Goal: Task Accomplishment & Management: Use online tool/utility

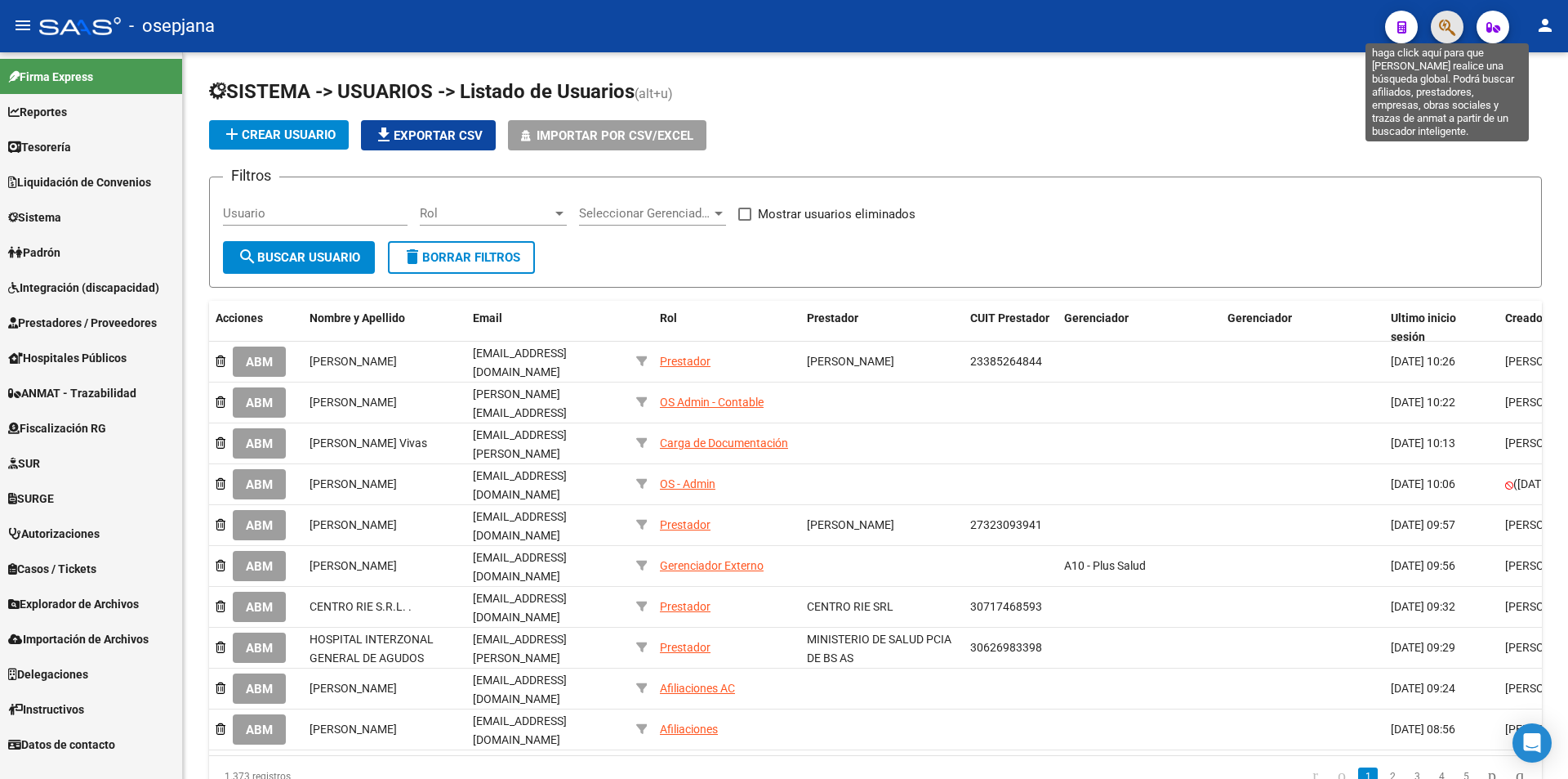
click at [1454, 29] on icon "button" at bounding box center [1447, 28] width 16 height 19
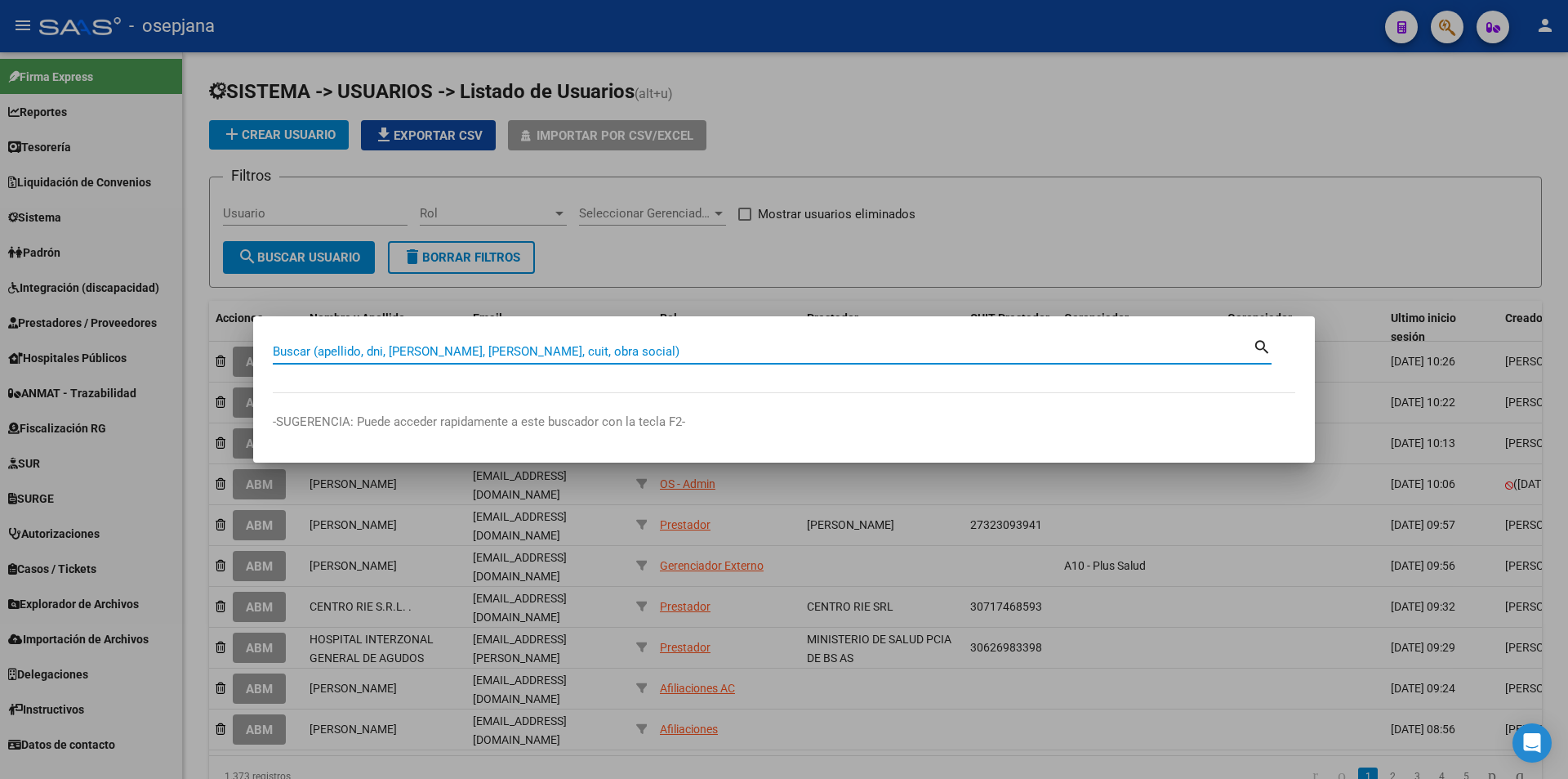
paste input "30-54622964-1"
type input "30546229641"
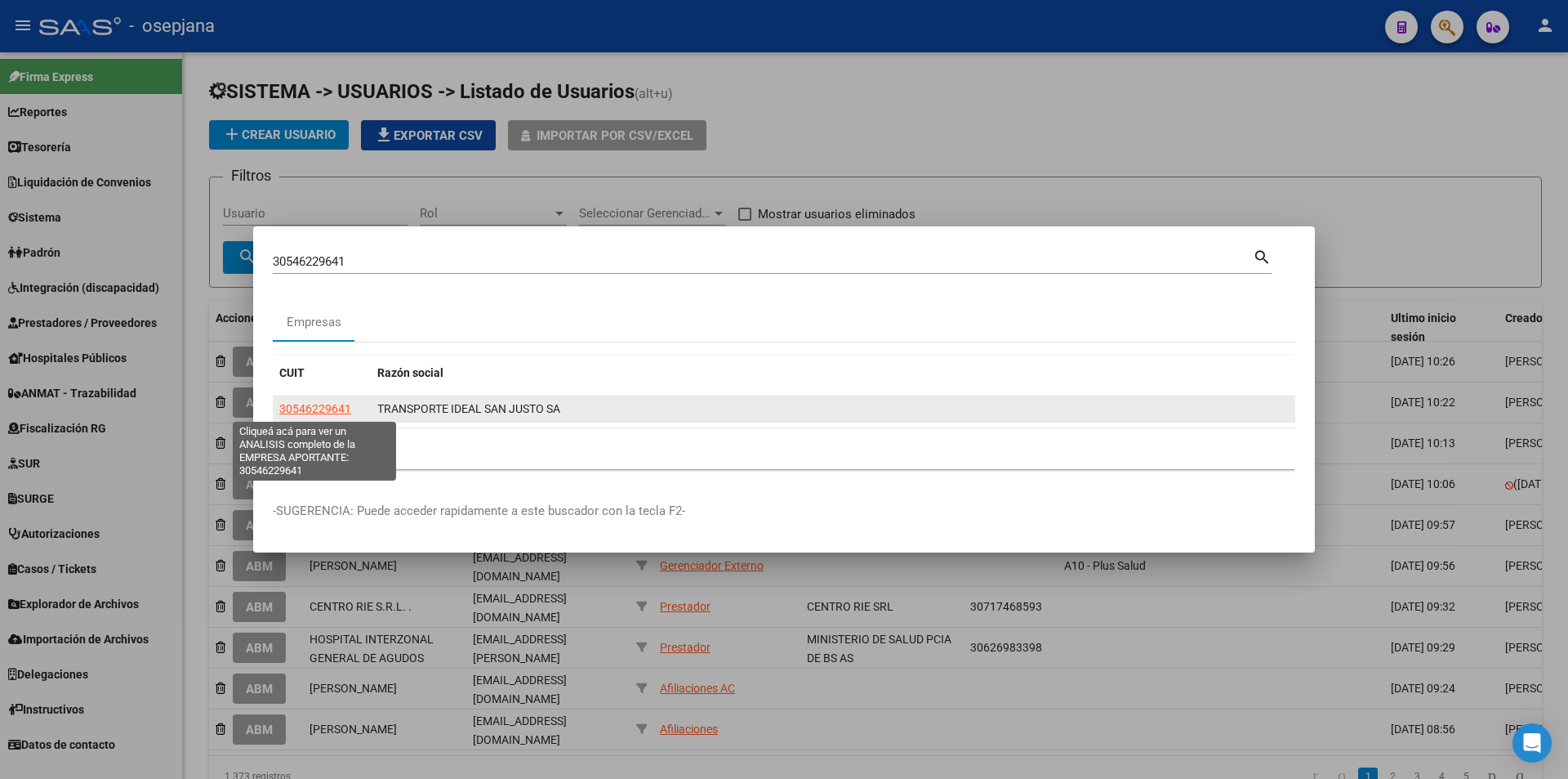
click at [334, 411] on span "30546229641" at bounding box center [316, 409] width 72 height 13
type textarea "30546229641"
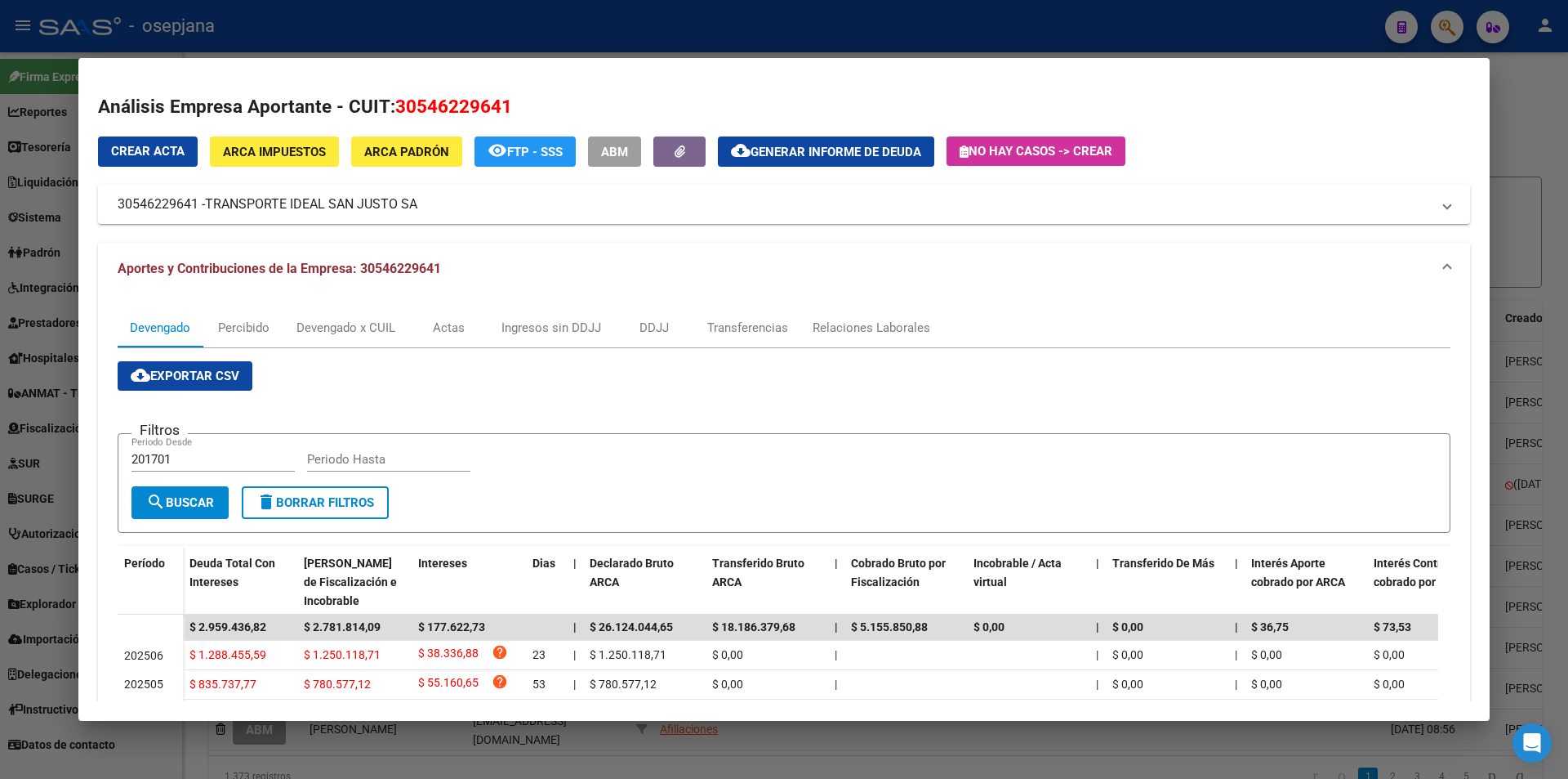
click at [859, 148] on span "Generar informe de deuda" at bounding box center [837, 151] width 171 height 14
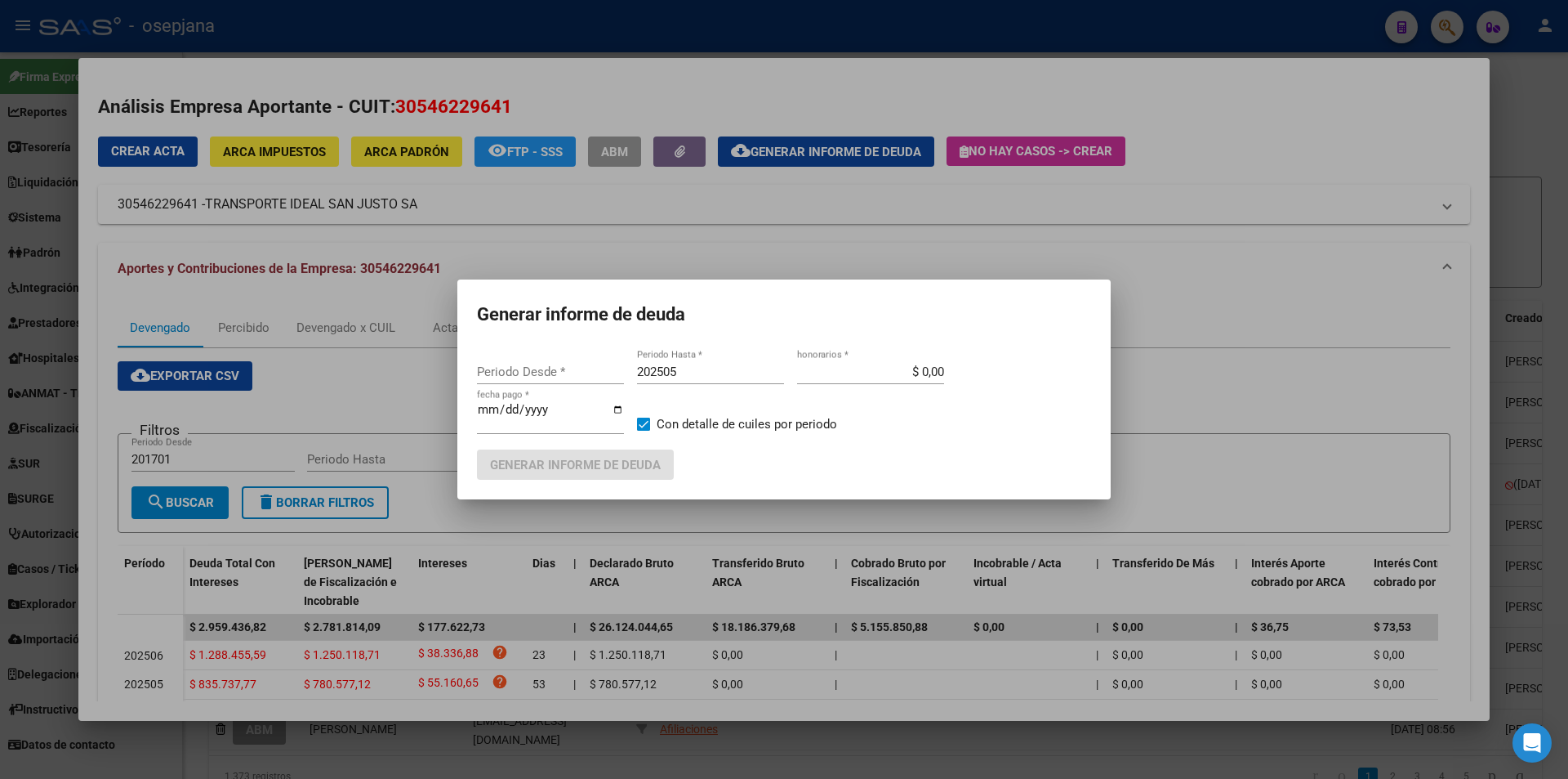
type input "202504"
drag, startPoint x: 690, startPoint y: 371, endPoint x: 610, endPoint y: 380, distance: 80.5
click at [610, 380] on div "202504 Periodo Desde * 202505 Periodo Hasta * $ 0,00 honorarios * 2025-08-11 fe…" at bounding box center [784, 404] width 614 height 89
type input "202405"
click at [484, 409] on input "[DATE]" at bounding box center [551, 416] width 147 height 26
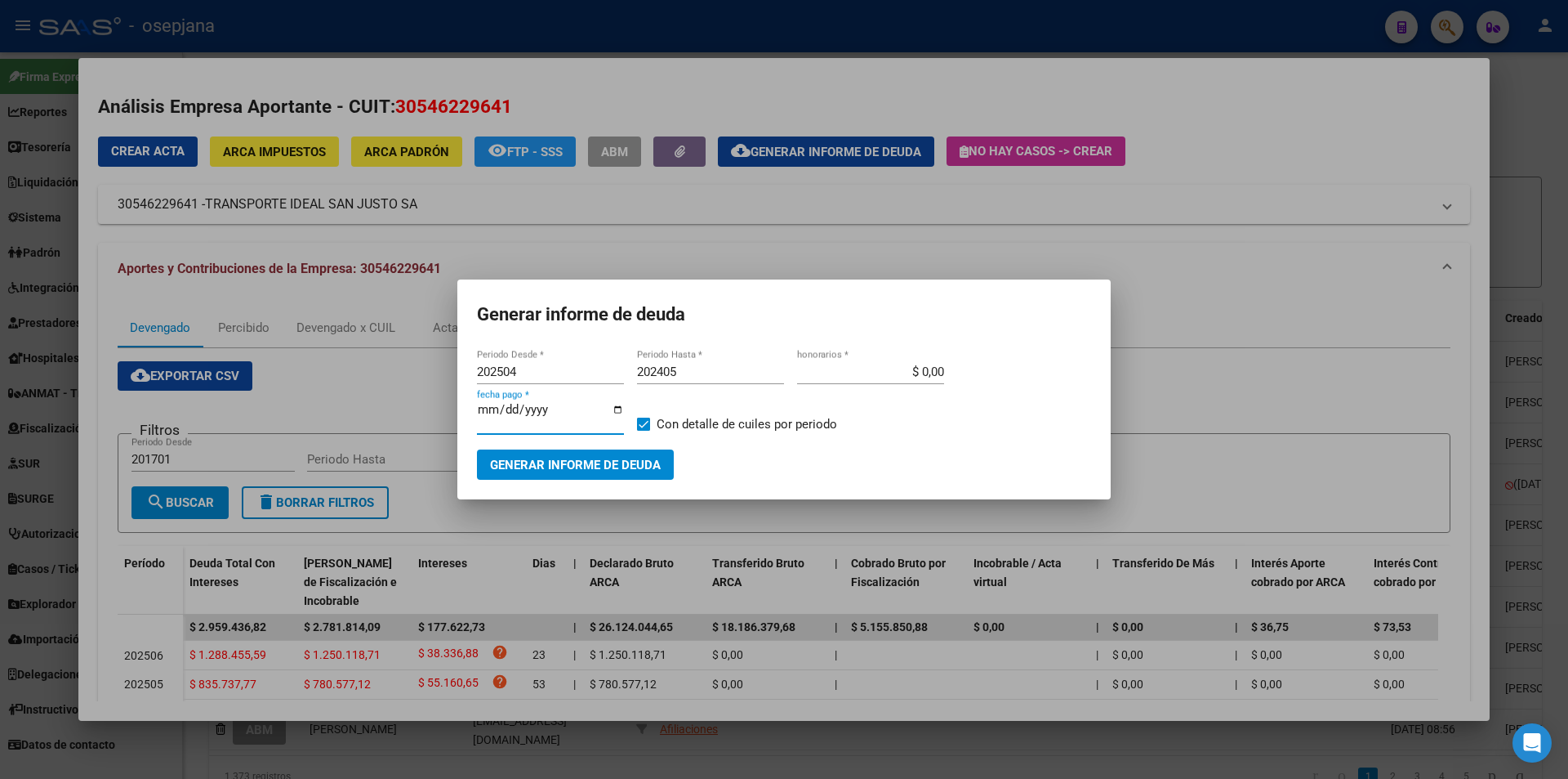
type input "[DATE]"
click at [557, 465] on span "Generar informe de deuda" at bounding box center [575, 464] width 171 height 14
click at [587, 470] on span "Generar informe de deuda" at bounding box center [575, 464] width 171 height 14
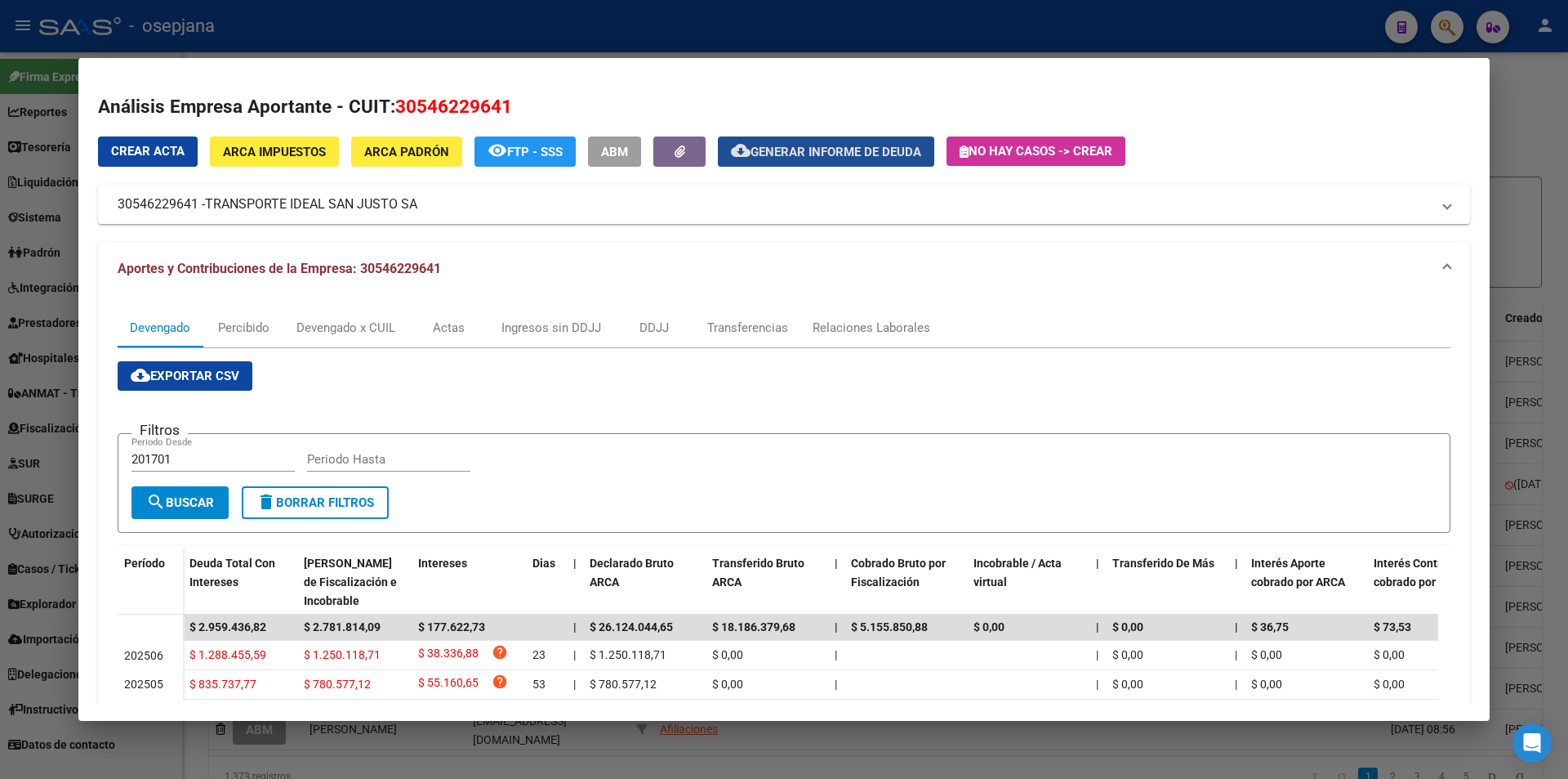
click at [790, 146] on span "Generar informe de deuda" at bounding box center [837, 151] width 171 height 14
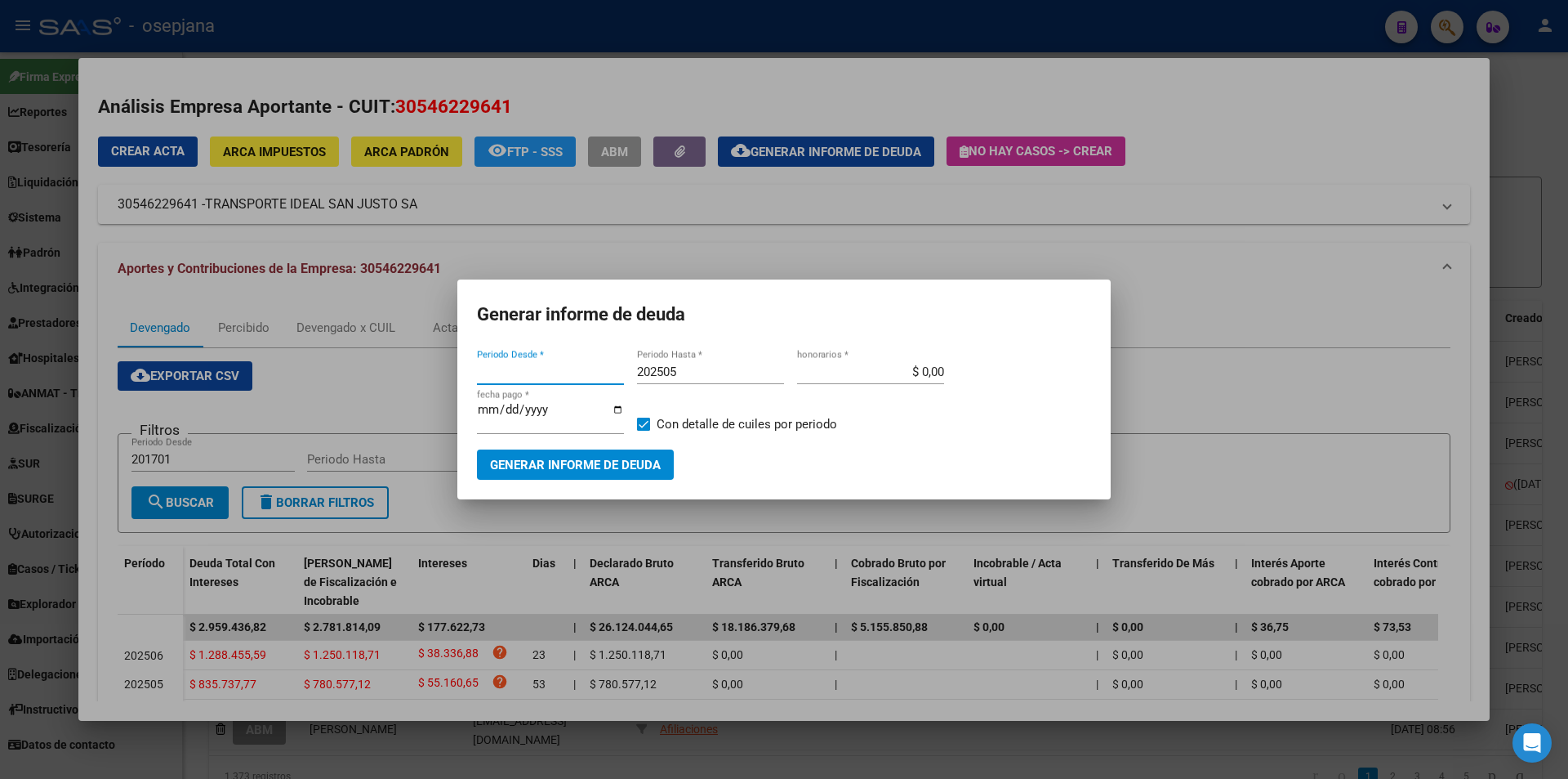
type input "202504"
drag, startPoint x: 704, startPoint y: 373, endPoint x: 618, endPoint y: 374, distance: 86.0
click at [618, 374] on div "202504 Periodo Desde * 202505 Periodo Hasta * $ 0,00 honorarios * 2025-08-11 fe…" at bounding box center [784, 404] width 614 height 89
type input "202504"
type input "[DATE]"
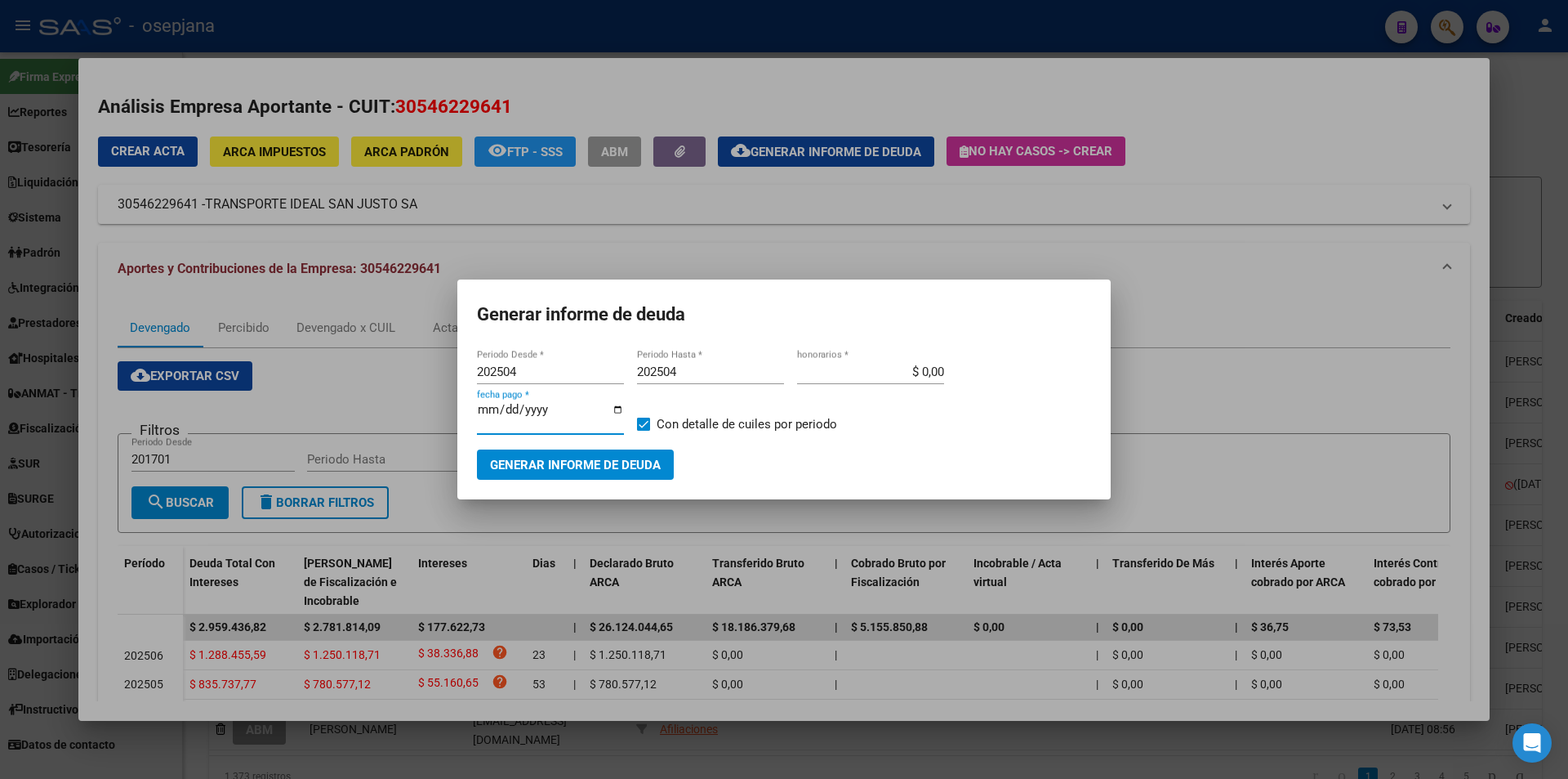
click at [542, 461] on span "Generar informe de deuda" at bounding box center [575, 464] width 171 height 14
click at [515, 371] on input "202504" at bounding box center [551, 371] width 147 height 14
type input "202505"
type input "5"
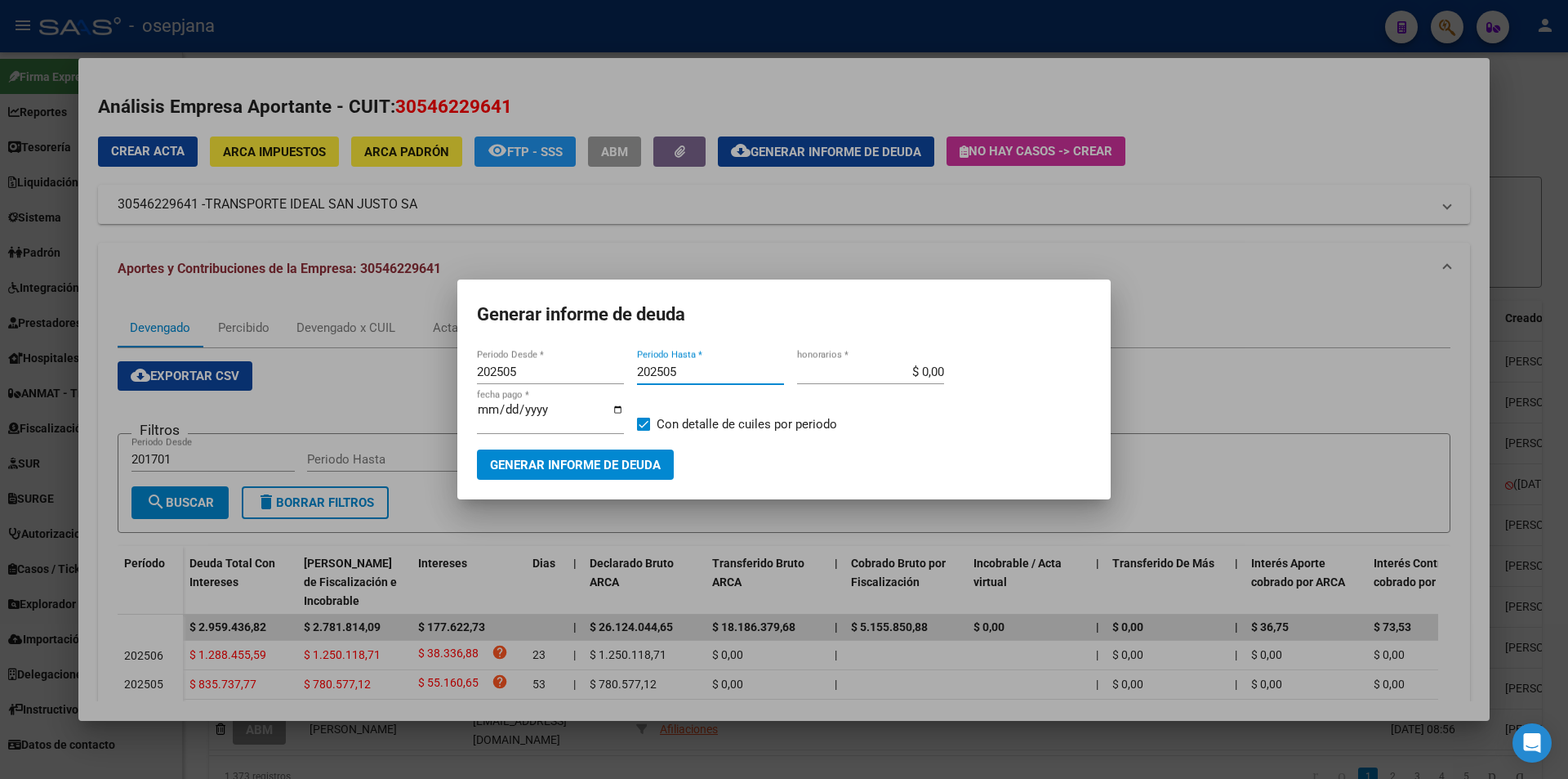
type input "202505"
click at [505, 455] on button "Generar informe de deuda" at bounding box center [575, 464] width 197 height 30
click at [519, 369] on input "202505" at bounding box center [551, 371] width 147 height 14
type input "202506"
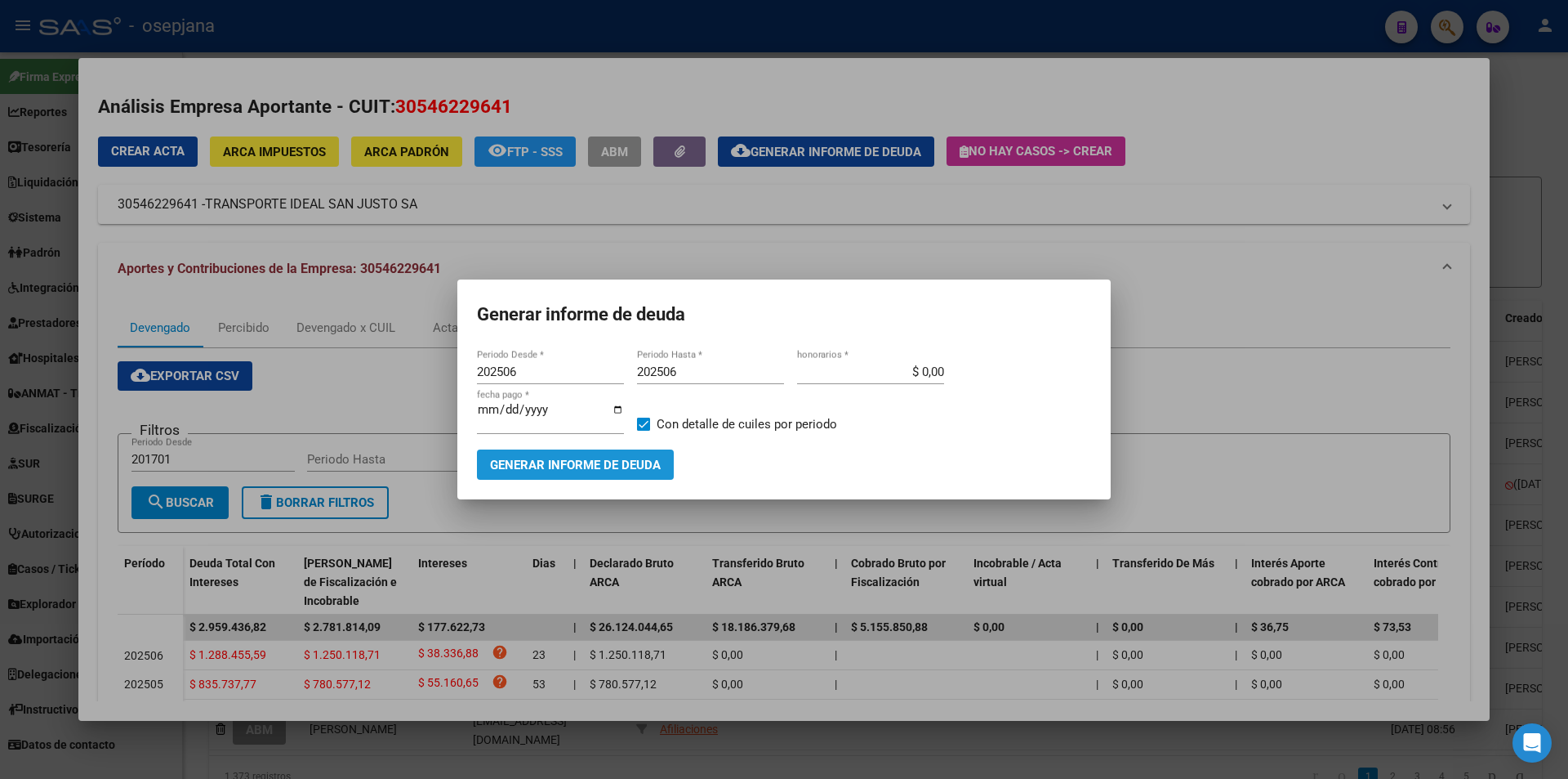
click at [496, 475] on button "Generar informe de deuda" at bounding box center [575, 464] width 197 height 30
click at [517, 370] on input "202506" at bounding box center [551, 371] width 147 height 14
type input "202504"
click at [640, 471] on span "Generar informe de deuda" at bounding box center [575, 464] width 171 height 14
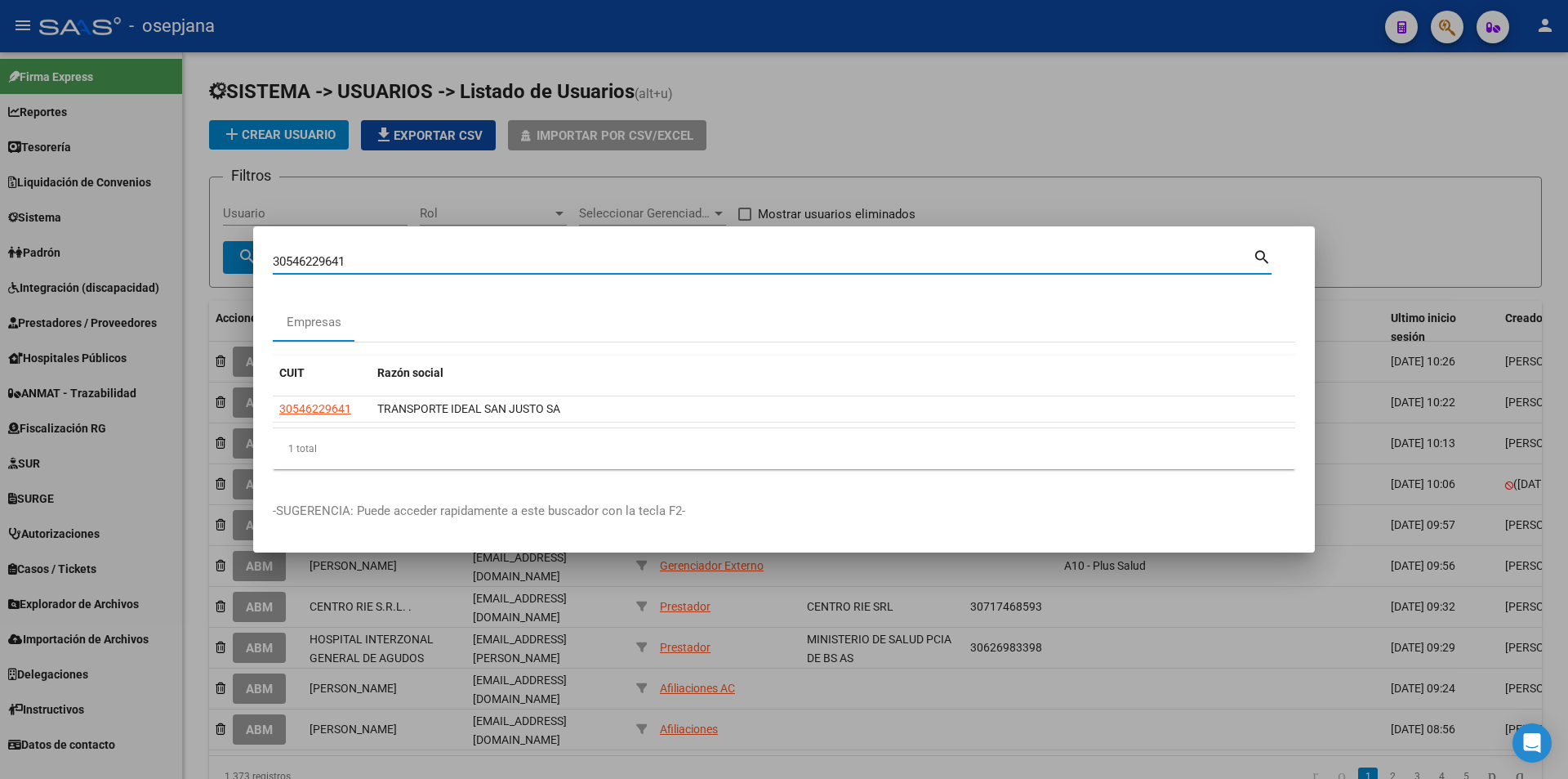
drag, startPoint x: 397, startPoint y: 261, endPoint x: 170, endPoint y: 276, distance: 227.5
click at [170, 276] on div "30546229641 Buscar (apellido, dni, cuil, nro traspaso, cuit, obra social) searc…" at bounding box center [784, 389] width 1568 height 779
paste input "-54632033-9"
type input "30546320339"
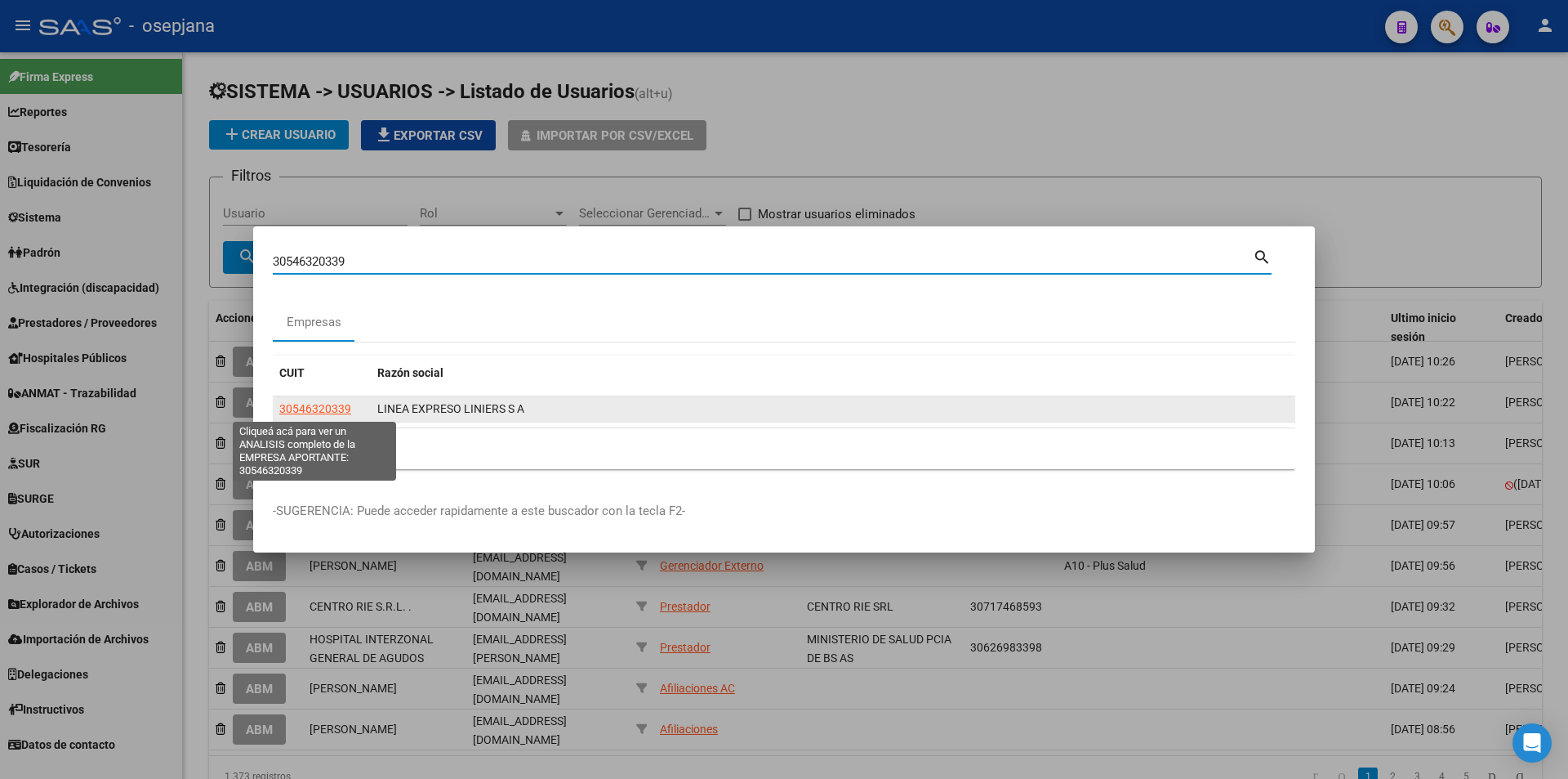
click at [294, 406] on span "30546320339" at bounding box center [316, 409] width 72 height 13
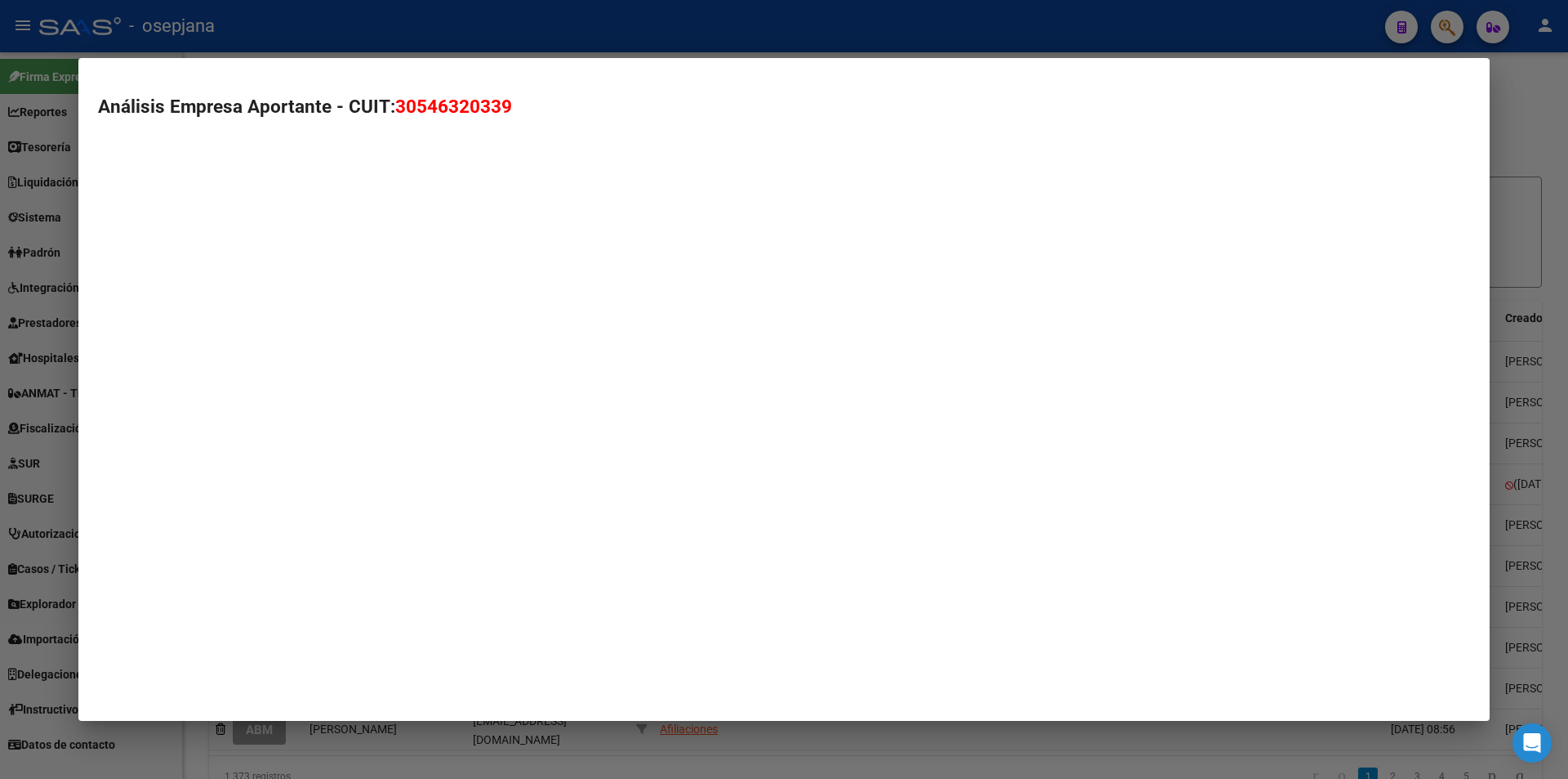
type textarea "30546320339"
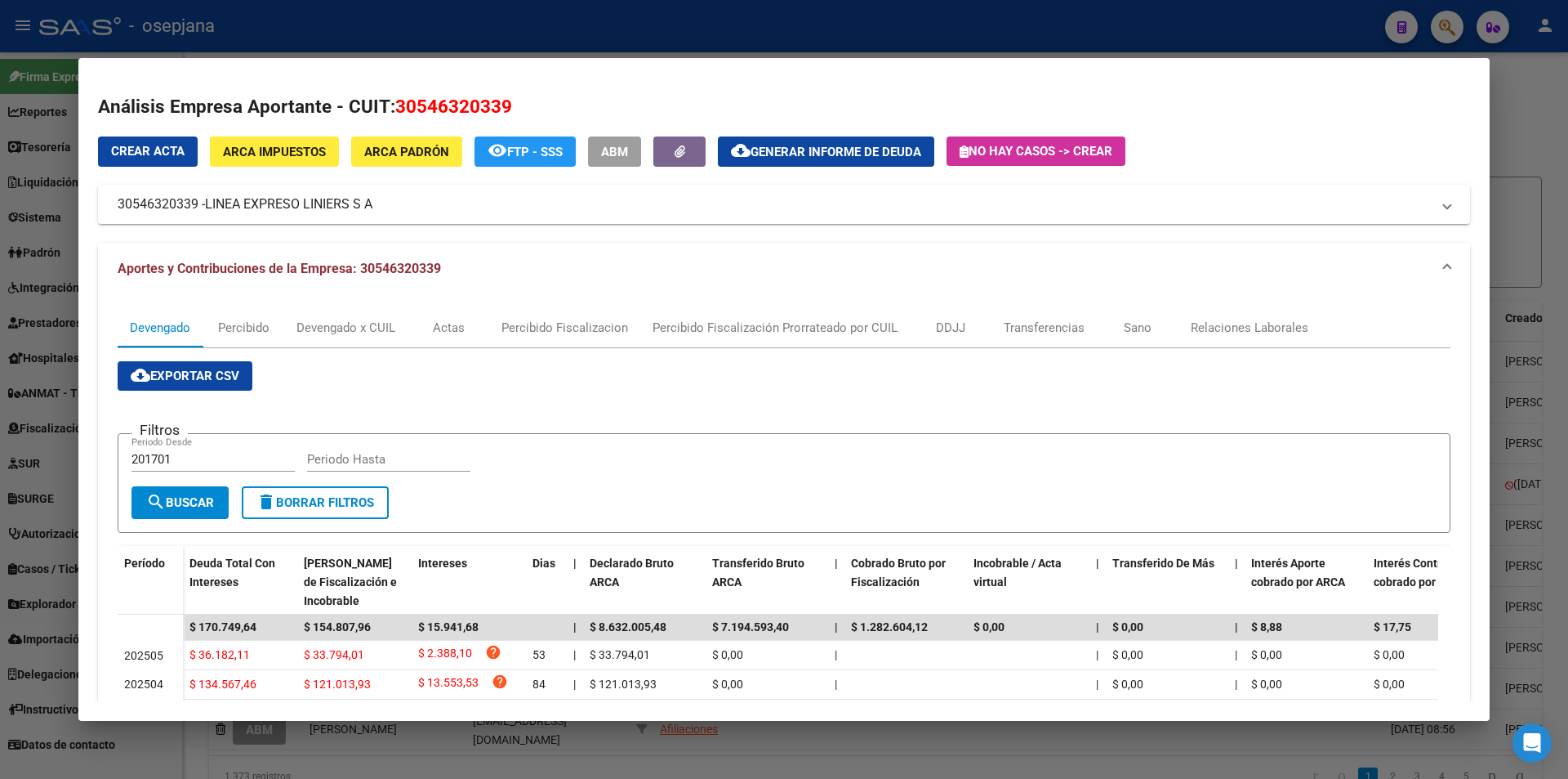
click at [785, 145] on span "Generar informe de deuda" at bounding box center [837, 151] width 171 height 14
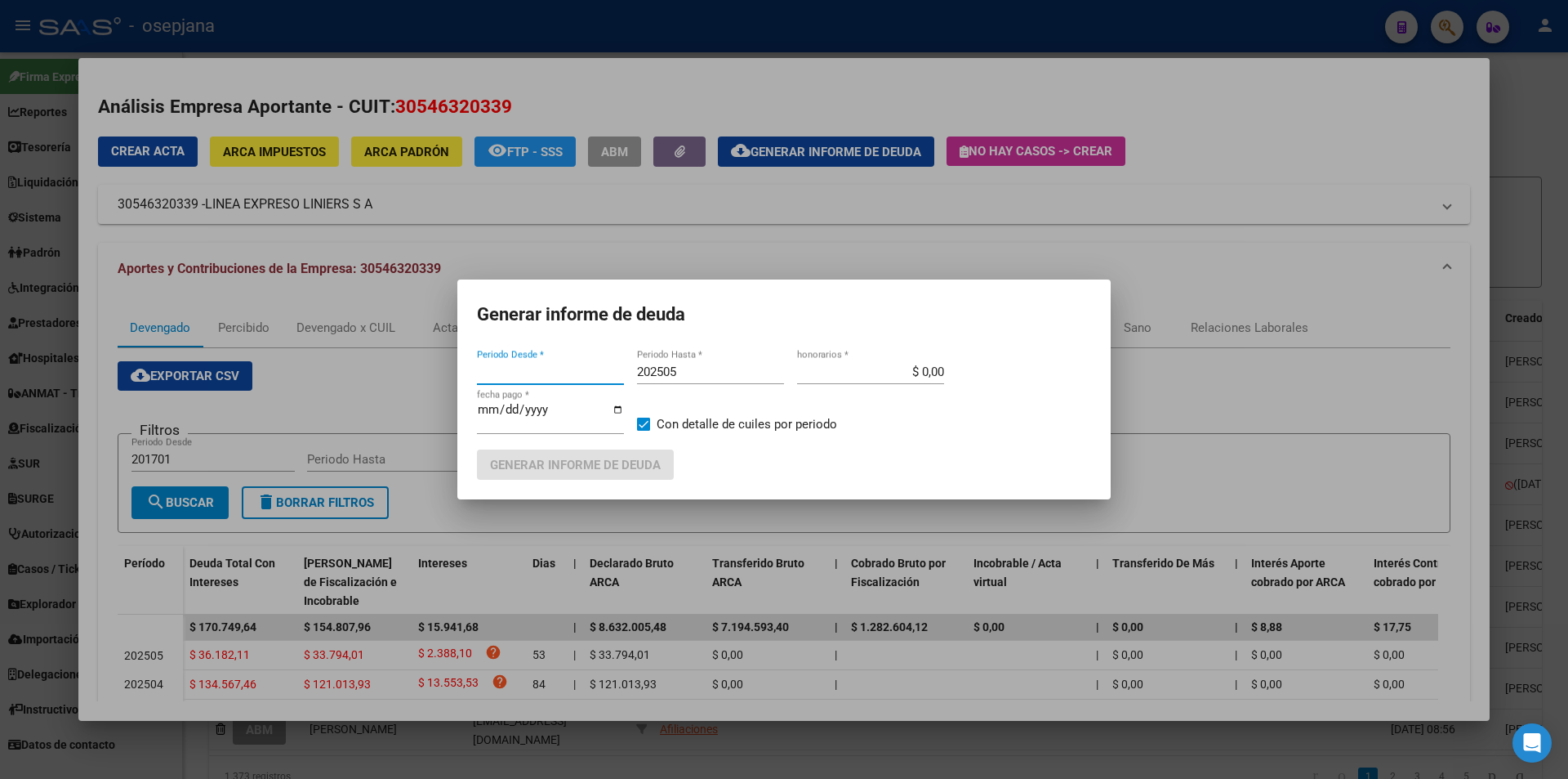
type input "202504"
click at [675, 367] on input "202505" at bounding box center [710, 371] width 147 height 14
type input "202504"
type input "[DATE]"
click at [638, 457] on span "Generar informe de deuda" at bounding box center [575, 463] width 171 height 14
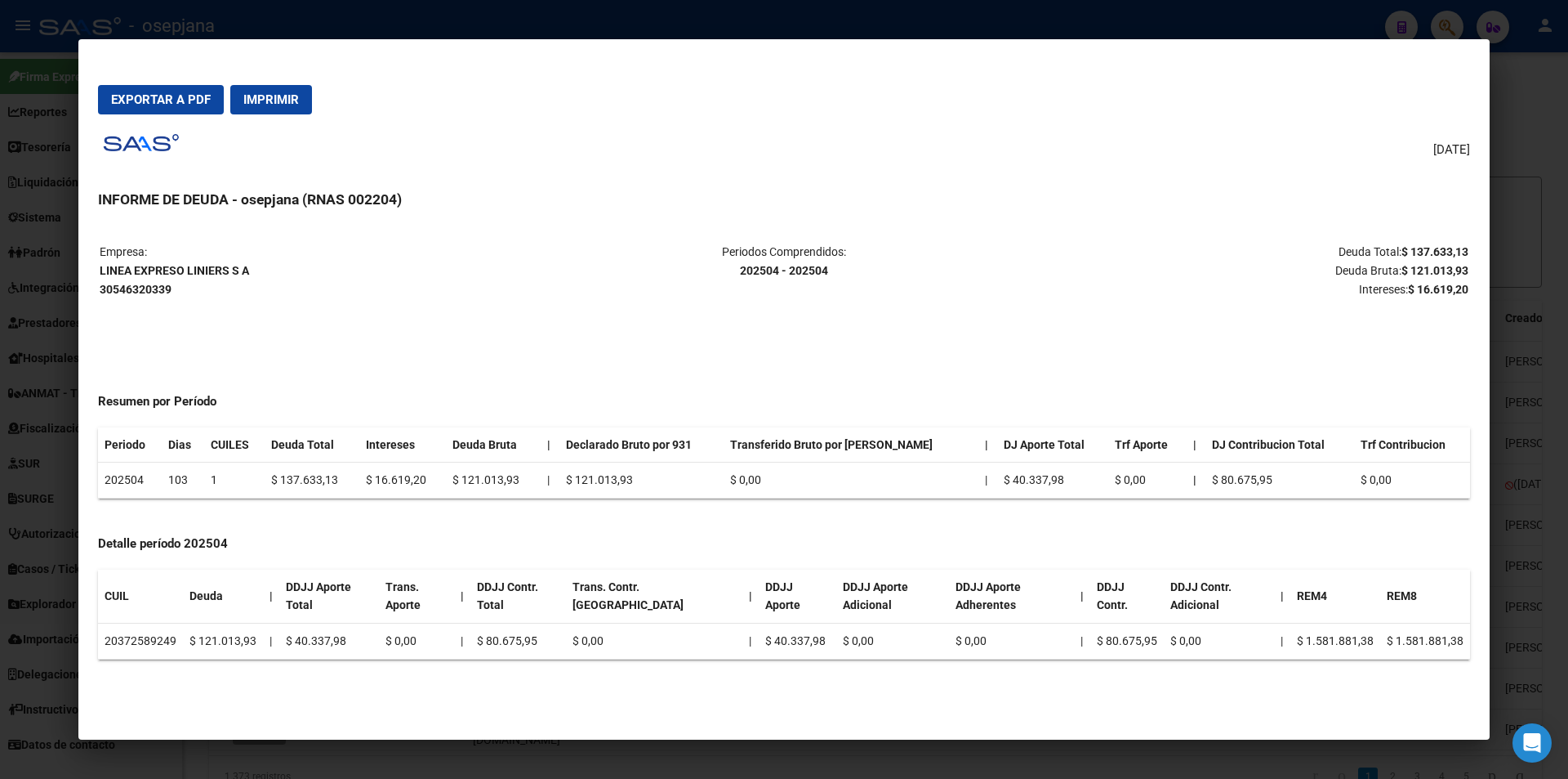
click at [648, 778] on div at bounding box center [784, 389] width 1568 height 779
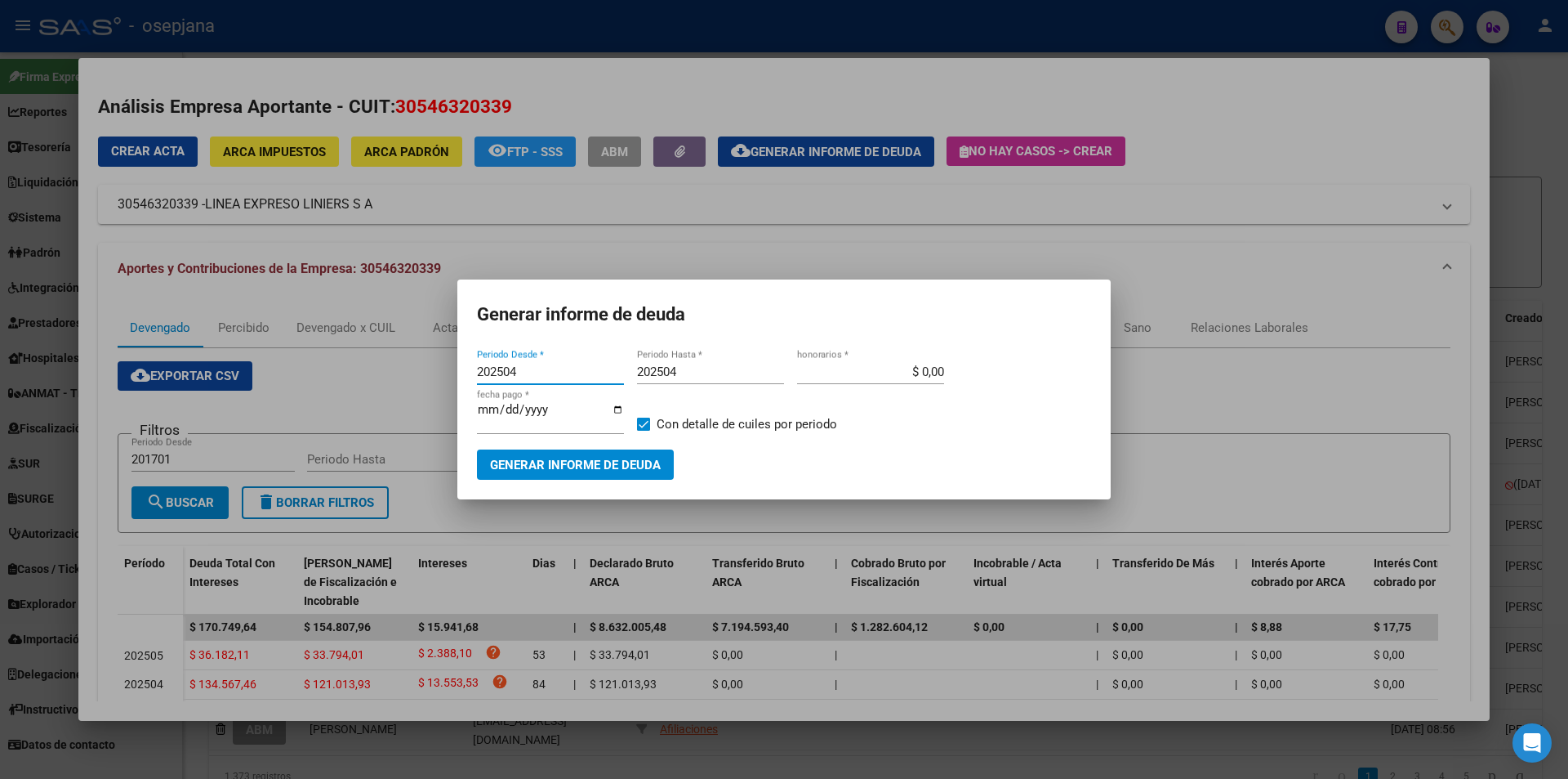
click at [516, 369] on input "202504" at bounding box center [551, 371] width 147 height 14
type input "202505"
click at [571, 461] on span "Generar informe de deuda" at bounding box center [575, 464] width 171 height 14
click at [518, 367] on input "202505" at bounding box center [551, 371] width 147 height 14
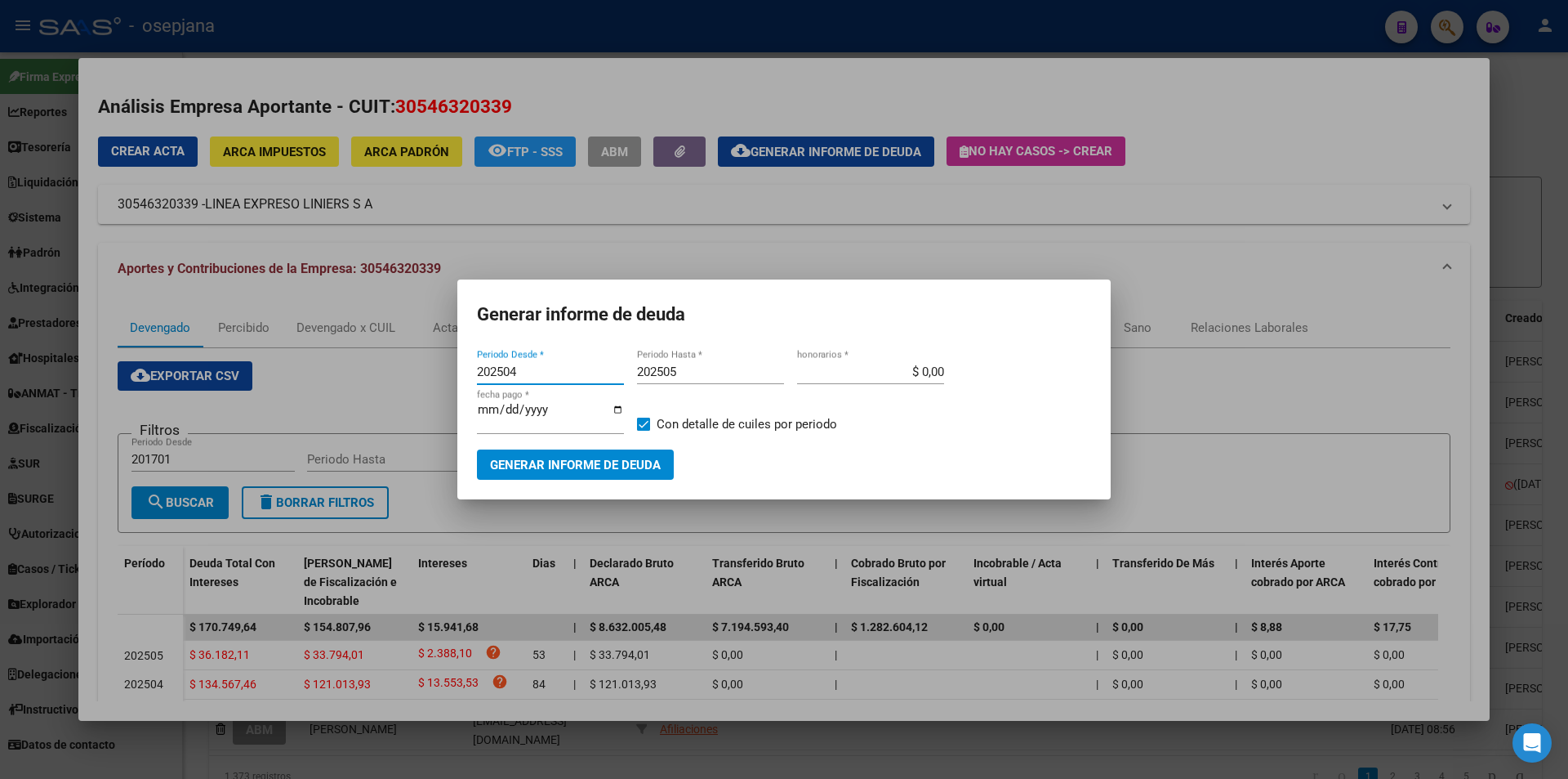
type input "202504"
click at [572, 461] on span "Generar informe de deuda" at bounding box center [575, 464] width 171 height 14
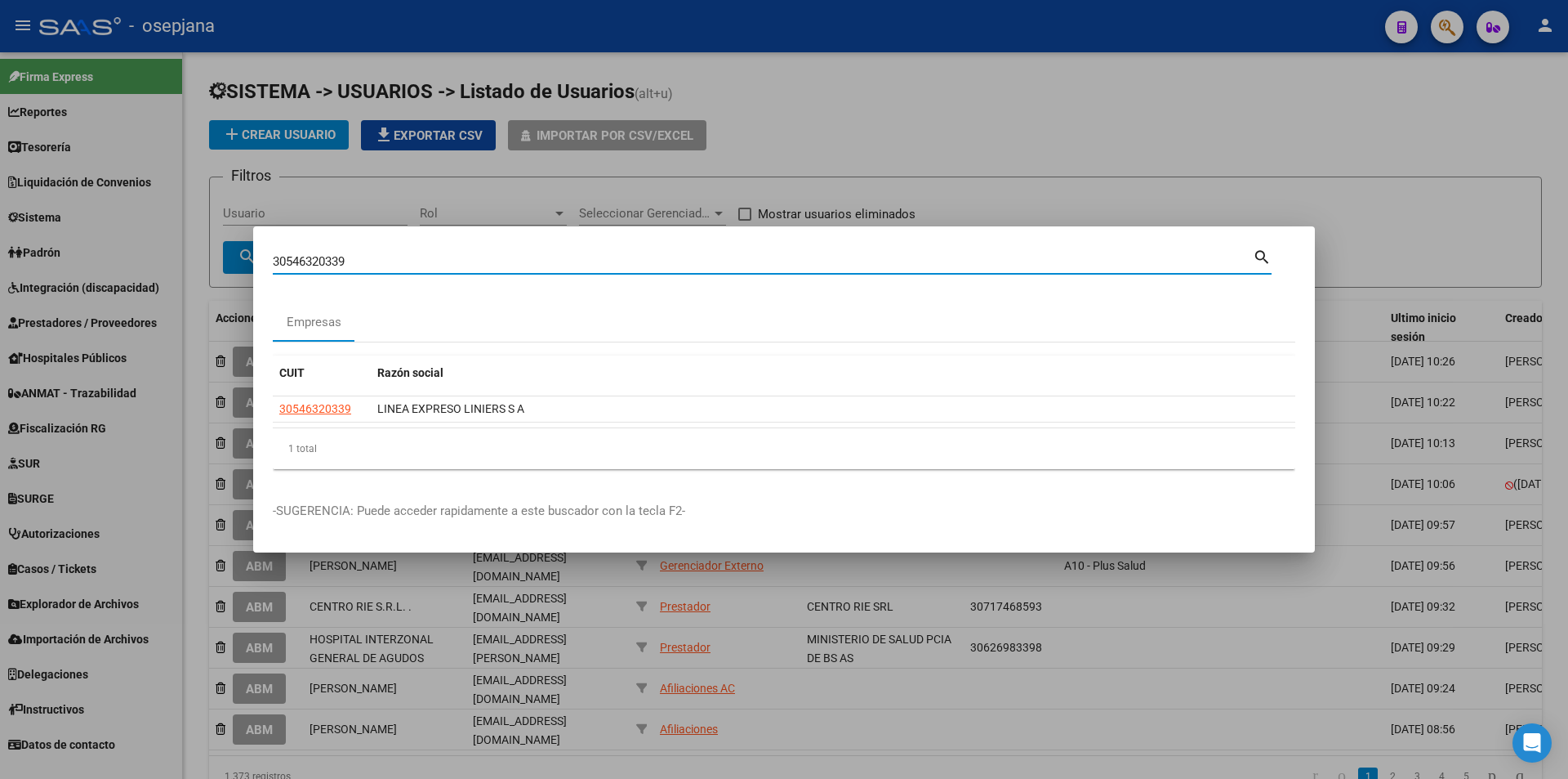
drag, startPoint x: 435, startPoint y: 260, endPoint x: 153, endPoint y: 261, distance: 282.0
click at [153, 261] on div "30546320339 Buscar (apellido, dni, cuil, nro traspaso, cuit, obra social) searc…" at bounding box center [784, 389] width 1568 height 779
paste input "-70818819-7"
type input "30708188197"
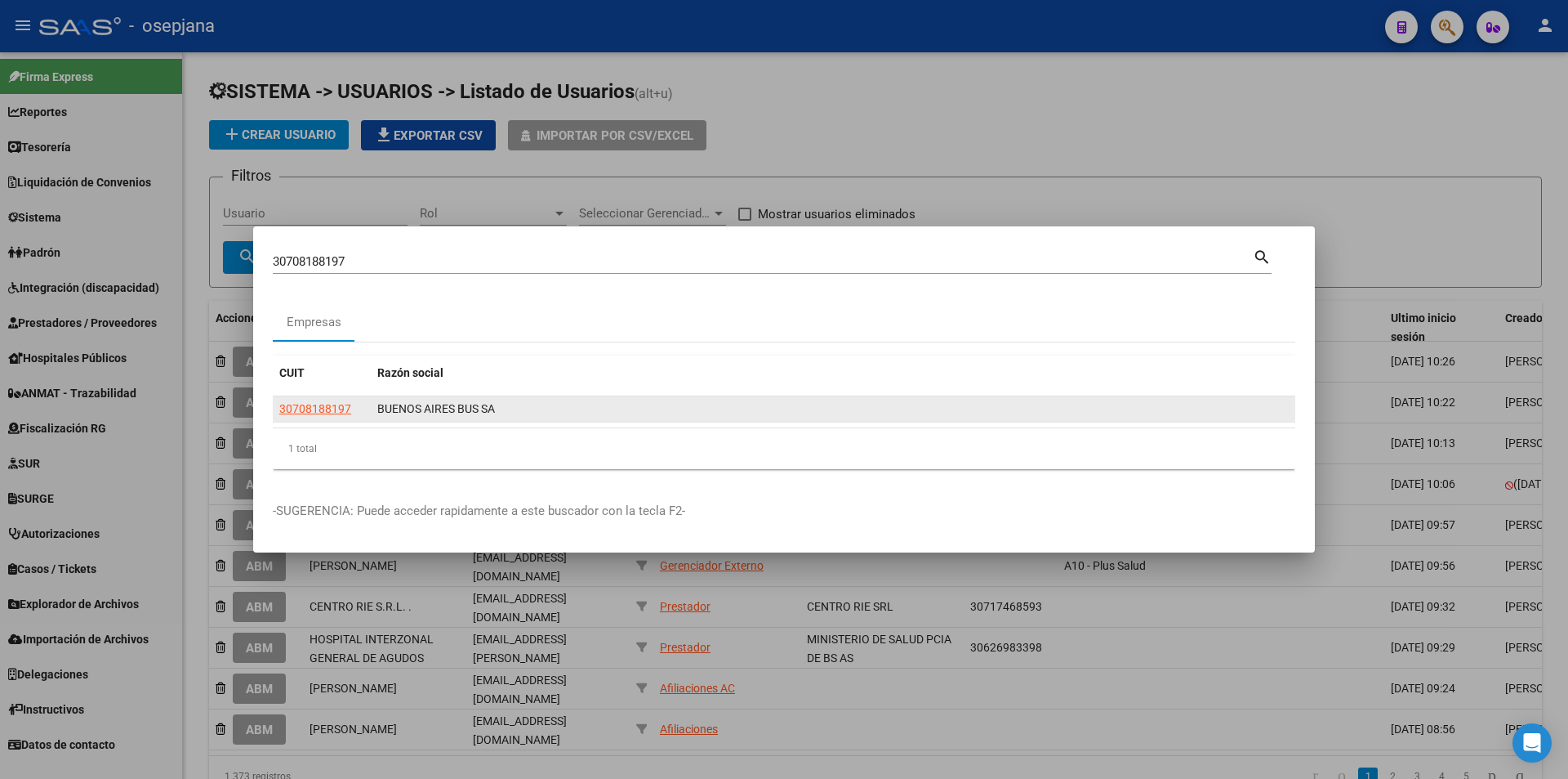
click at [314, 399] on app-link-go-to "30708188197" at bounding box center [316, 409] width 72 height 19
click at [312, 404] on span "30708188197" at bounding box center [316, 409] width 72 height 13
type textarea "30708188197"
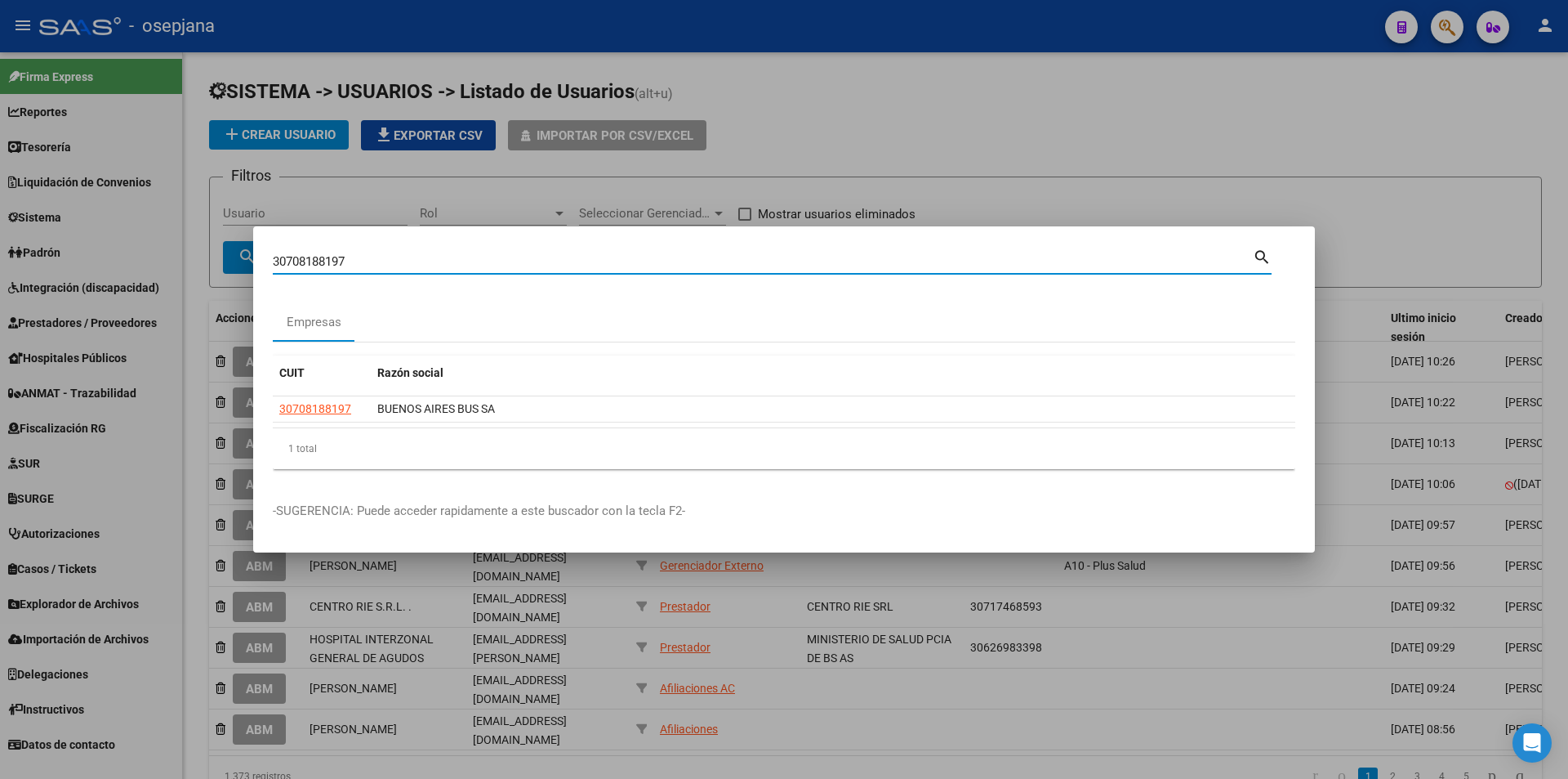
drag, startPoint x: 407, startPoint y: 262, endPoint x: 229, endPoint y: 258, distance: 178.0
click at [229, 258] on div "30708188197 Buscar (apellido, dni, cuil, [PERSON_NAME], cuit, obra social) sear…" at bounding box center [784, 389] width 1568 height 779
paste input "-70554911-3"
type input "30705549113"
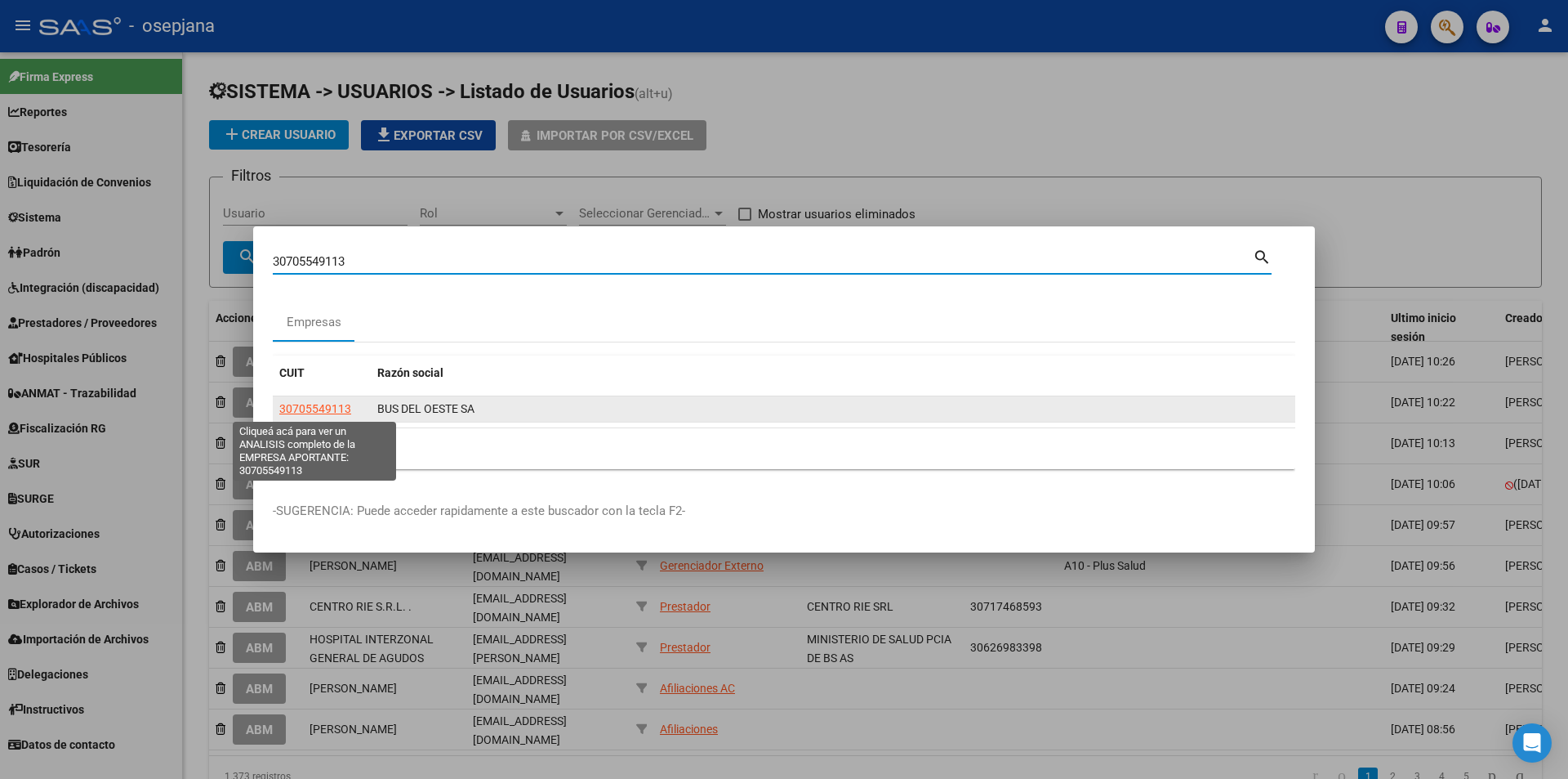
click at [331, 410] on span "30705549113" at bounding box center [316, 409] width 72 height 13
type textarea "30705549113"
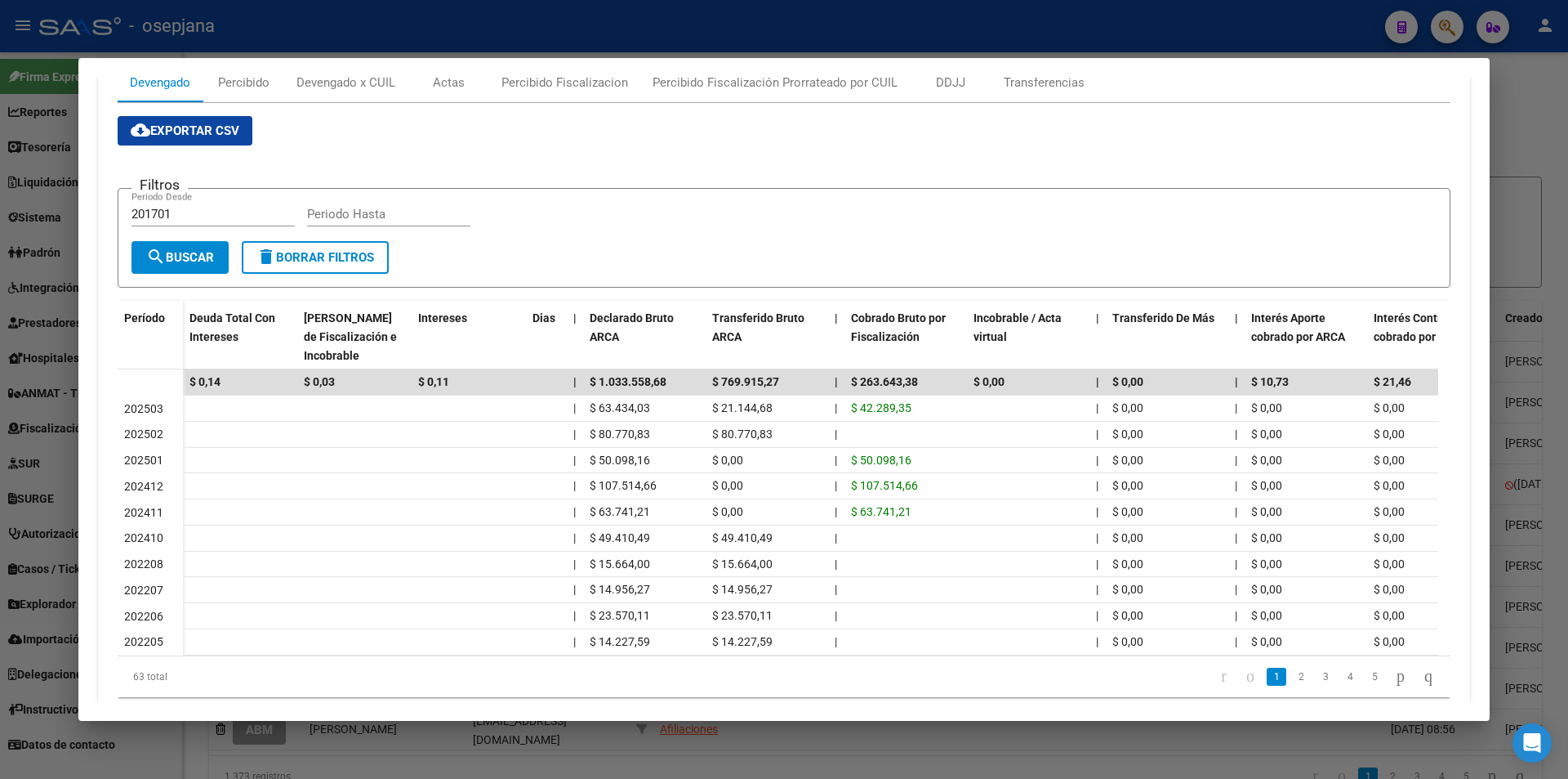
scroll to position [164, 0]
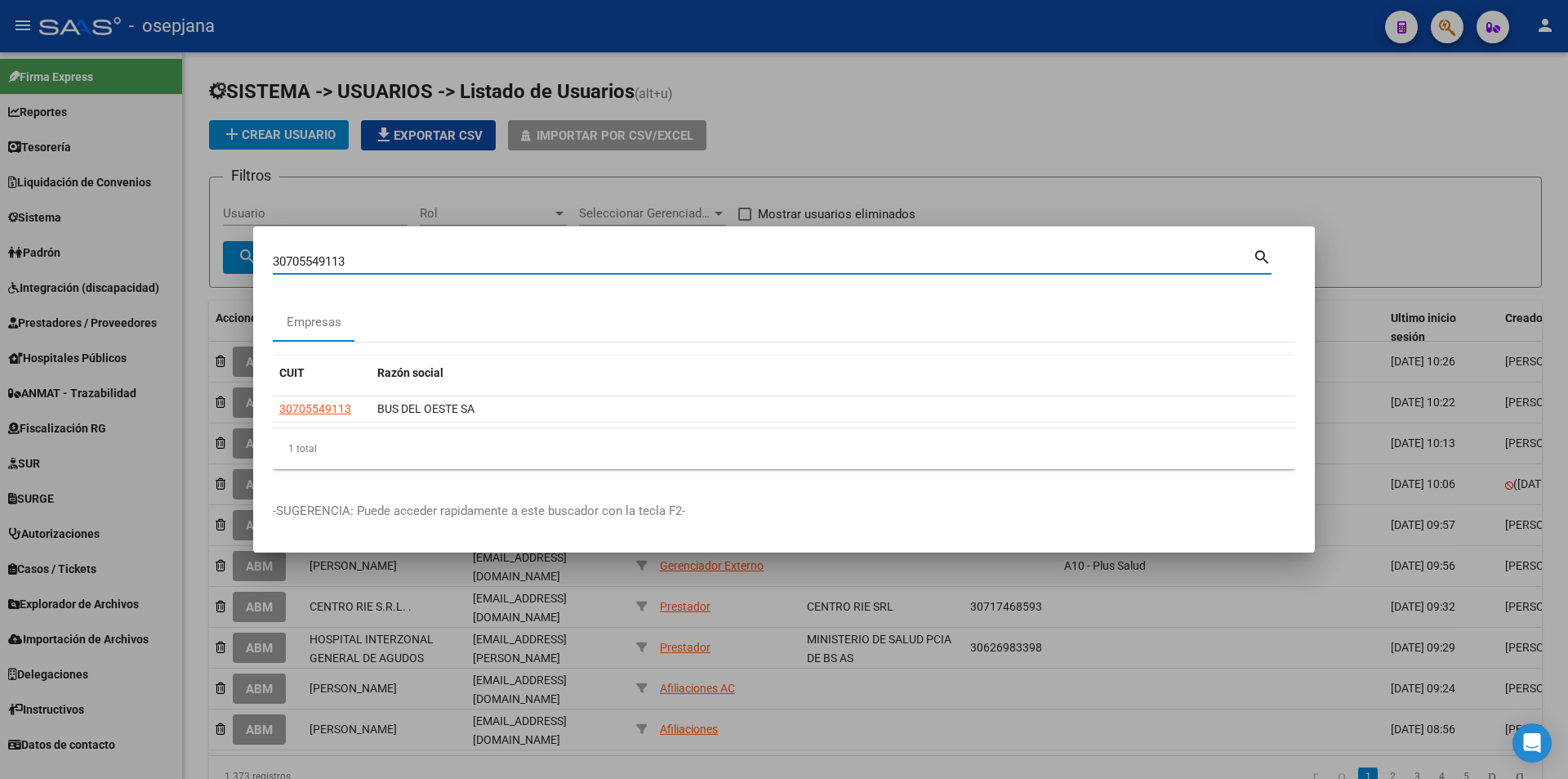
drag, startPoint x: 362, startPoint y: 260, endPoint x: 223, endPoint y: 259, distance: 139.0
click at [223, 259] on div "30705549113 Buscar (apellido, dni, cuil, nro traspaso, cuit, obra social) searc…" at bounding box center [784, 389] width 1568 height 779
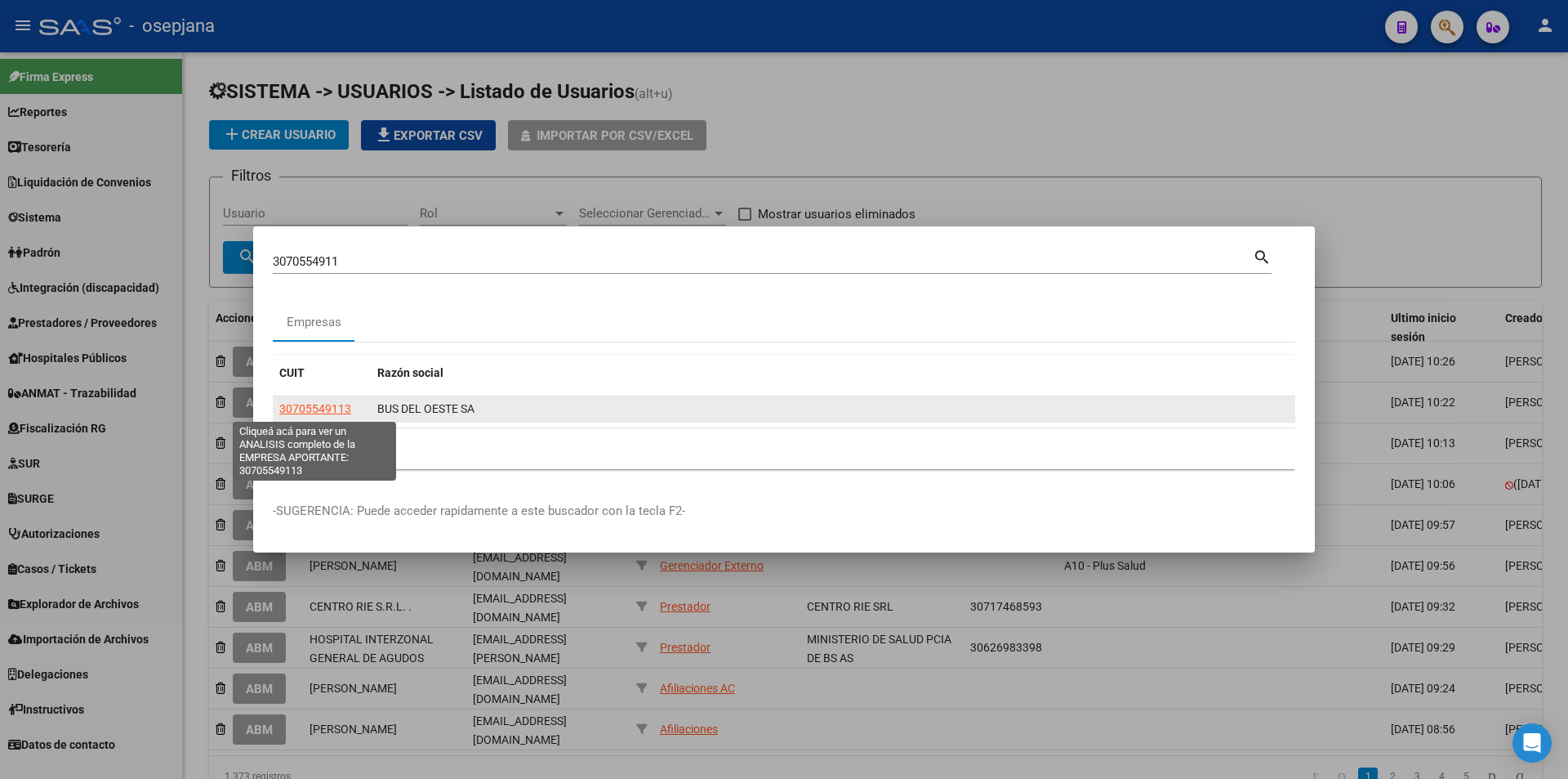
click at [322, 403] on span "30705549113" at bounding box center [316, 409] width 72 height 13
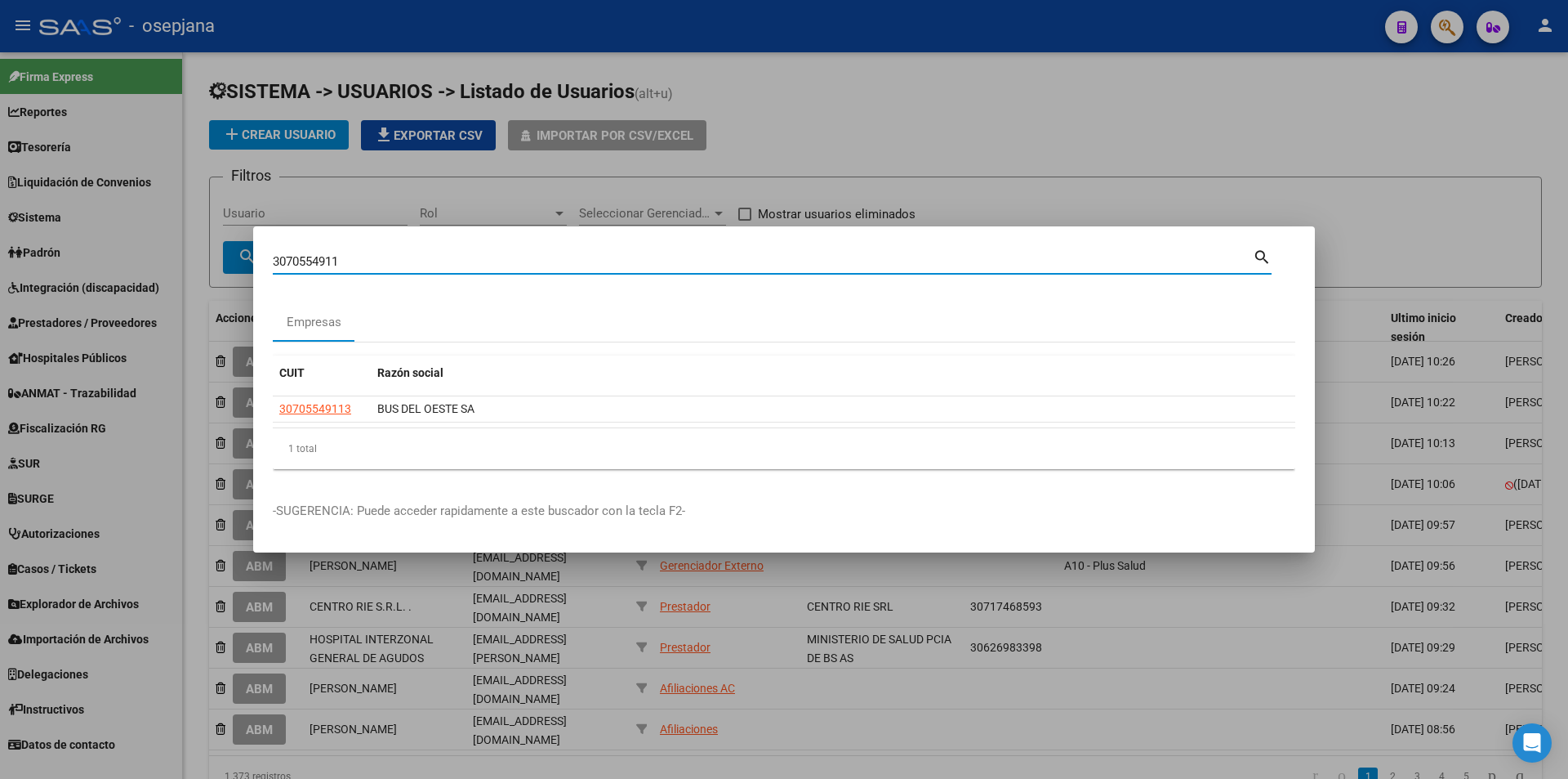
drag, startPoint x: 385, startPoint y: 263, endPoint x: 239, endPoint y: 269, distance: 146.1
click at [239, 269] on div "3070554911 Buscar (apellido, dni, cuil, nro traspaso, cuit, obra social) search…" at bounding box center [784, 389] width 1568 height 779
type input "30708188197"
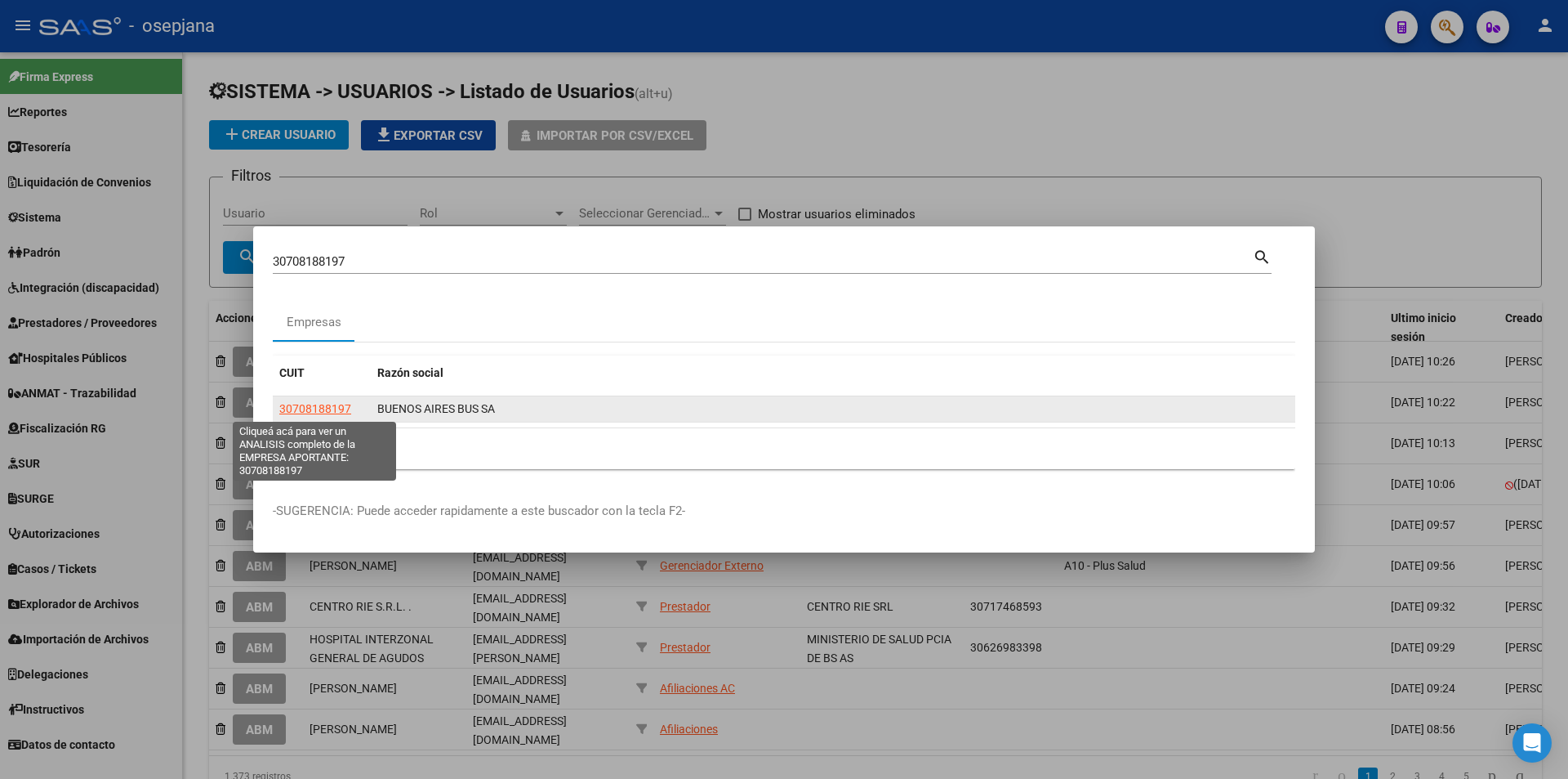
click at [322, 410] on span "30708188197" at bounding box center [316, 409] width 72 height 13
type textarea "30708188197"
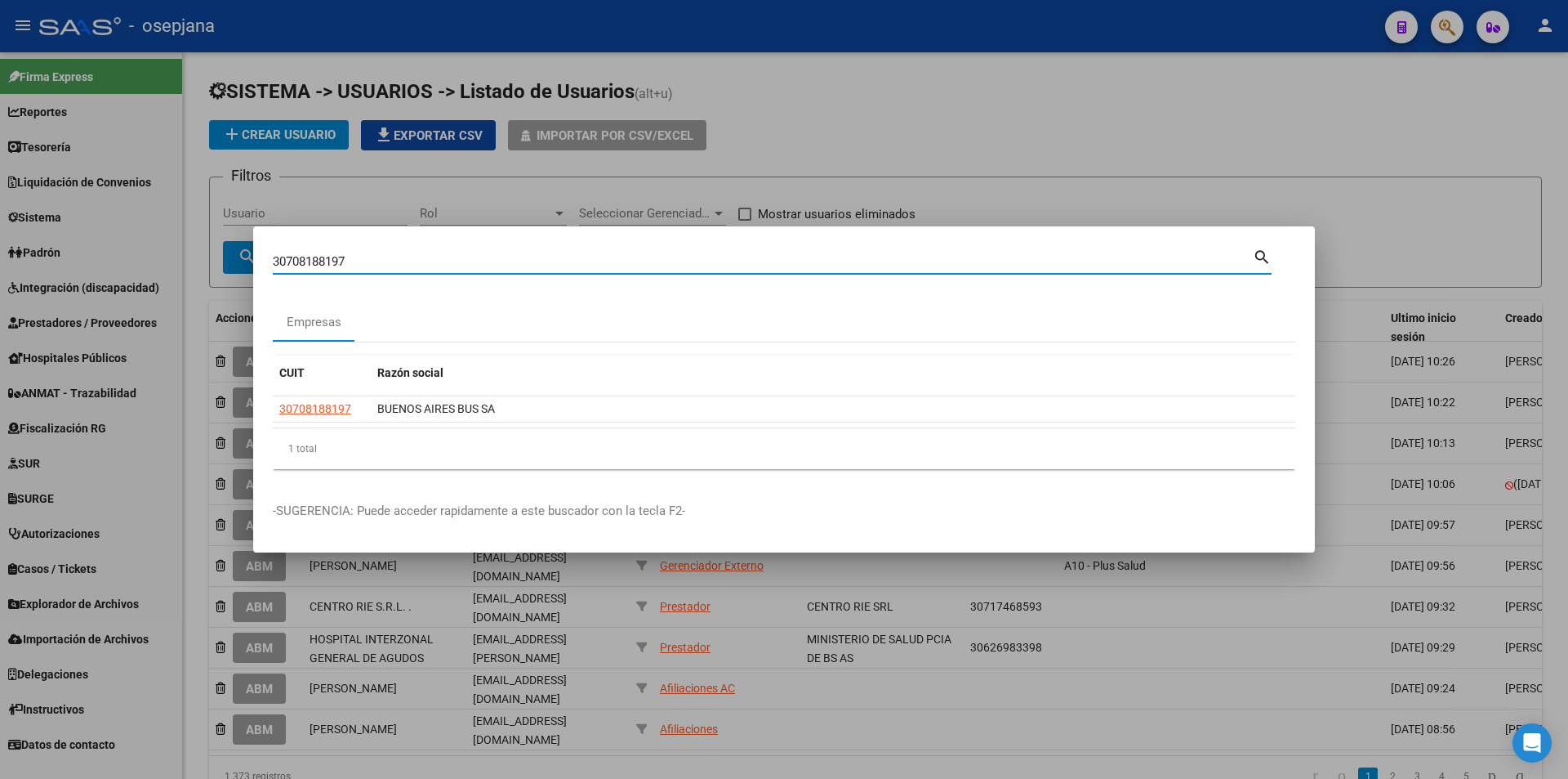
click at [371, 262] on input "30708188197" at bounding box center [763, 261] width 980 height 14
type input "30546320339"
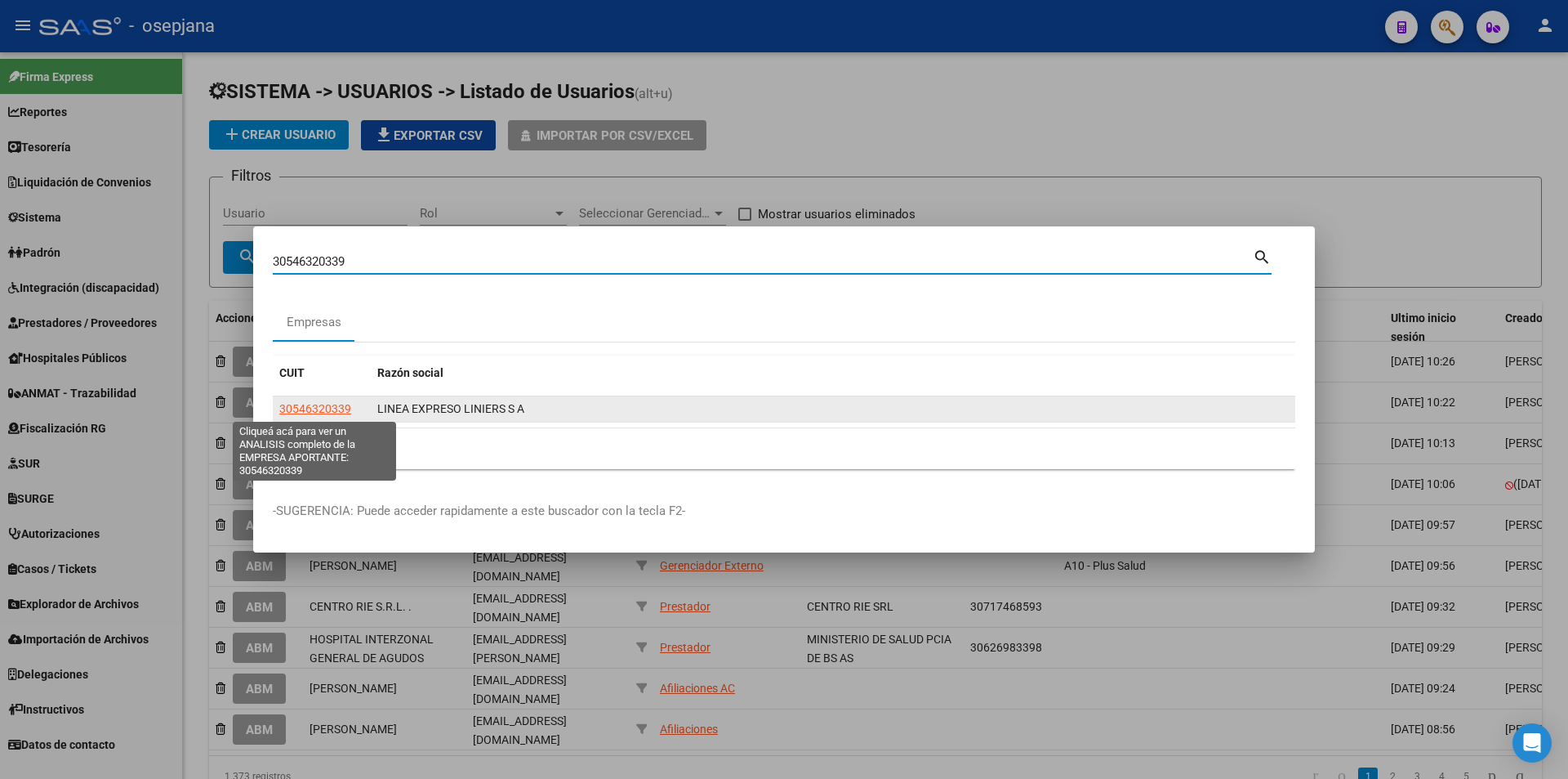
click at [342, 399] on app-link-go-to "30546320339" at bounding box center [316, 409] width 72 height 19
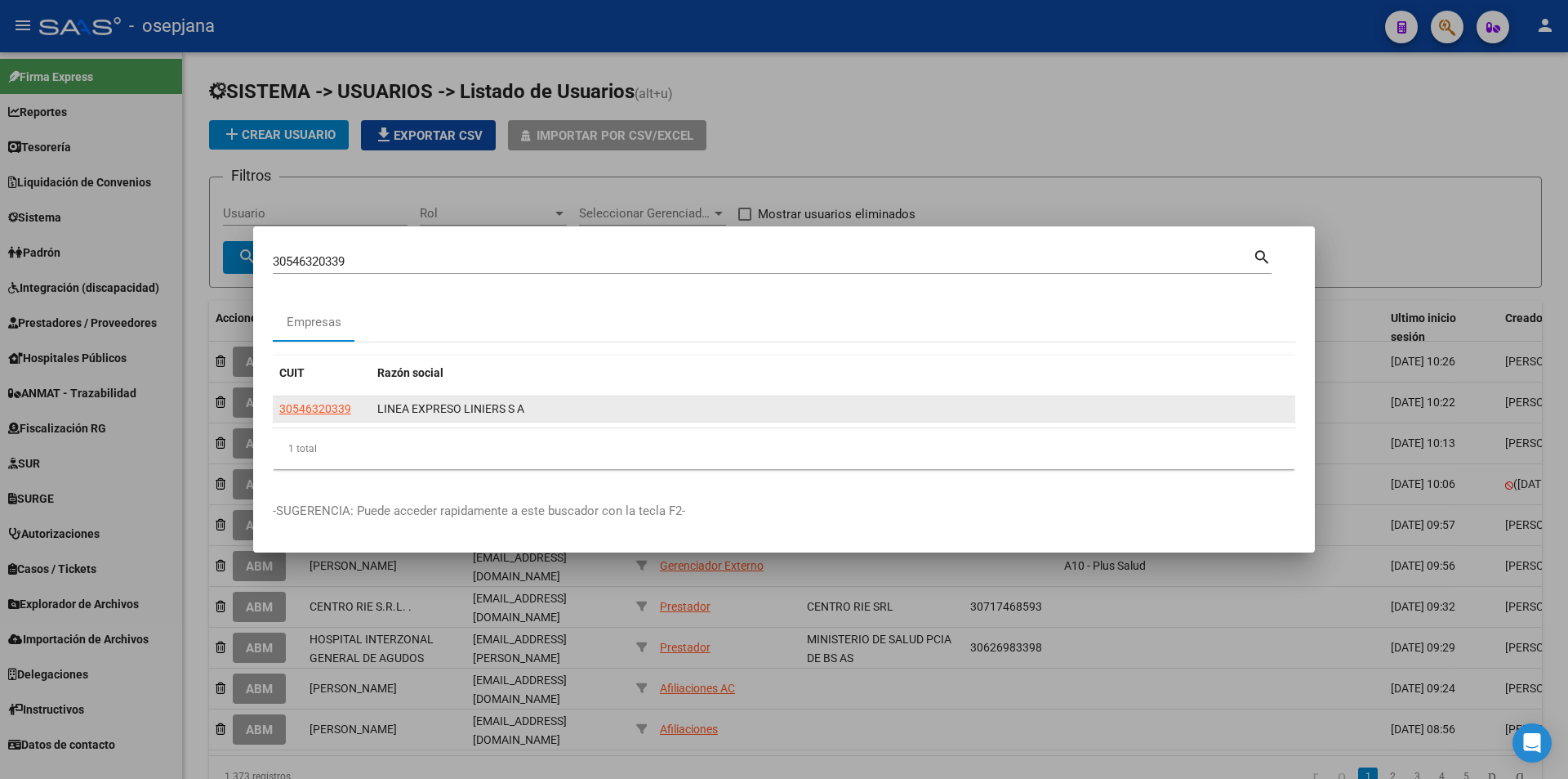
drag, startPoint x: 357, startPoint y: 406, endPoint x: 341, endPoint y: 408, distance: 16.1
click at [353, 408] on div "30546320339" at bounding box center [321, 409] width 85 height 19
click at [336, 408] on span "30546320339" at bounding box center [316, 409] width 72 height 13
type textarea "30546320339"
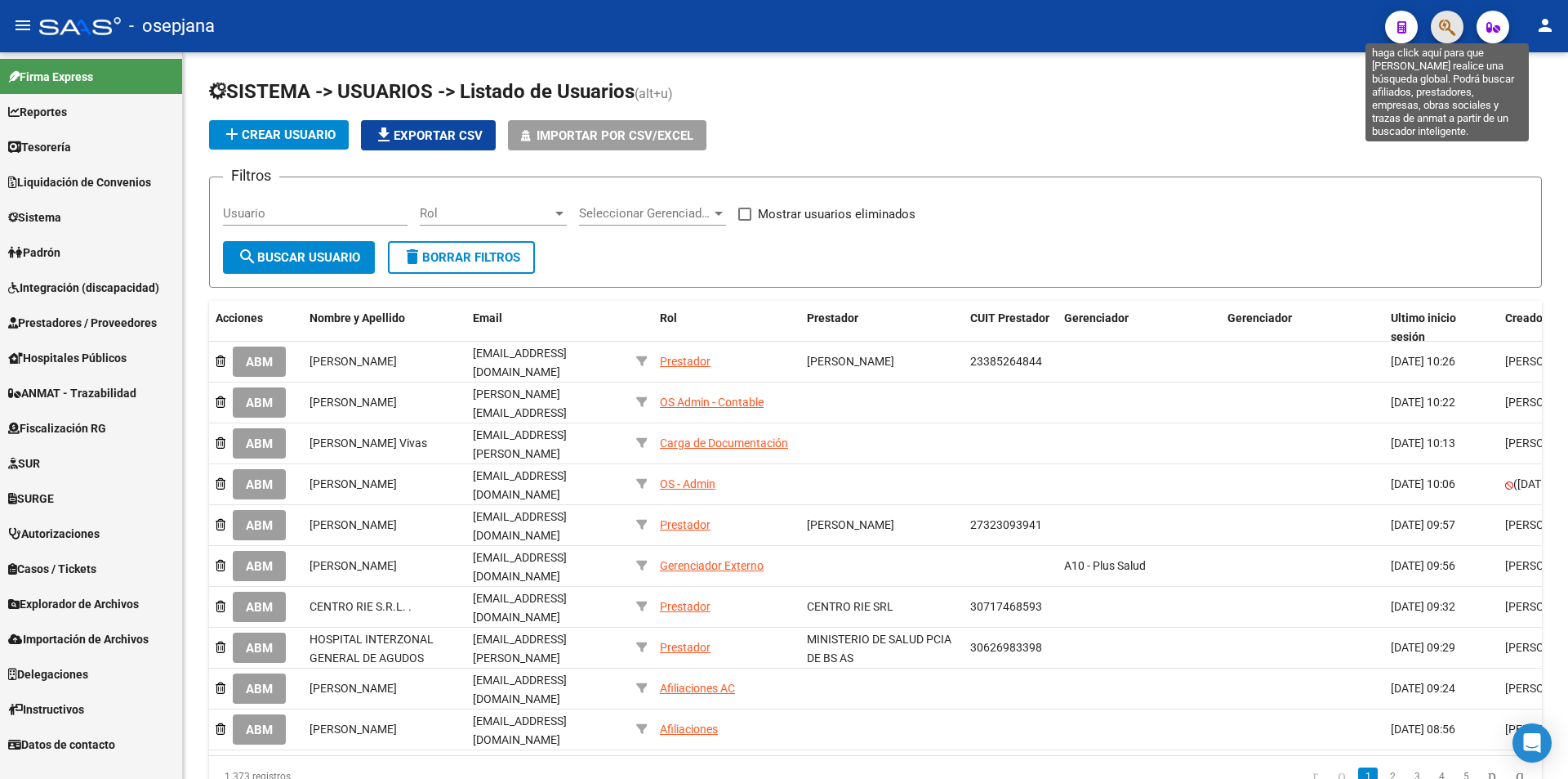
click at [1452, 20] on icon "button" at bounding box center [1447, 28] width 16 height 19
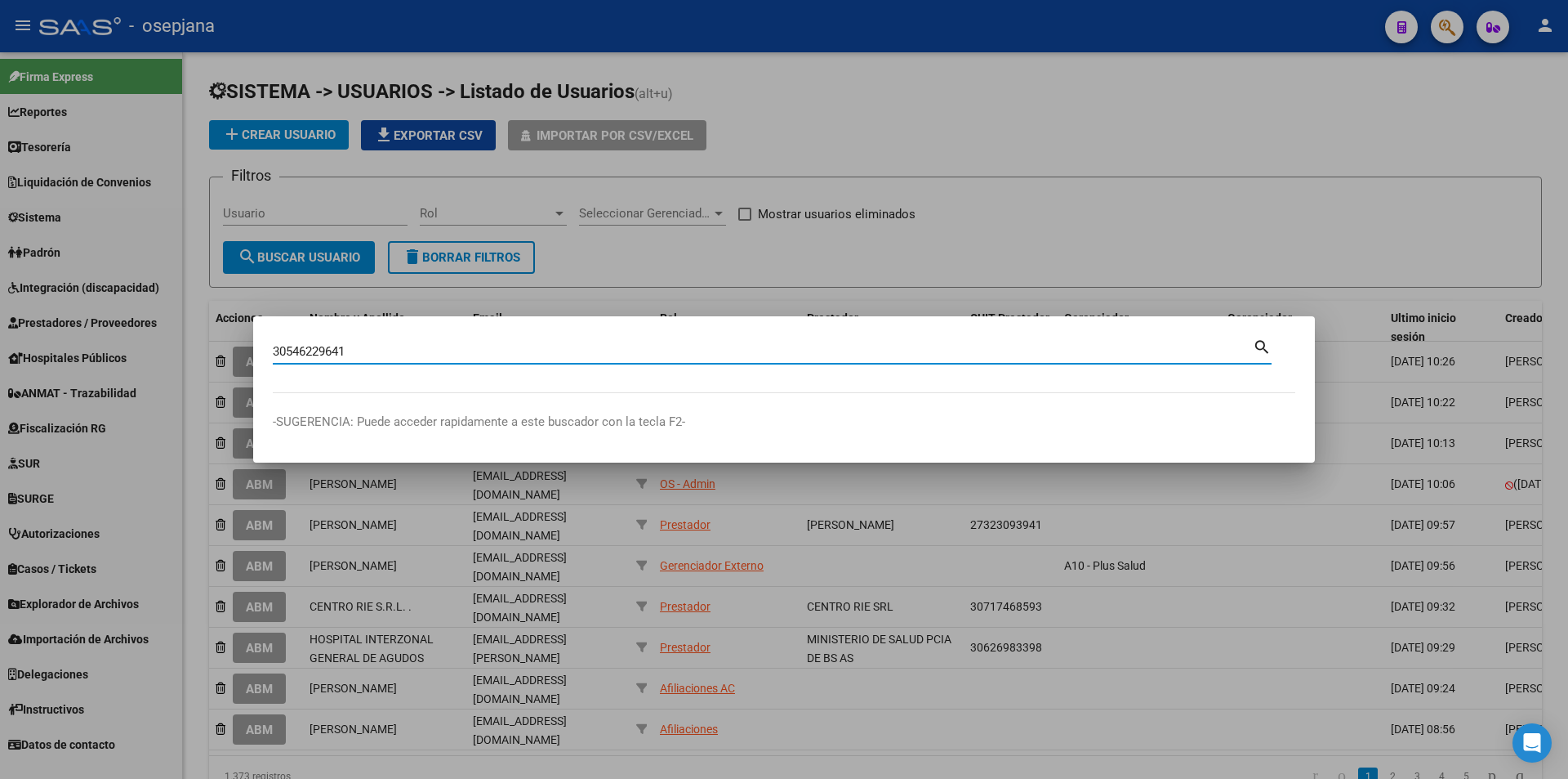
type input "30546229641"
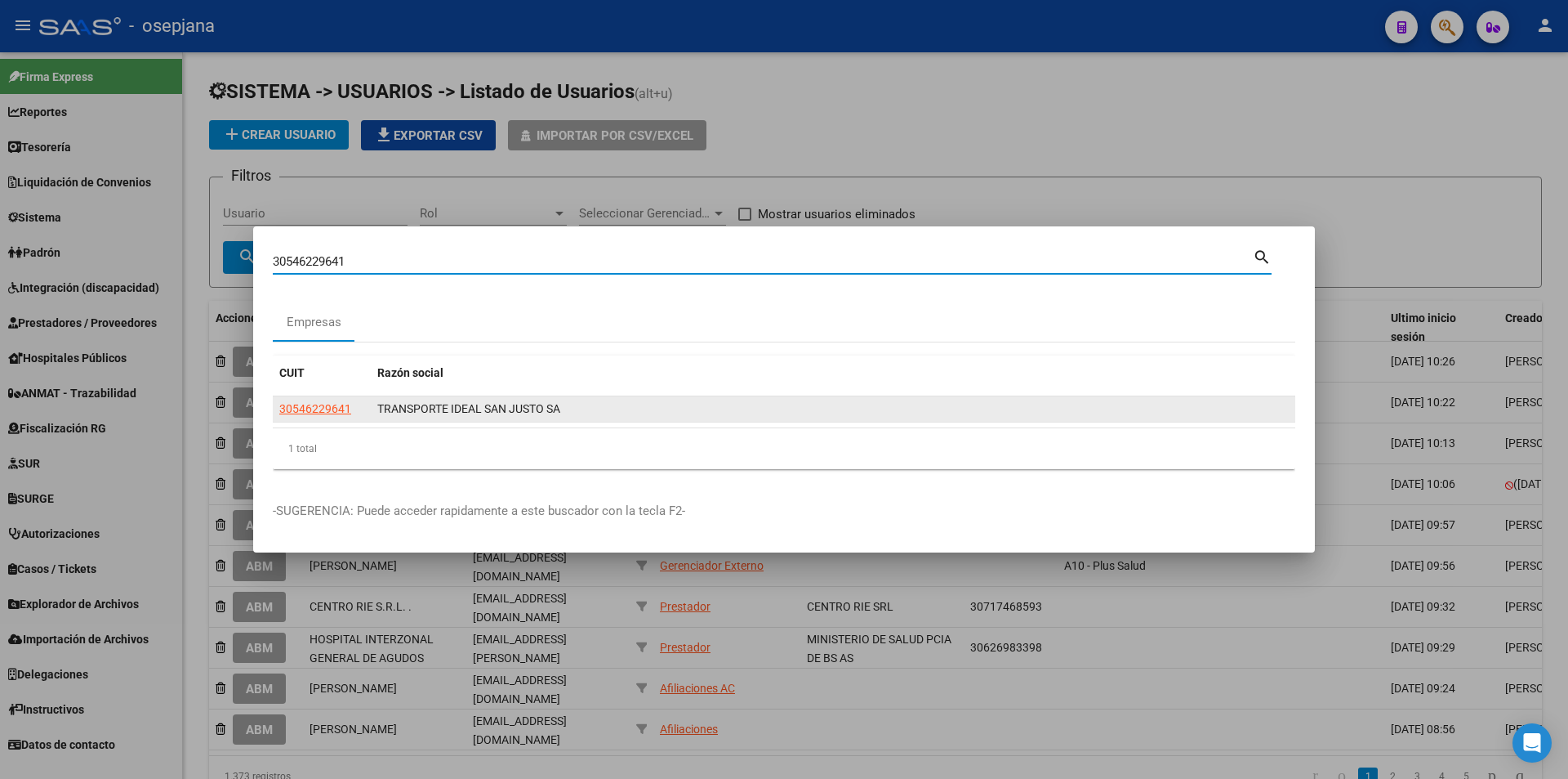
click at [334, 398] on datatable-body-cell "30546229641" at bounding box center [321, 409] width 98 height 26
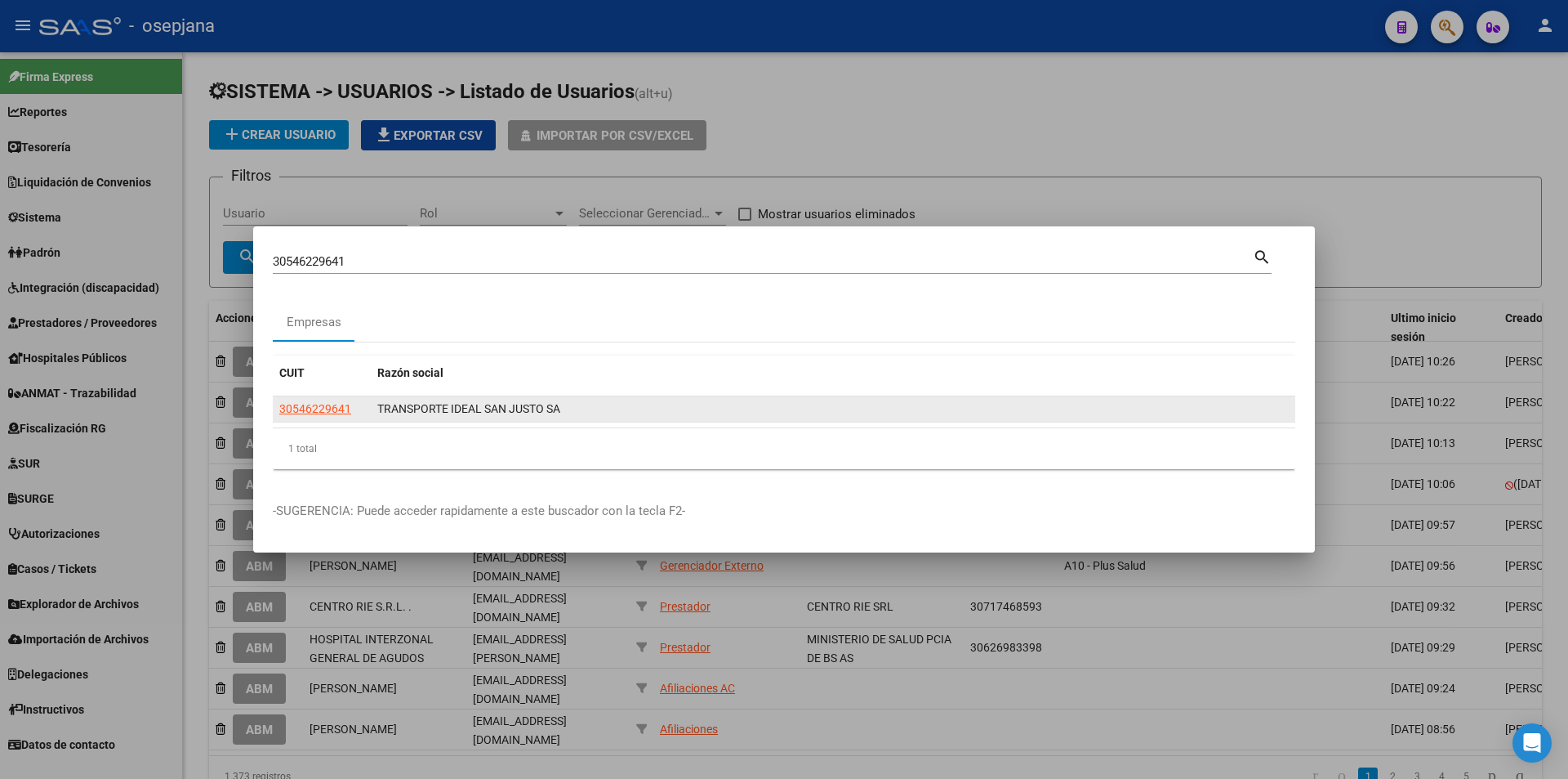
click at [333, 403] on span "30546229641" at bounding box center [316, 409] width 72 height 13
type textarea "30546229641"
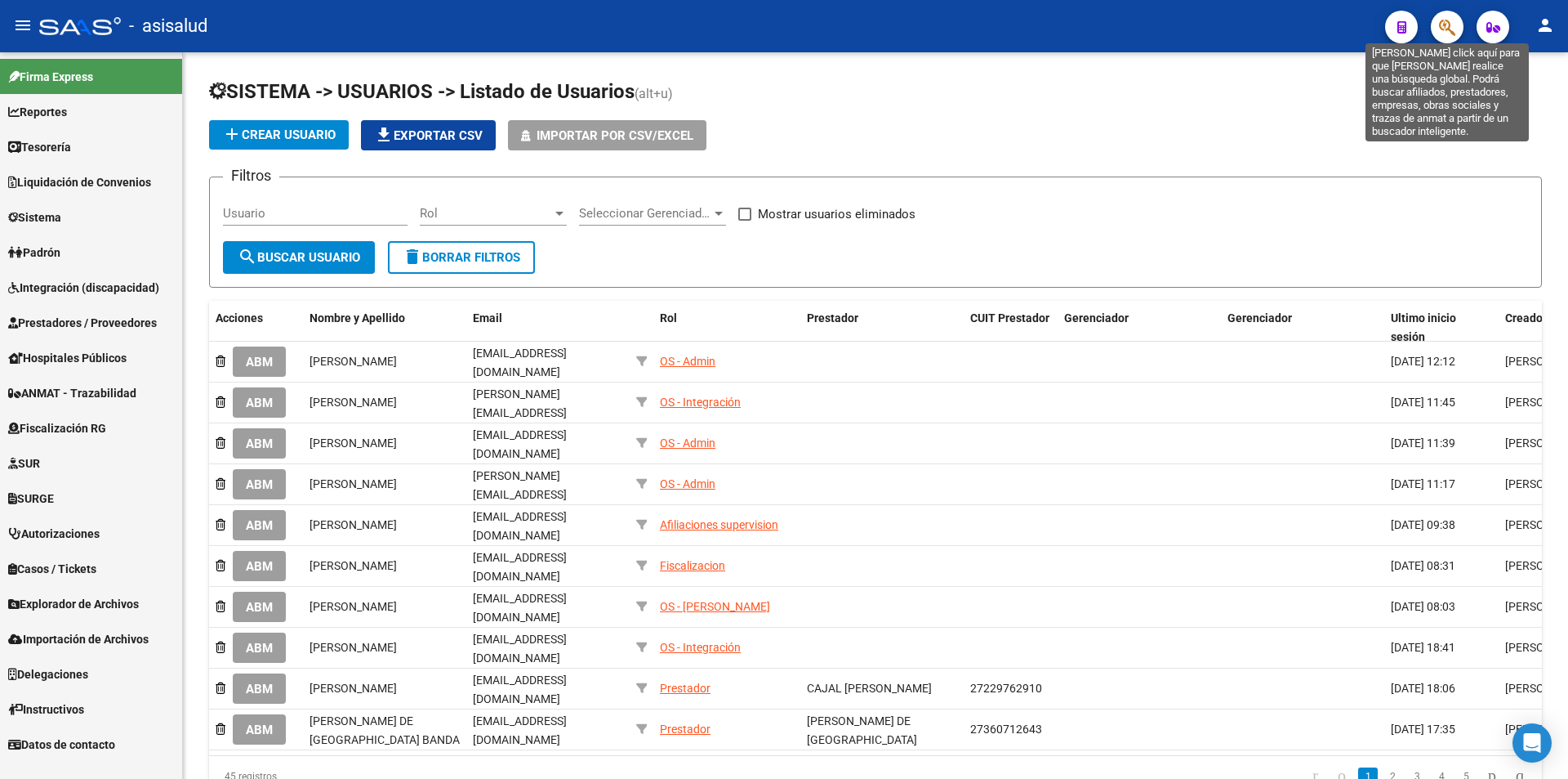
click at [1449, 28] on icon "button" at bounding box center [1447, 28] width 16 height 19
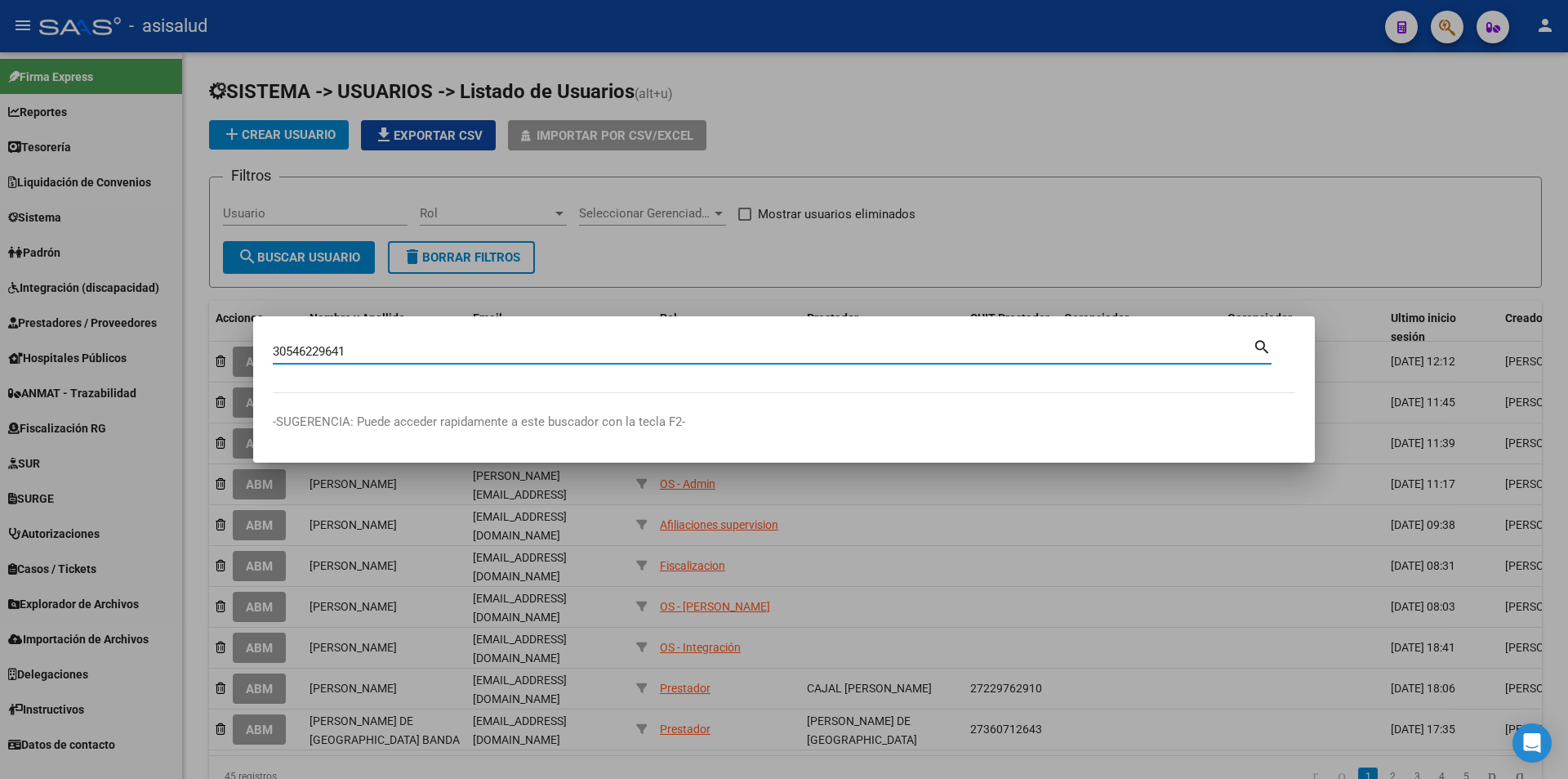
type input "30546229641"
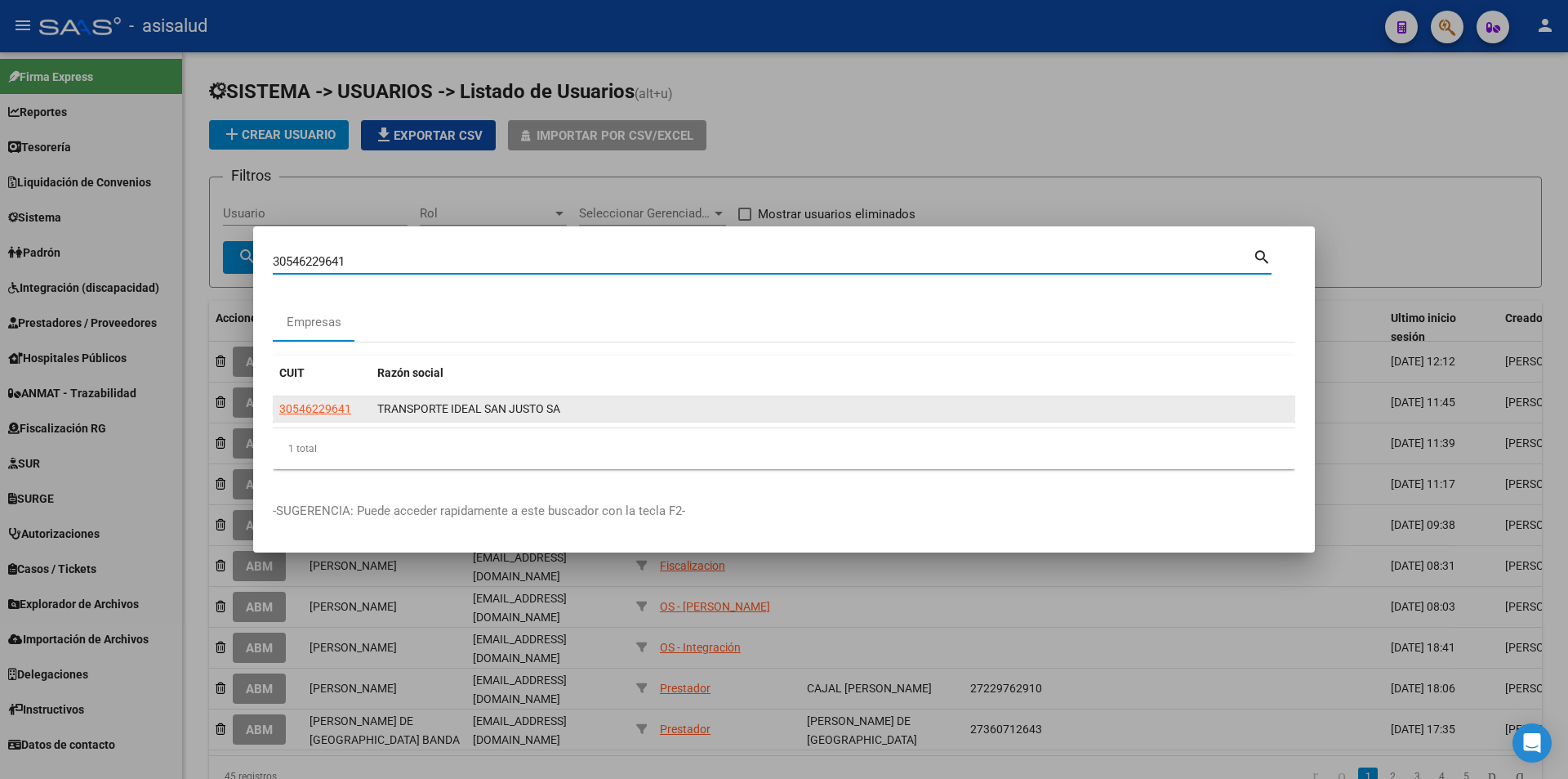
click at [302, 408] on span "30546229641" at bounding box center [316, 409] width 72 height 13
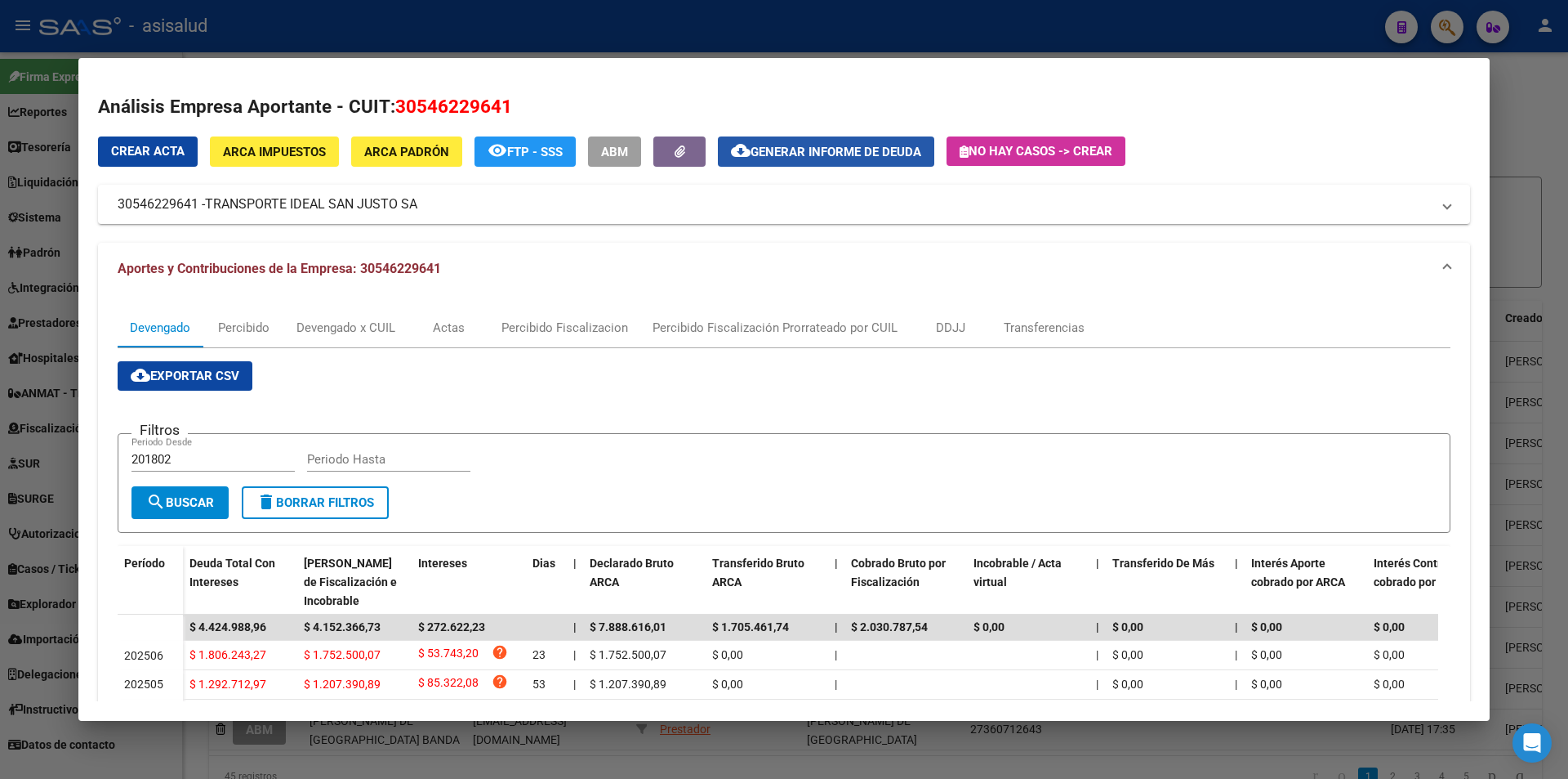
click at [804, 157] on span "Generar informe de deuda" at bounding box center [837, 151] width 171 height 14
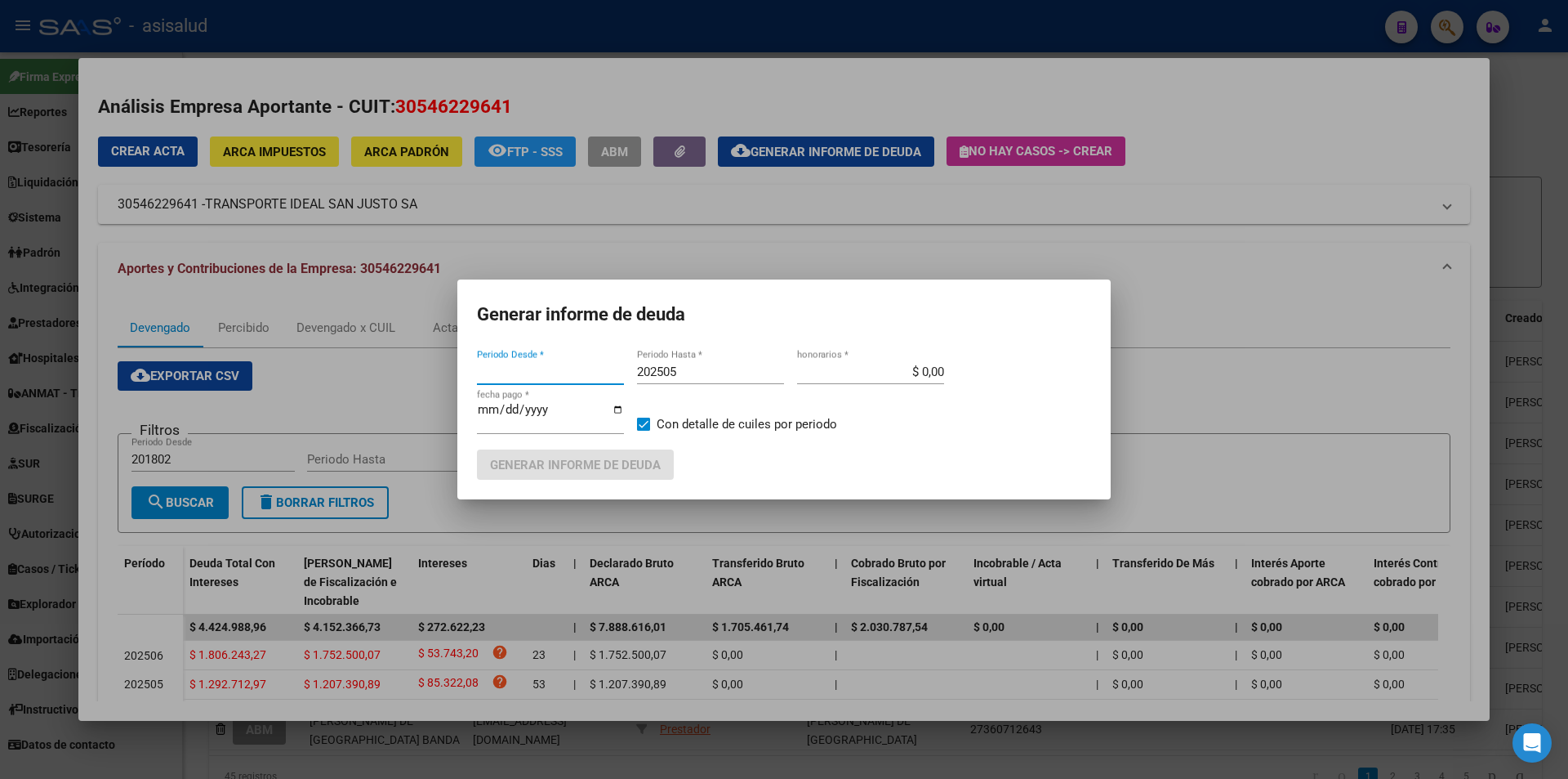
type input "202504"
drag, startPoint x: 690, startPoint y: 374, endPoint x: 672, endPoint y: 374, distance: 18.0
click at [672, 374] on input "202505" at bounding box center [710, 371] width 147 height 14
type input "202504"
type input "[DATE]"
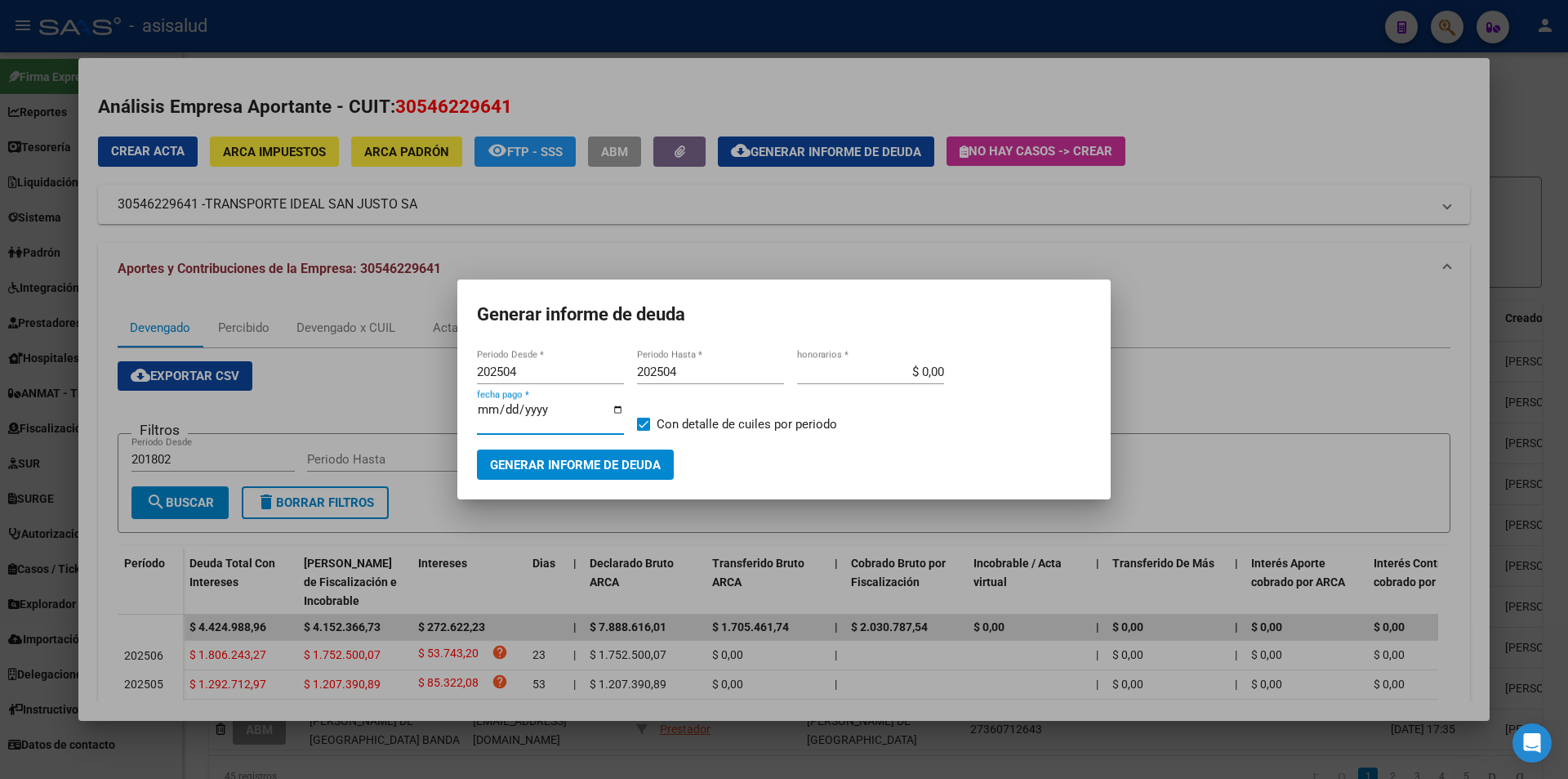
click at [606, 465] on span "Generar informe de deuda" at bounding box center [575, 464] width 171 height 14
click at [518, 371] on input "202504" at bounding box center [551, 371] width 147 height 14
type input "202505"
click at [548, 465] on span "Generar informe de deuda" at bounding box center [575, 464] width 171 height 14
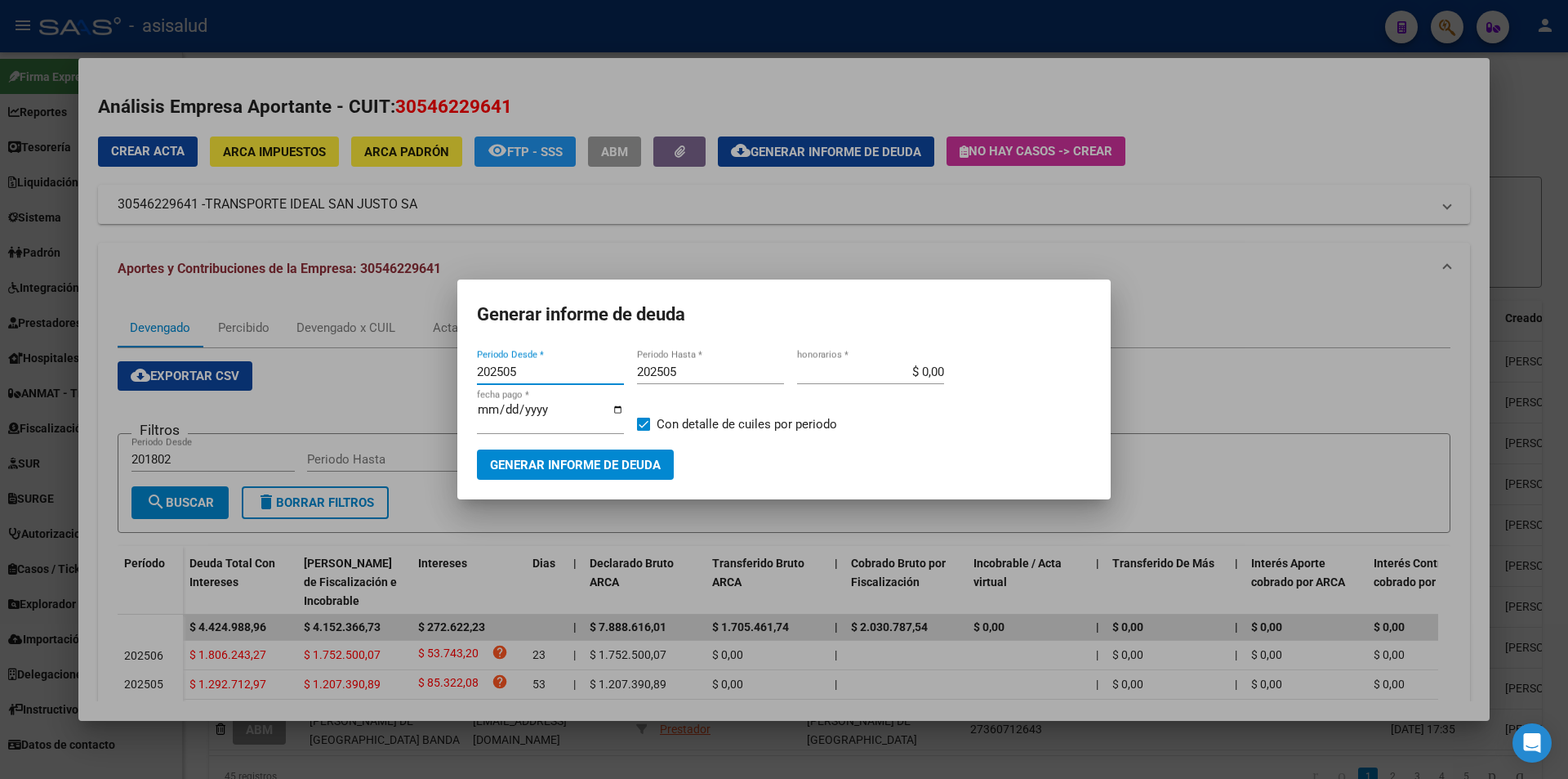
click at [516, 369] on input "202505" at bounding box center [551, 371] width 147 height 14
type input "202506"
click at [540, 458] on span "Generar informe de deuda" at bounding box center [575, 464] width 171 height 14
click at [518, 370] on input "202506" at bounding box center [551, 371] width 147 height 14
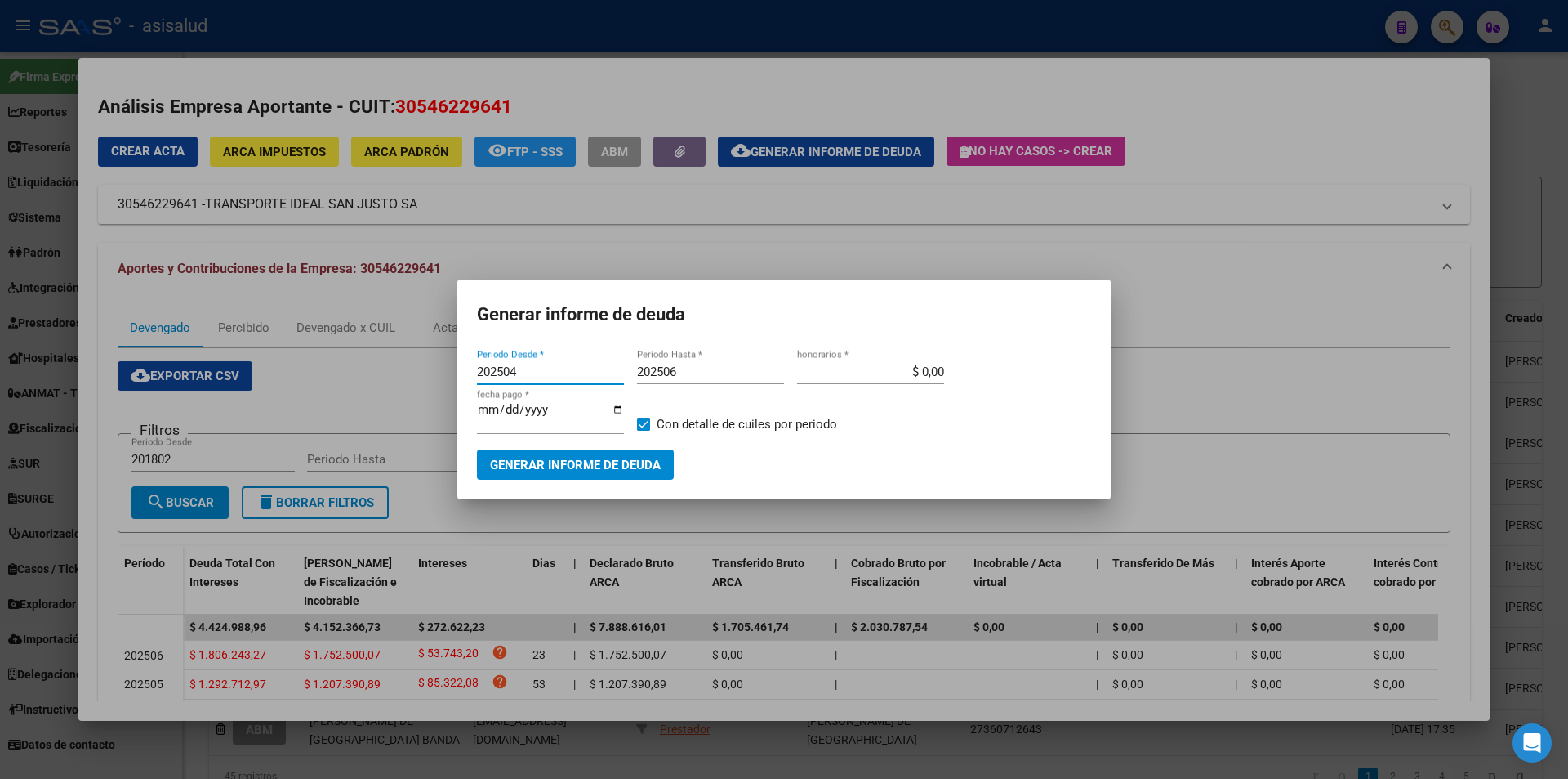
type input "202504"
click at [592, 461] on span "Generar informe de deuda" at bounding box center [575, 464] width 171 height 14
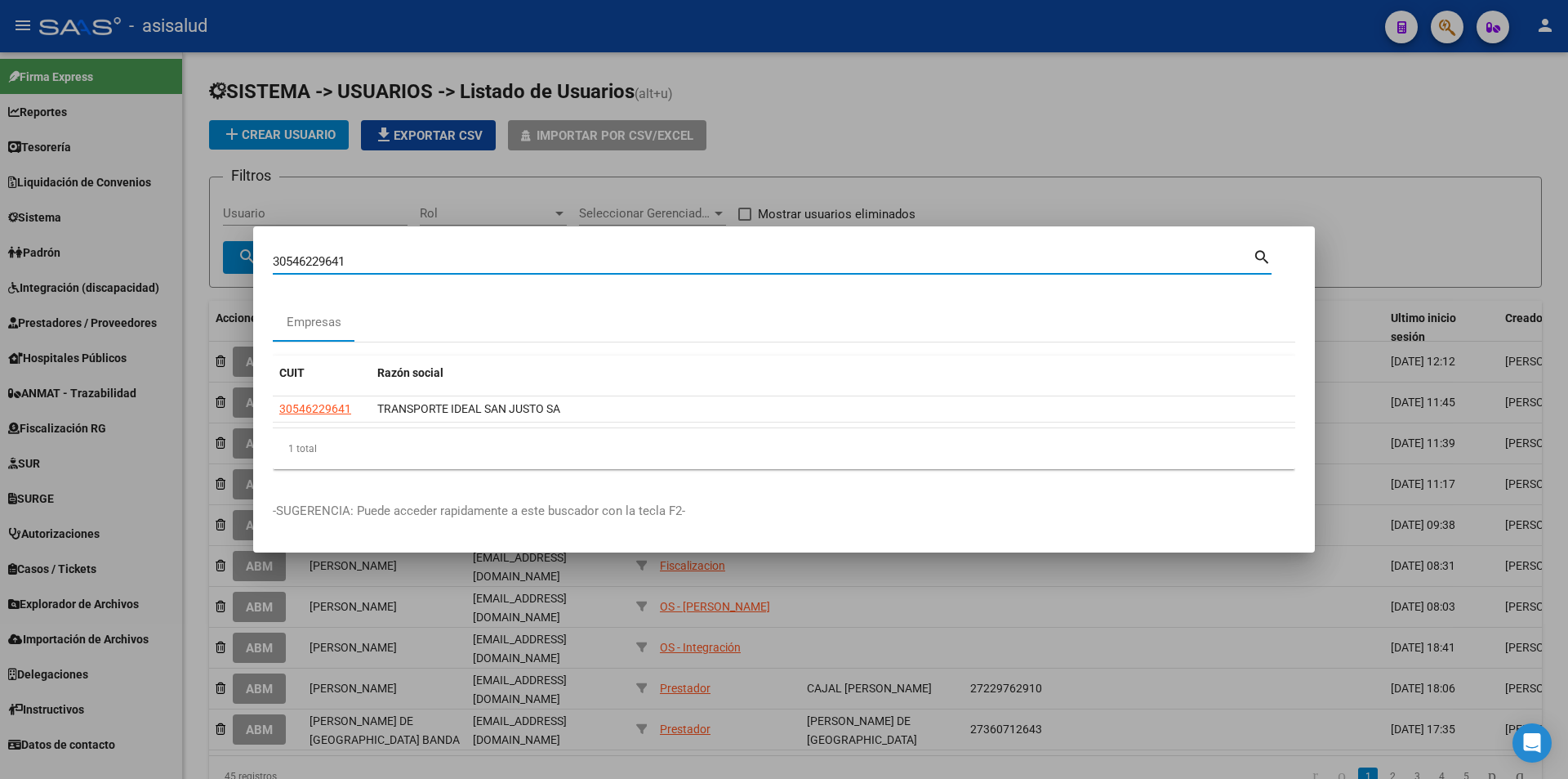
drag, startPoint x: 391, startPoint y: 262, endPoint x: 194, endPoint y: 263, distance: 197.0
click at [194, 263] on div "30546229641 Buscar (apellido, dni, cuil, nro traspaso, cuit, obra social) searc…" at bounding box center [784, 389] width 1568 height 779
type input "30546320339"
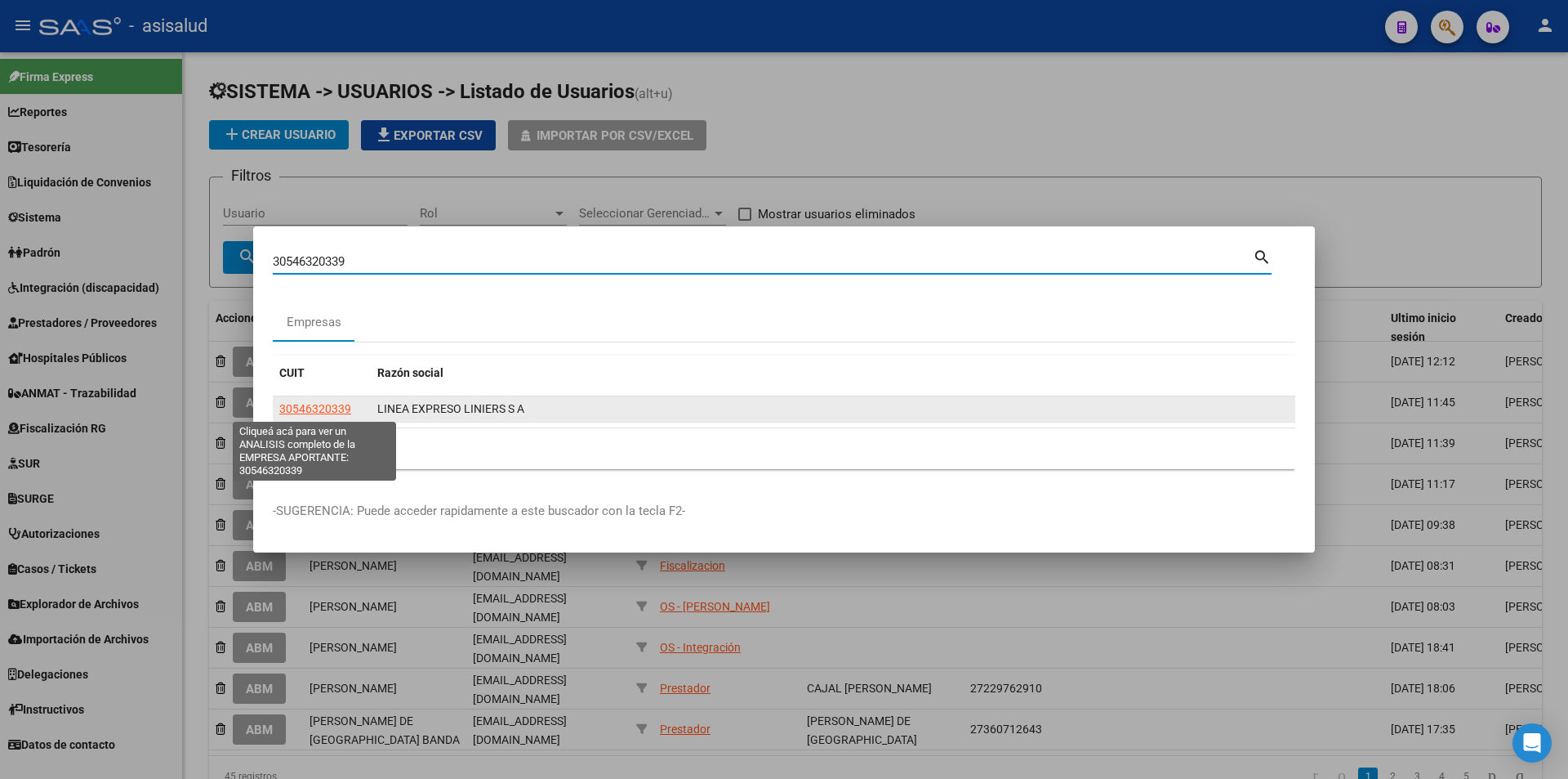
click at [334, 407] on span "30546320339" at bounding box center [316, 409] width 72 height 13
type textarea "30546320339"
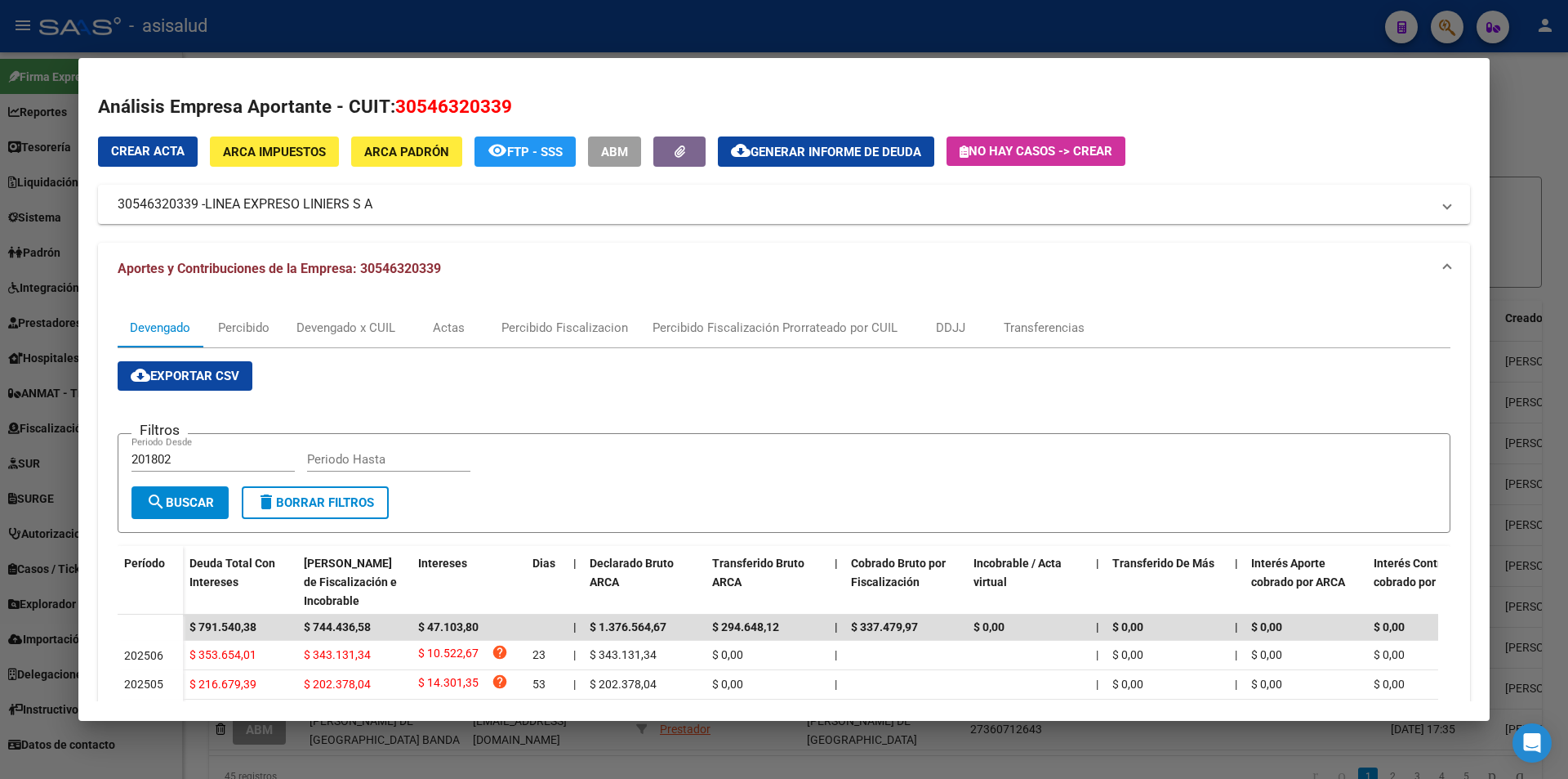
scroll to position [82, 0]
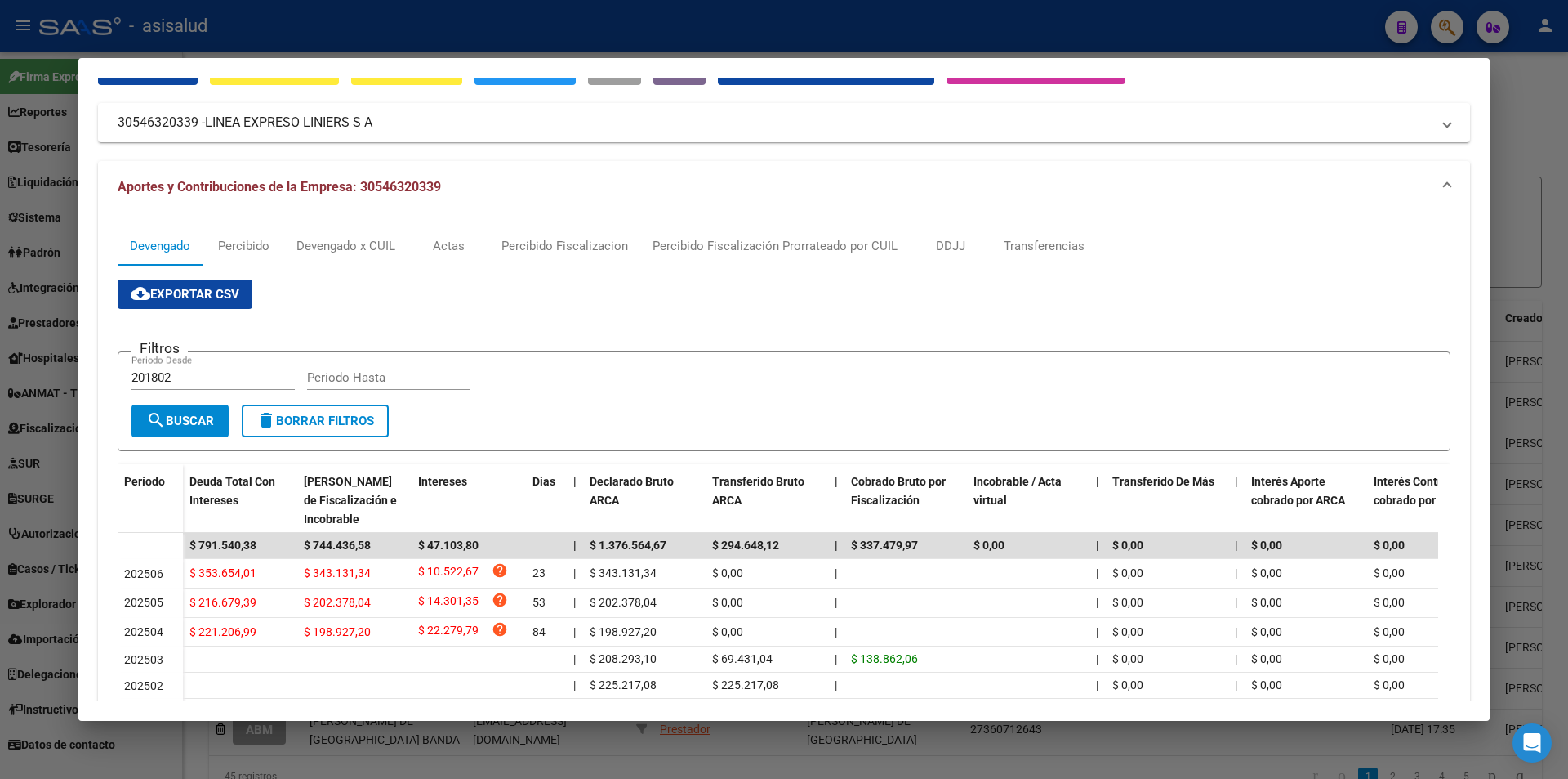
click at [821, 78] on button "cloud_download Generar informe de deuda" at bounding box center [826, 70] width 217 height 30
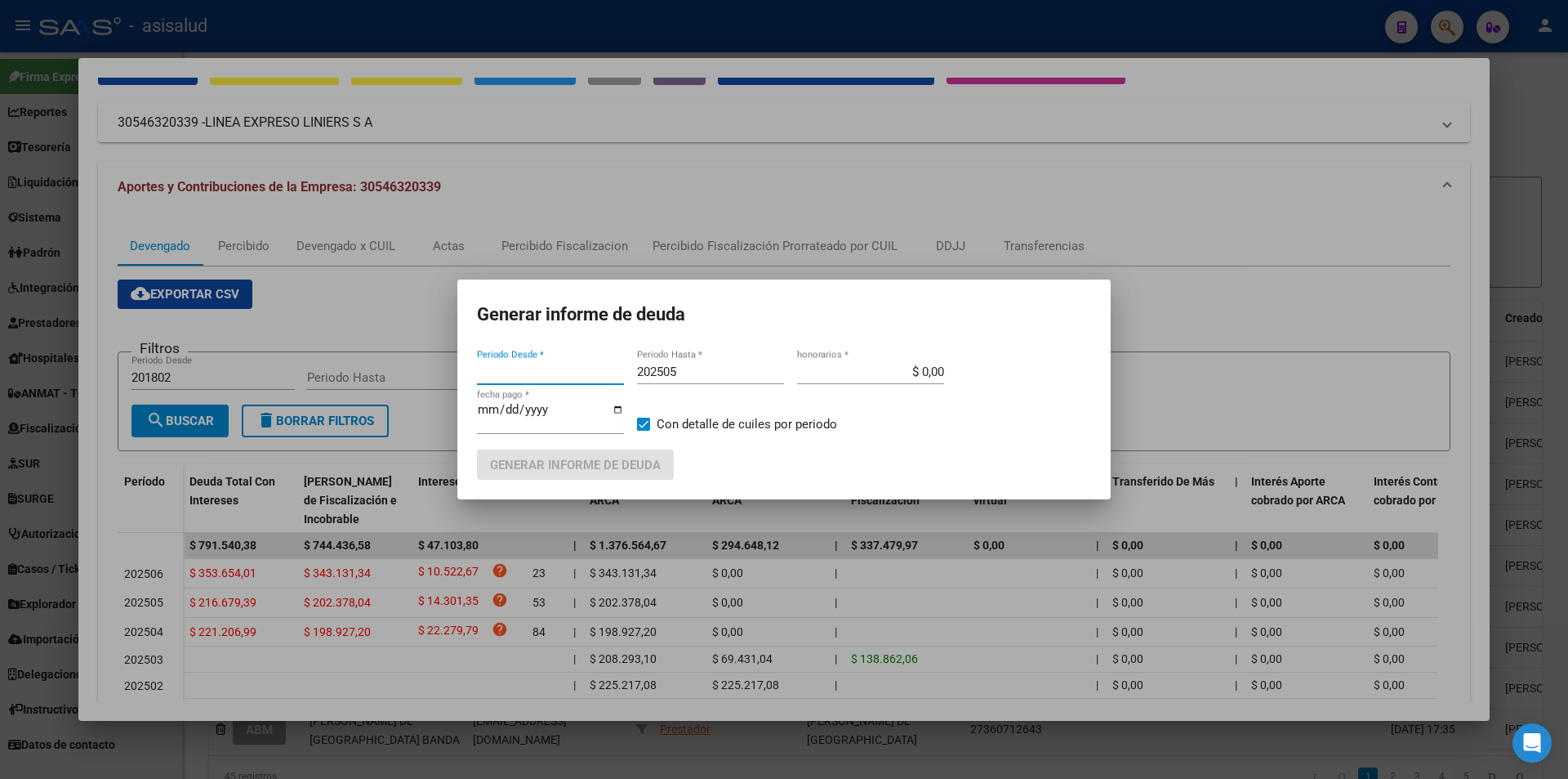
type input "202504"
click at [678, 372] on input "202505" at bounding box center [710, 371] width 147 height 14
type input "202504"
type input "[DATE]"
click at [647, 458] on span "Generar informe de deuda" at bounding box center [575, 464] width 171 height 14
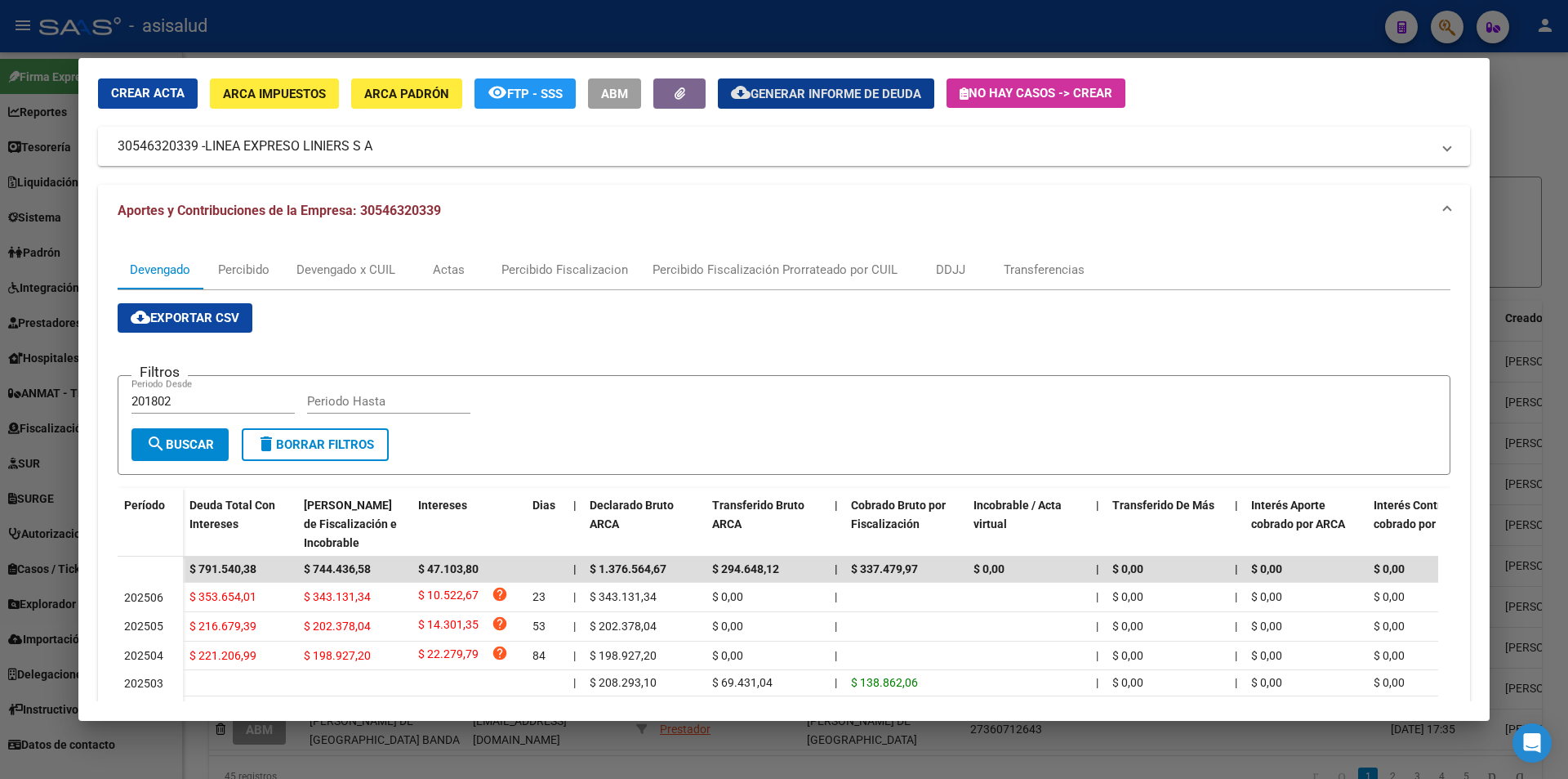
scroll to position [0, 0]
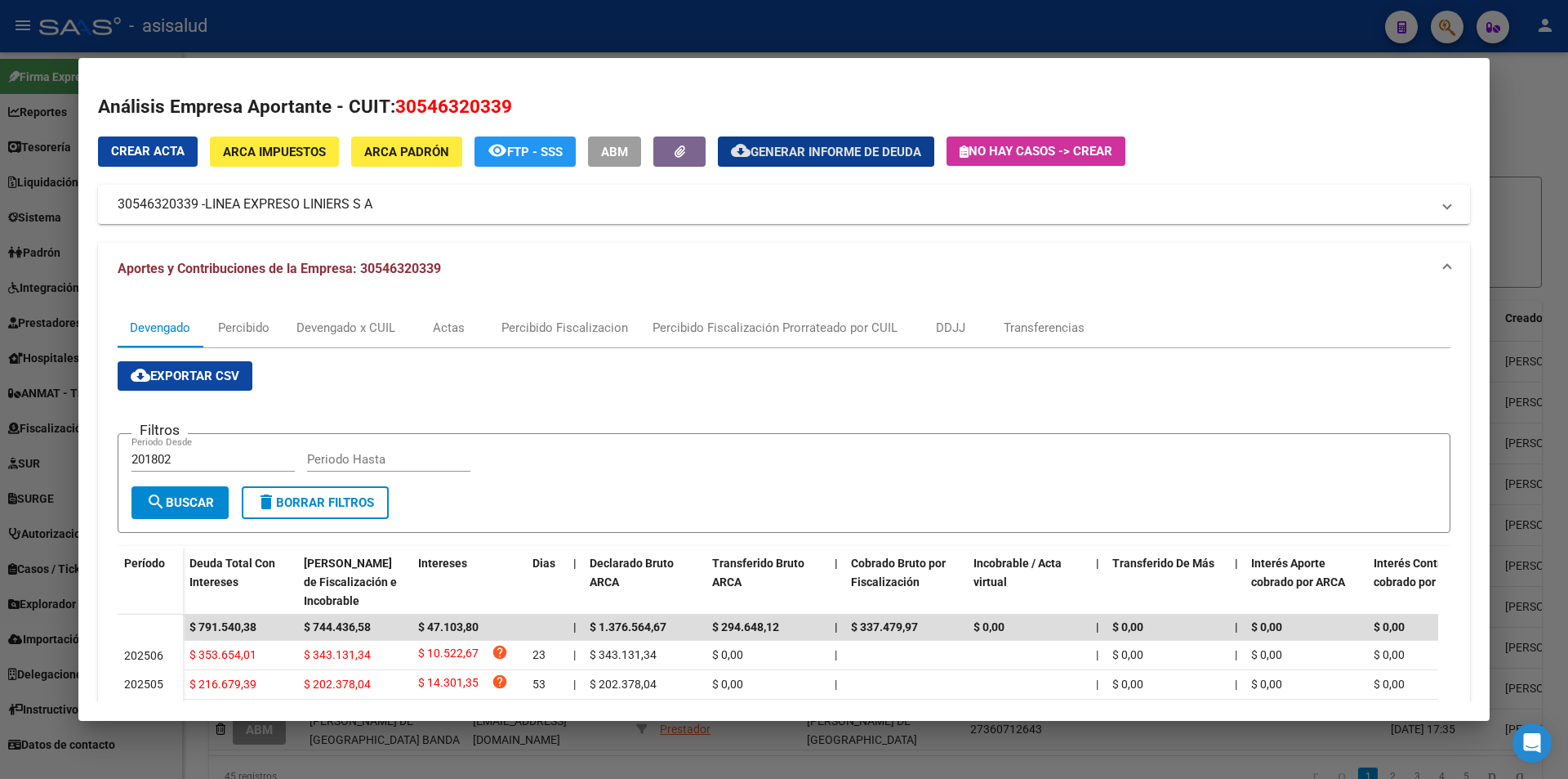
click at [805, 153] on span "Generar informe de deuda" at bounding box center [837, 151] width 171 height 14
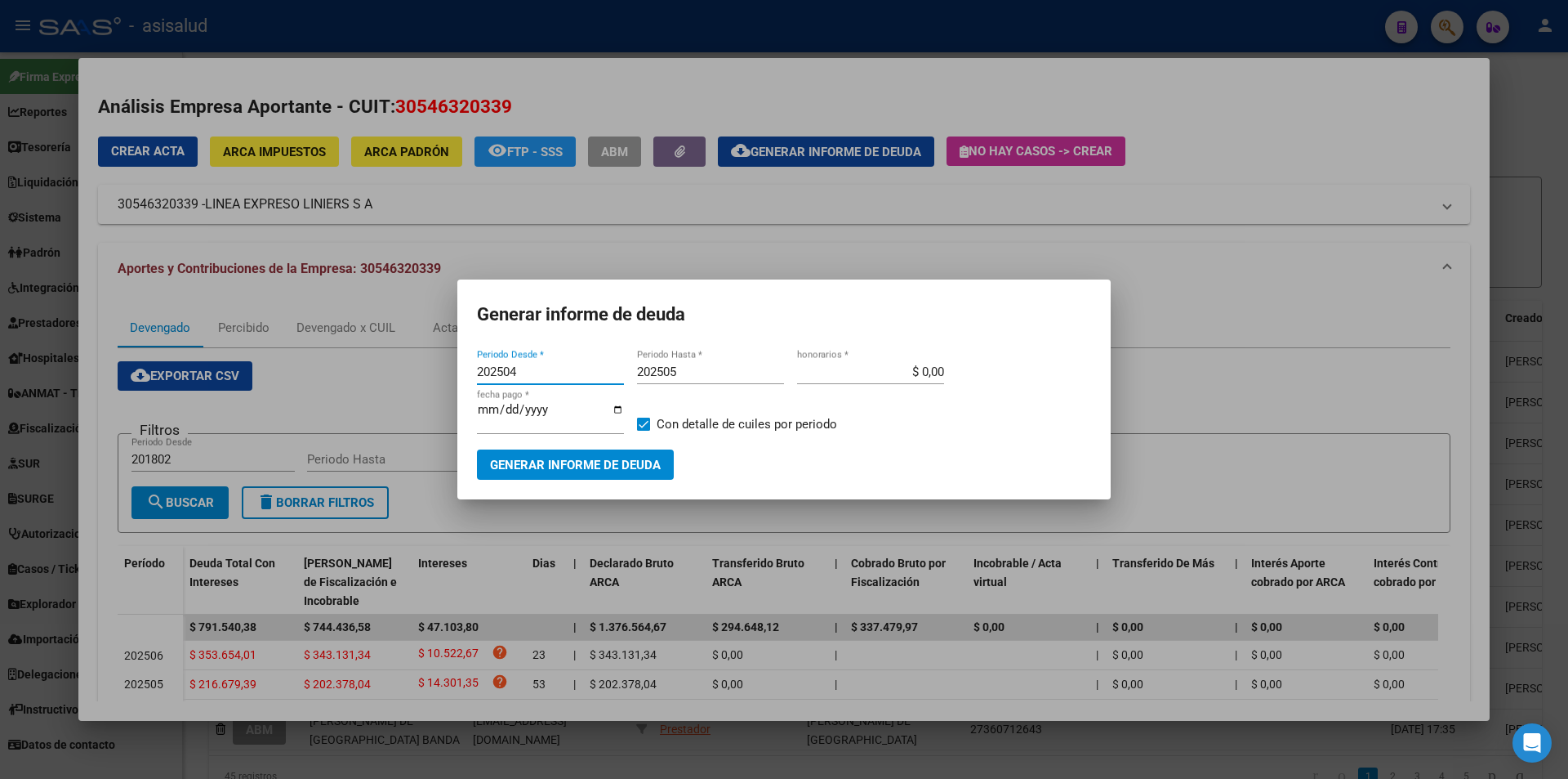
click at [516, 366] on input "202504" at bounding box center [551, 371] width 147 height 14
type input "202505"
type input "[DATE]"
click at [539, 467] on span "Generar informe de deuda" at bounding box center [575, 464] width 171 height 14
click at [513, 371] on input "202505" at bounding box center [551, 371] width 147 height 14
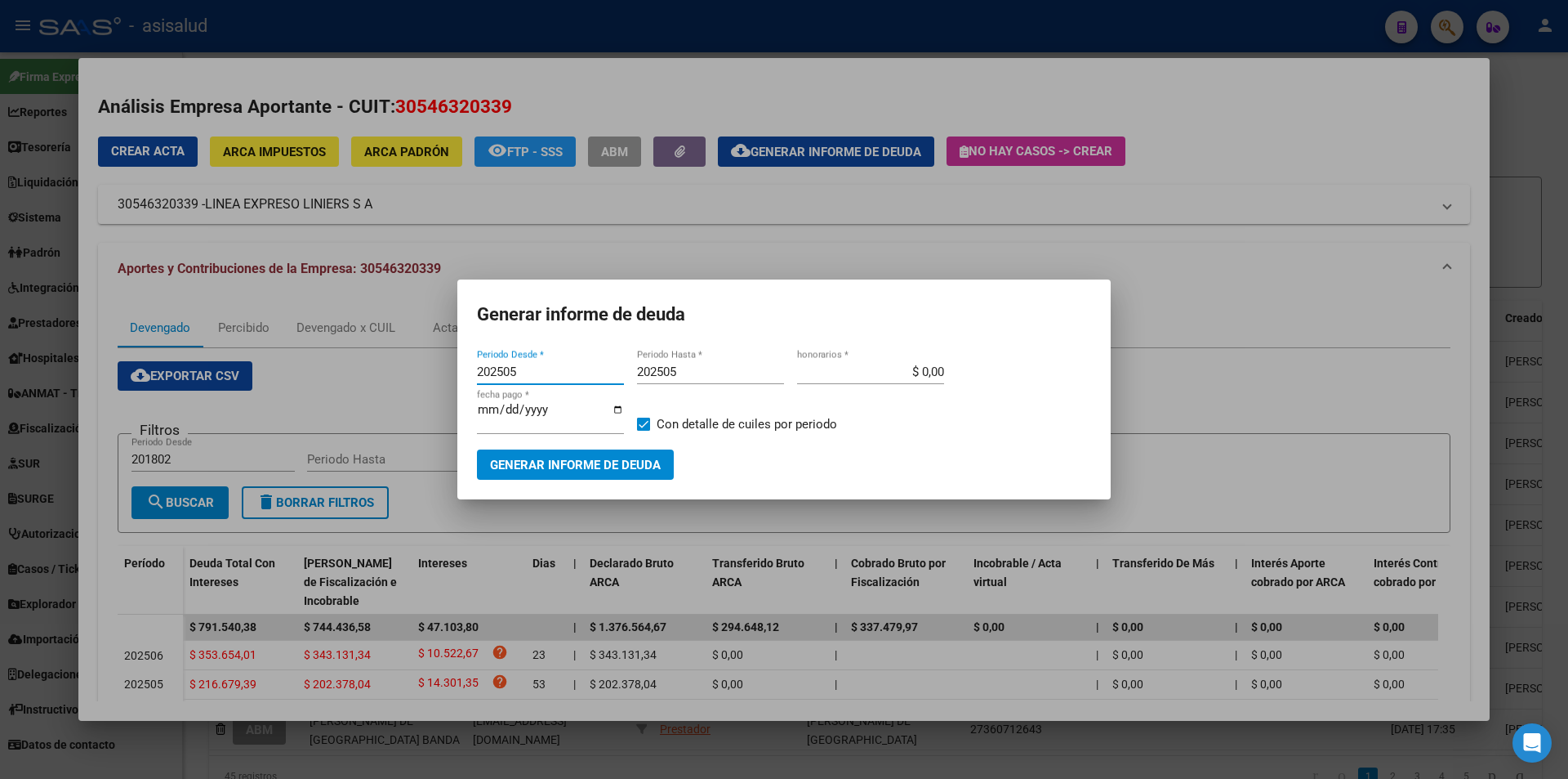
click at [519, 371] on input "202505" at bounding box center [551, 371] width 147 height 14
type input "202506"
type input "20250"
type input "202506"
click at [536, 473] on button "Generar informe de deuda" at bounding box center [575, 464] width 197 height 30
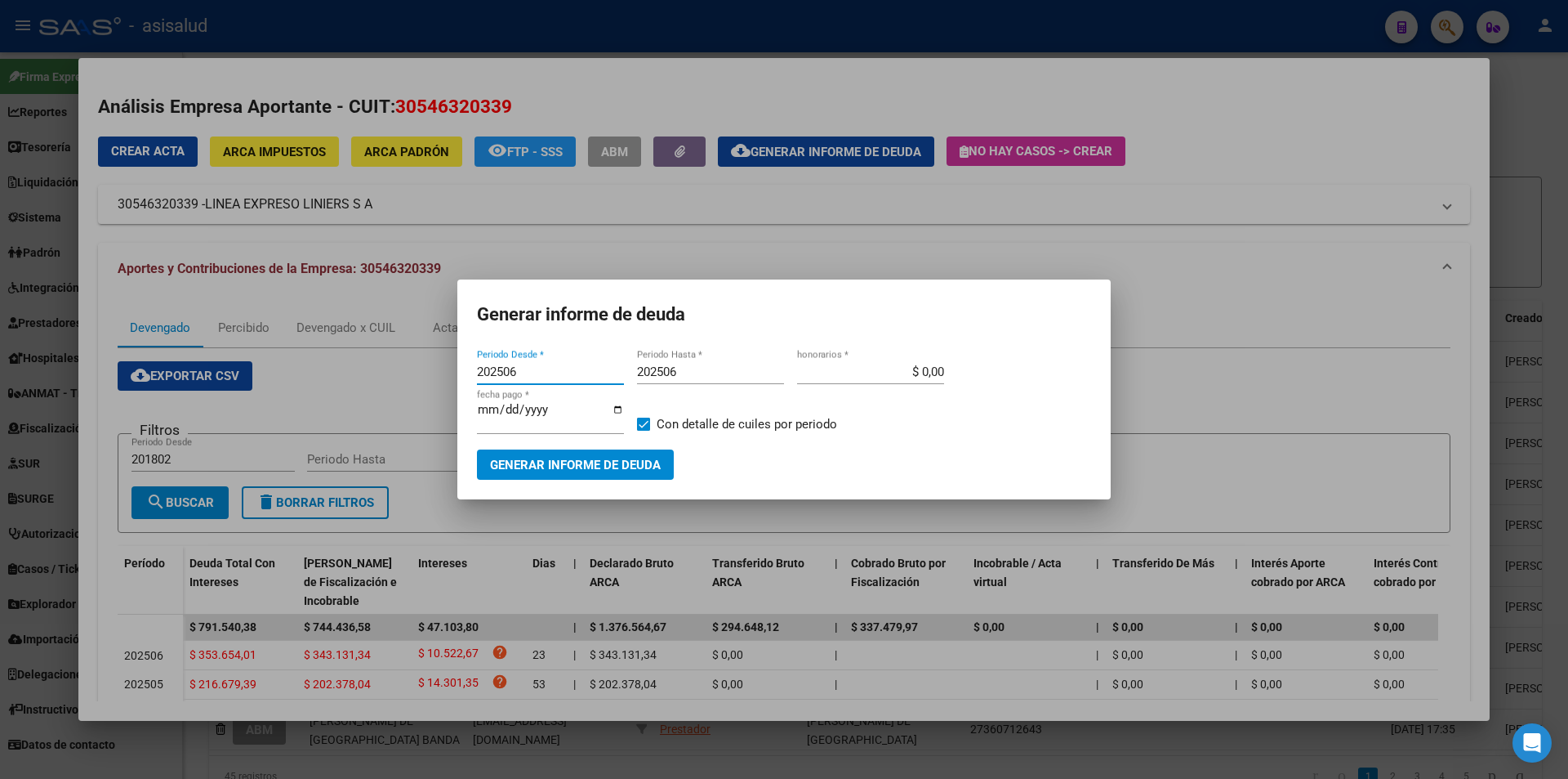
click at [516, 368] on input "202506" at bounding box center [551, 371] width 147 height 14
type input "202504"
click at [629, 467] on span "Generar informe de deuda" at bounding box center [575, 464] width 171 height 14
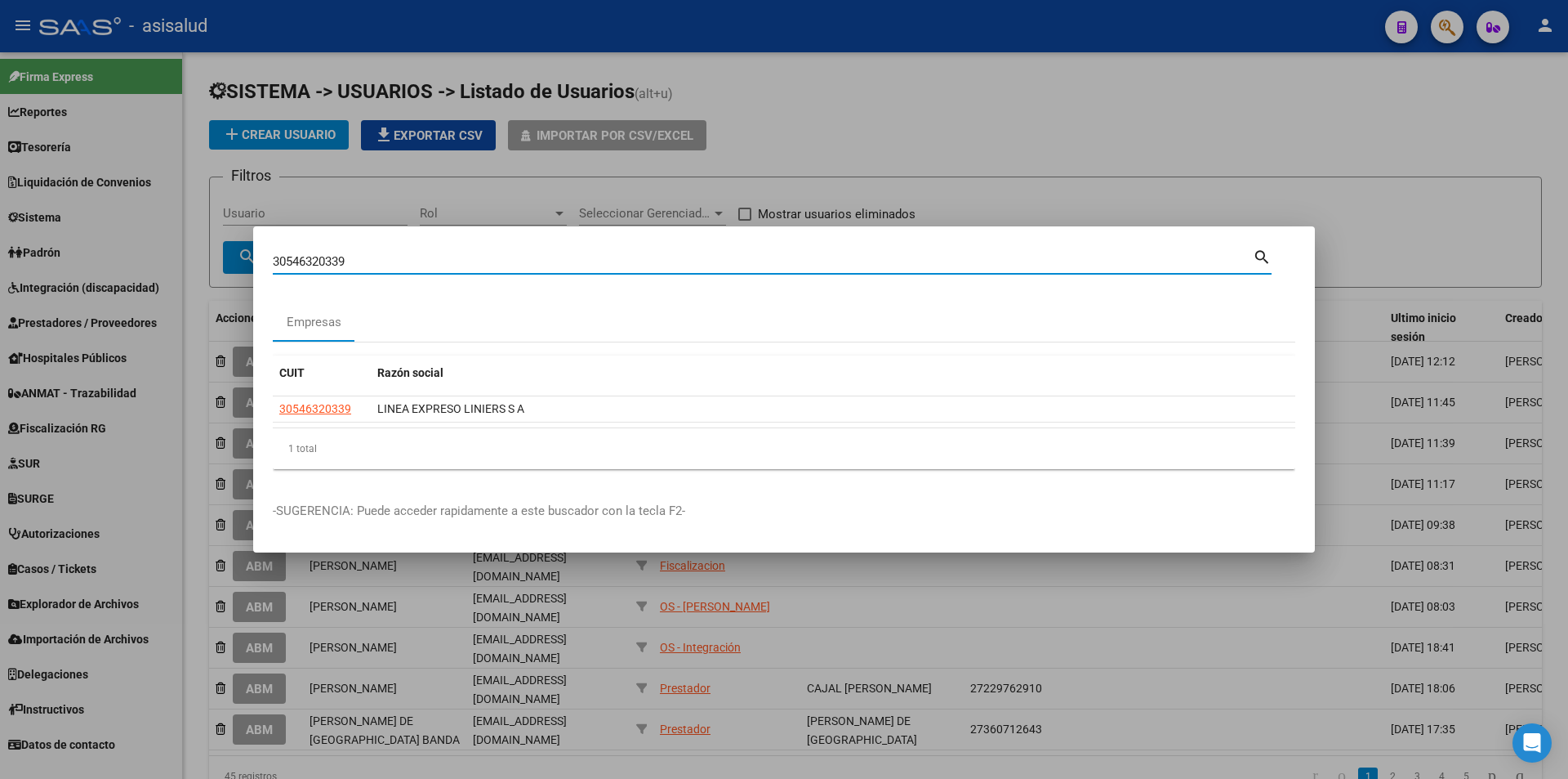
drag, startPoint x: 376, startPoint y: 259, endPoint x: 187, endPoint y: 259, distance: 189.0
click at [187, 259] on div "30546320339 Buscar (apellido, dni, cuil, nro traspaso, cuit, obra social) searc…" at bounding box center [784, 389] width 1568 height 779
type input "30708188197"
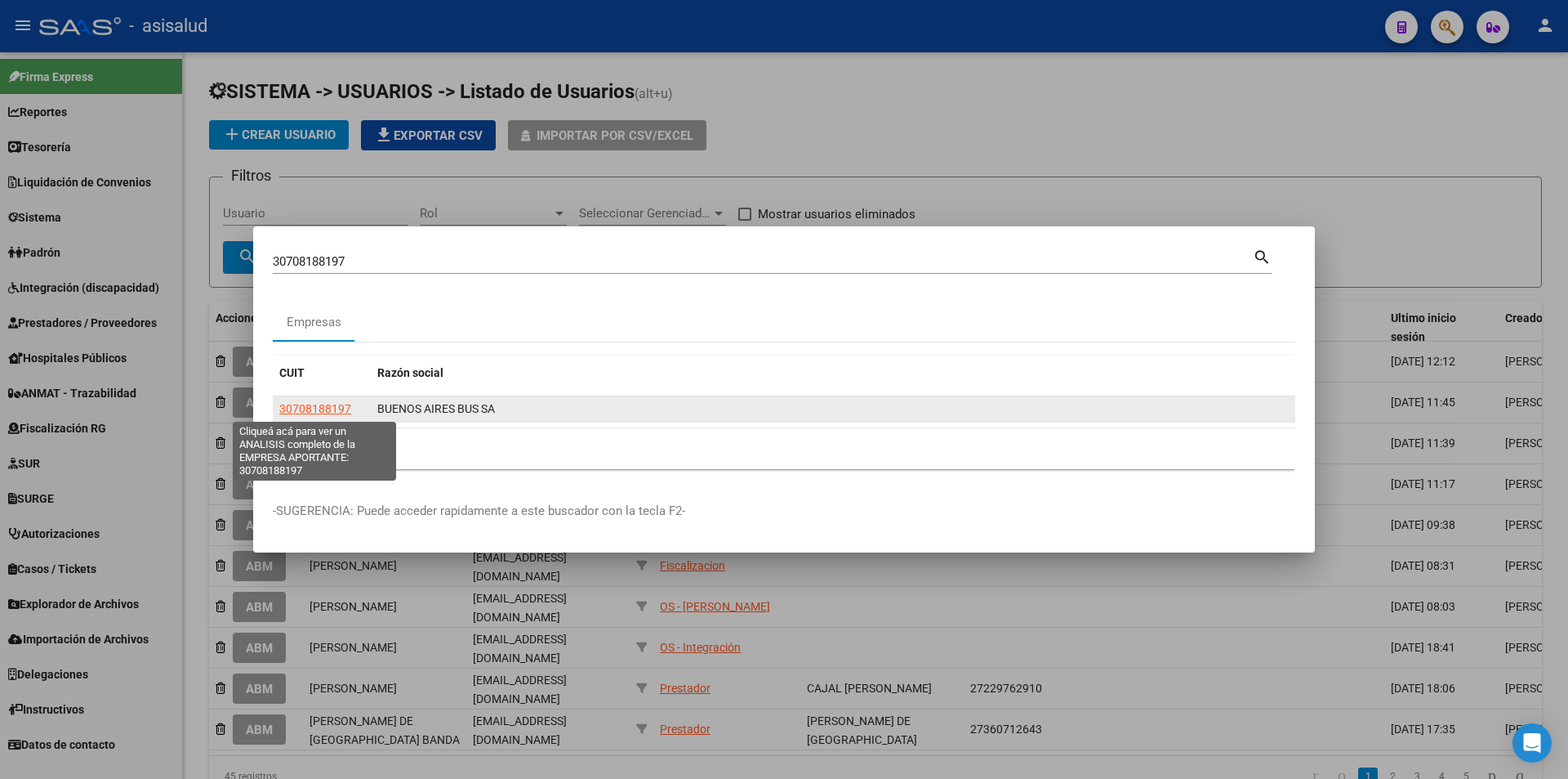
click at [304, 409] on span "30708188197" at bounding box center [316, 409] width 72 height 13
type textarea "30708188197"
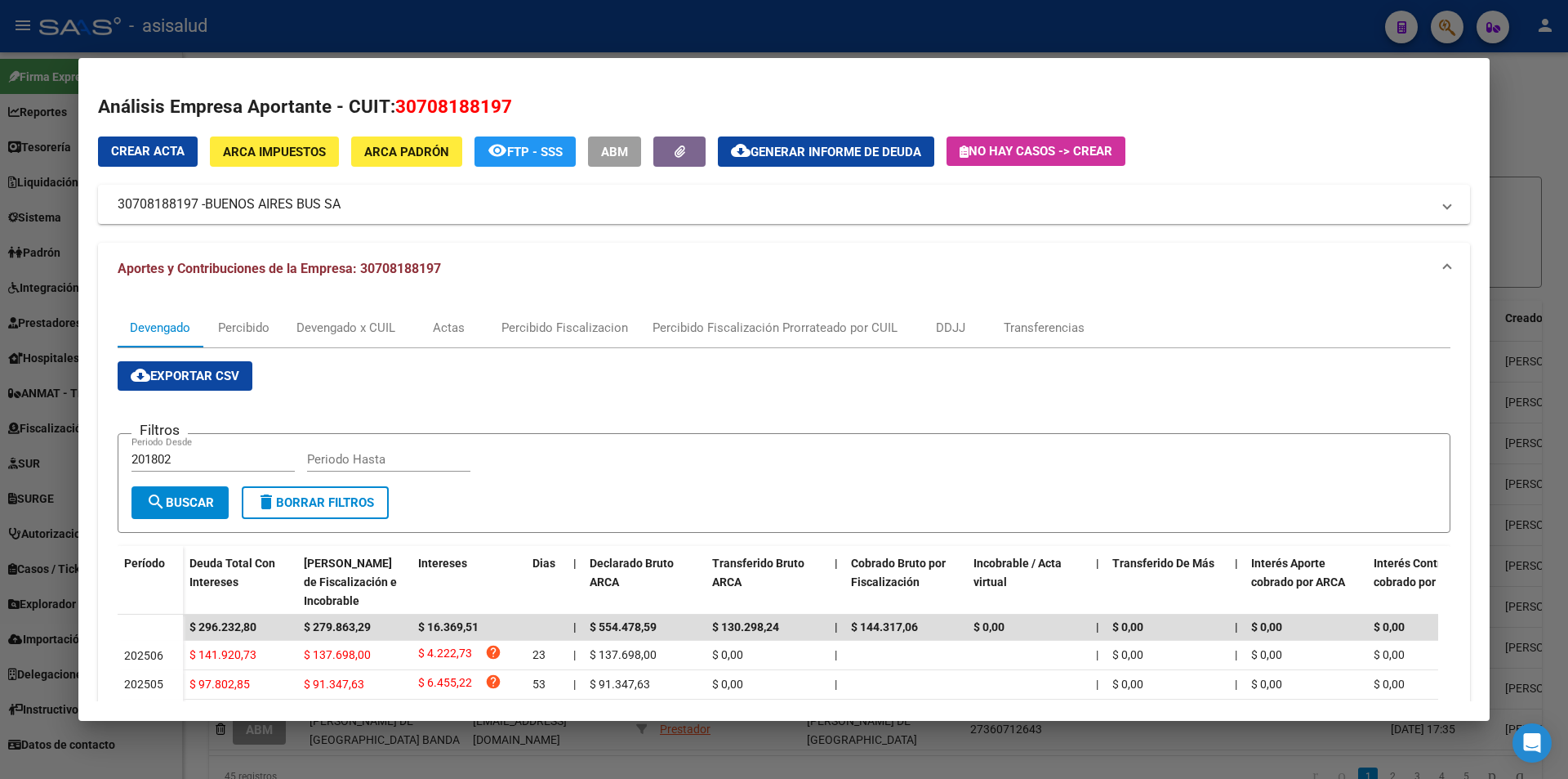
click at [792, 149] on span "Generar informe de deuda" at bounding box center [837, 151] width 171 height 14
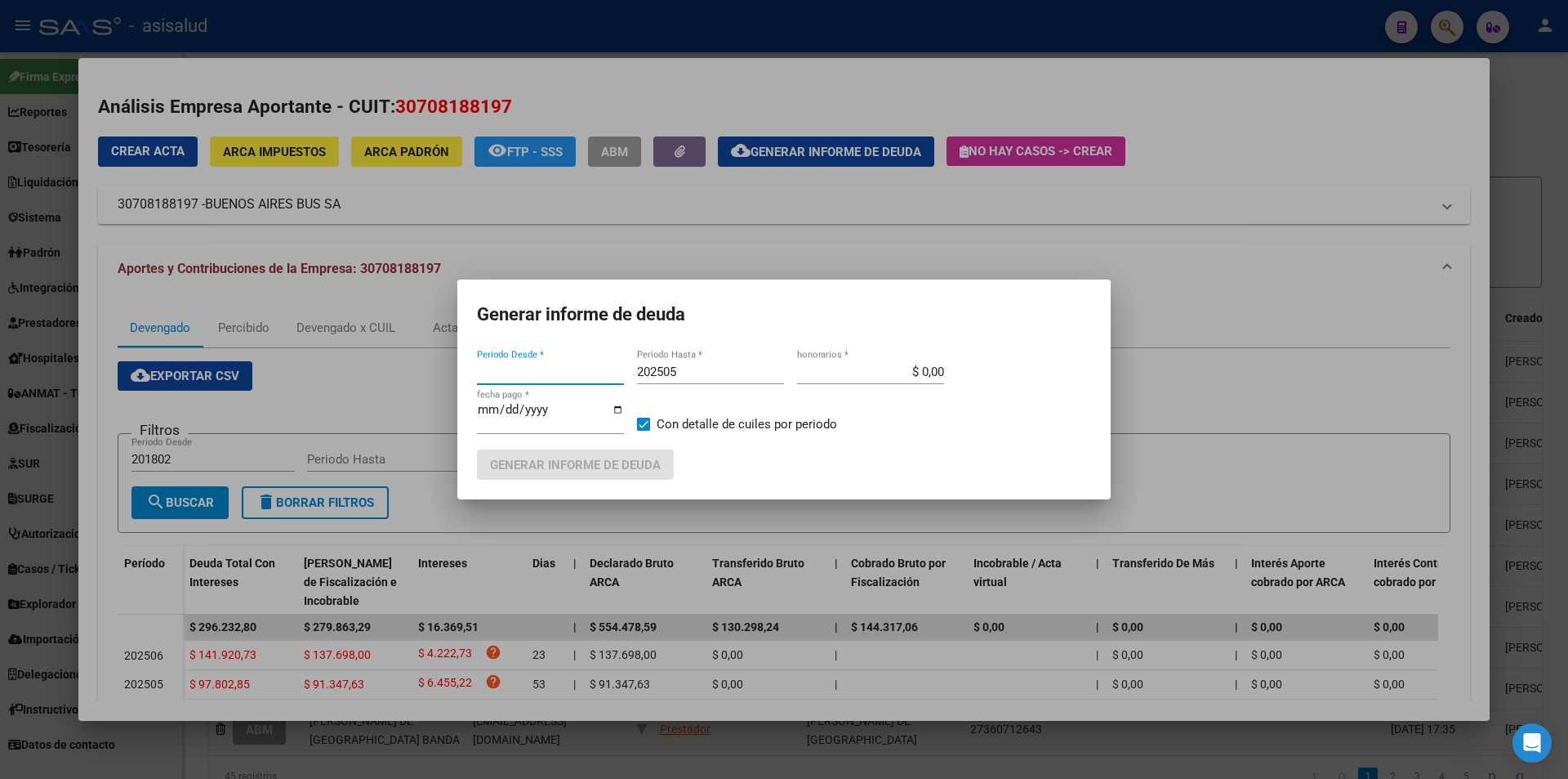
type input "202504"
click at [680, 364] on input "202505" at bounding box center [710, 371] width 147 height 14
type input "202504"
type input "[DATE]"
click at [631, 461] on span "Generar informe de deuda" at bounding box center [575, 464] width 171 height 14
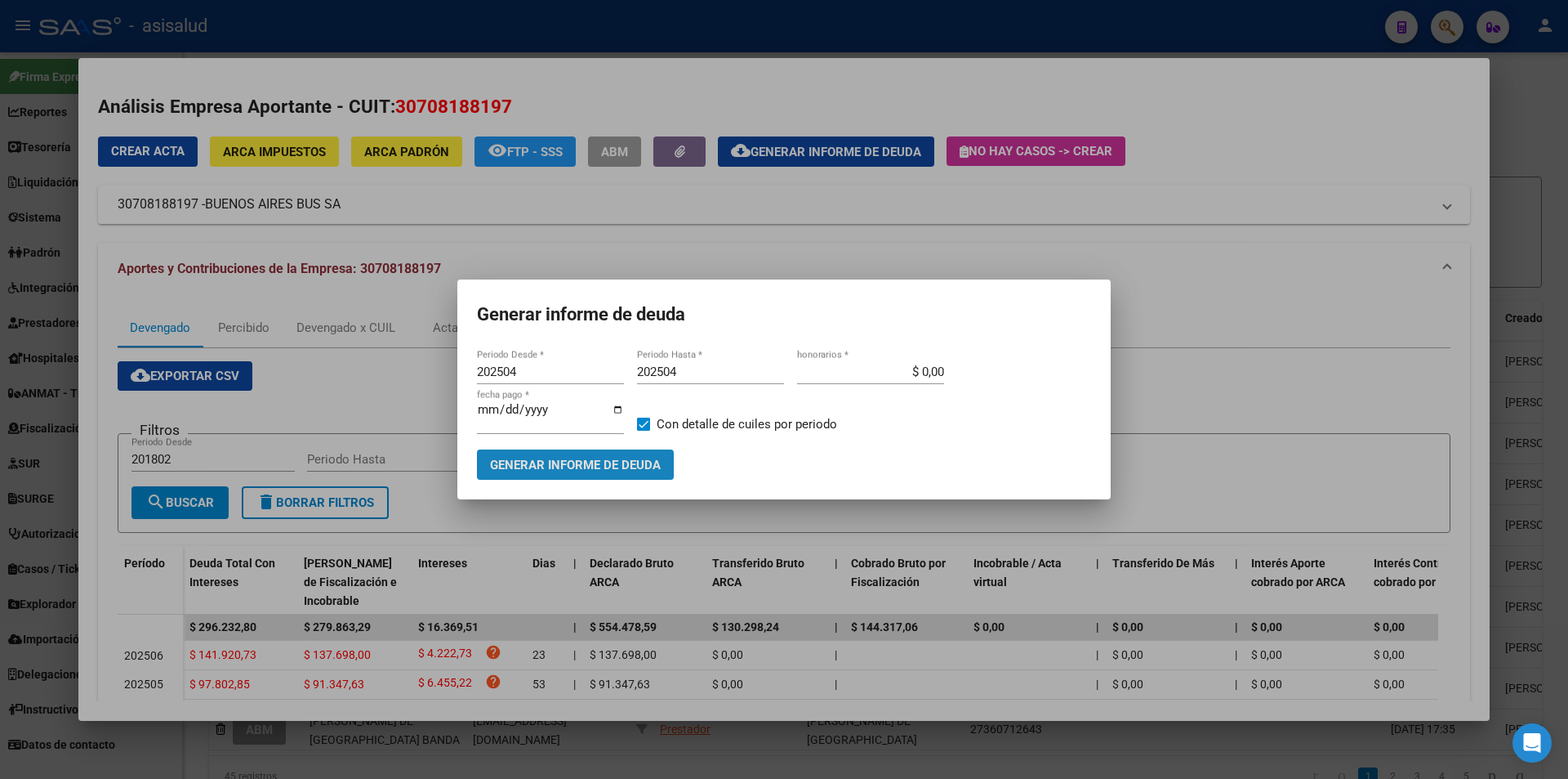
click at [619, 472] on span "Generar informe de deuda" at bounding box center [575, 464] width 171 height 14
click at [519, 370] on input "202504" at bounding box center [551, 371] width 147 height 14
type input "202505"
click at [557, 469] on span "Generar informe de deuda" at bounding box center [575, 464] width 171 height 14
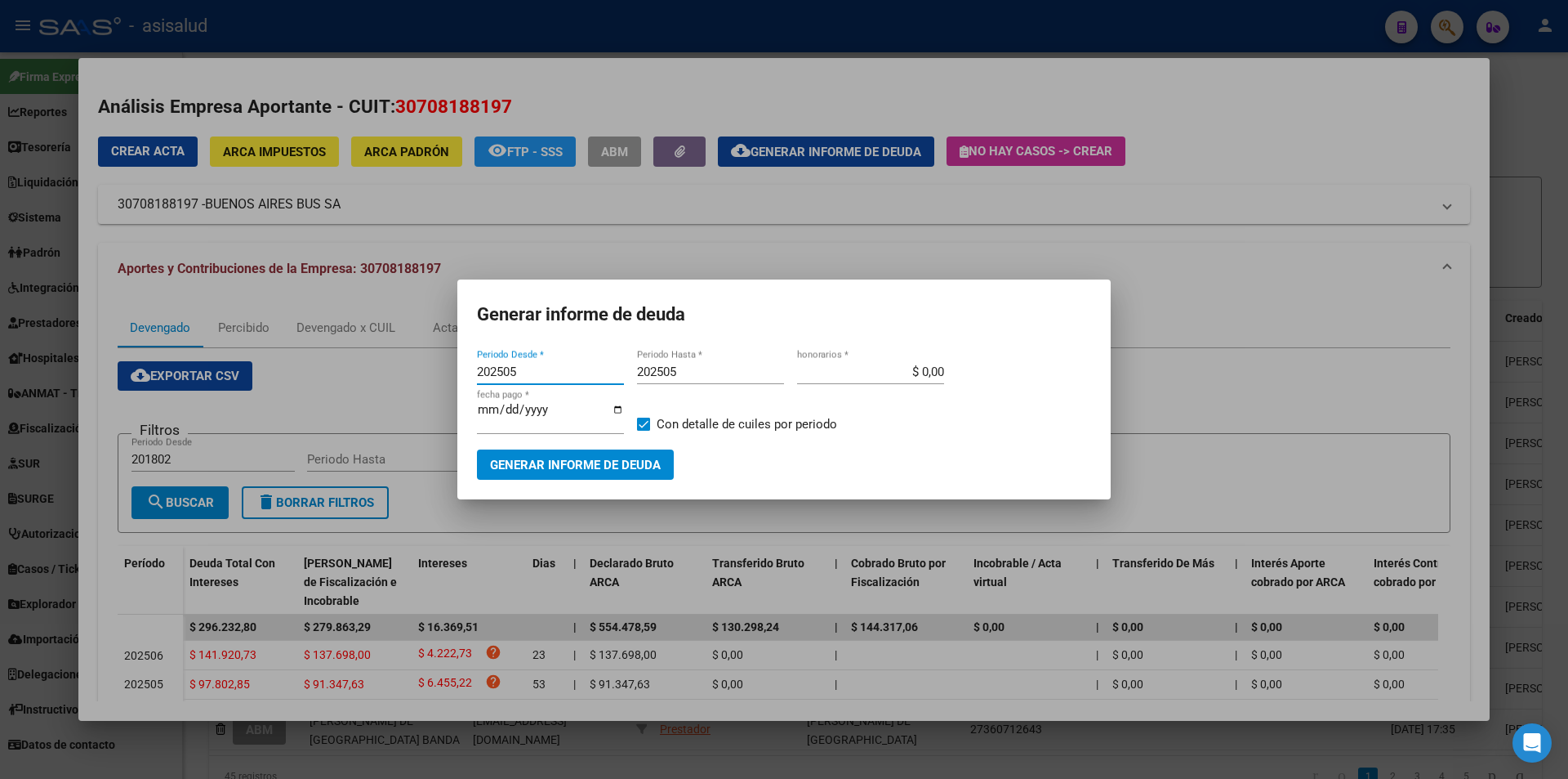
drag, startPoint x: 513, startPoint y: 373, endPoint x: 522, endPoint y: 369, distance: 9.8
click at [522, 369] on input "202505" at bounding box center [551, 371] width 147 height 14
type input "202506"
click at [526, 458] on span "Generar informe de deuda" at bounding box center [575, 464] width 171 height 14
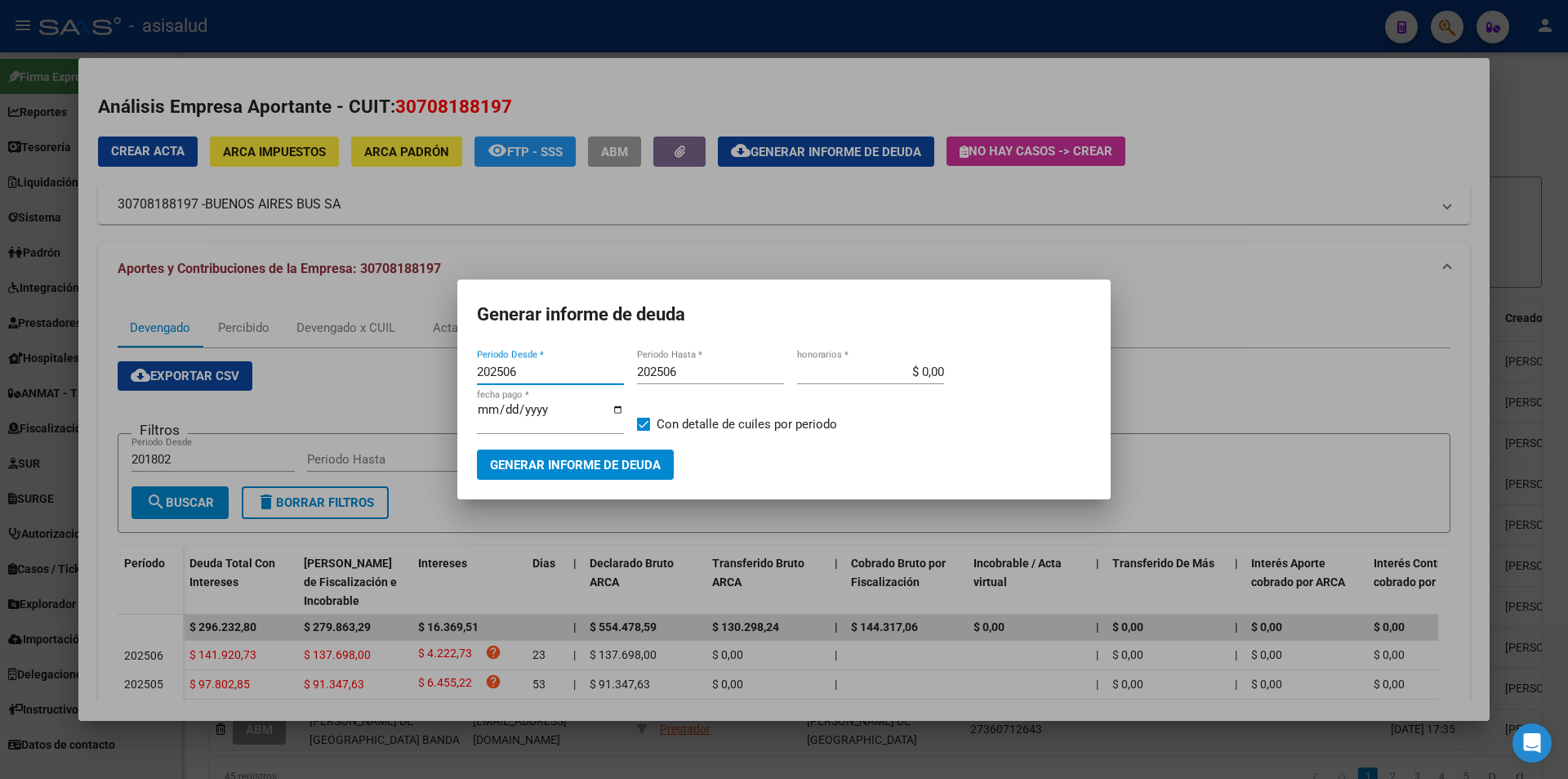
drag, startPoint x: 544, startPoint y: 370, endPoint x: 437, endPoint y: 373, distance: 107.0
click at [437, 373] on div "30708188197 Buscar (apellido, dni, cuil, nro traspaso, cuit, obra social) searc…" at bounding box center [784, 389] width 1568 height 779
type input "202504"
click at [607, 462] on span "Generar informe de deuda" at bounding box center [575, 464] width 171 height 14
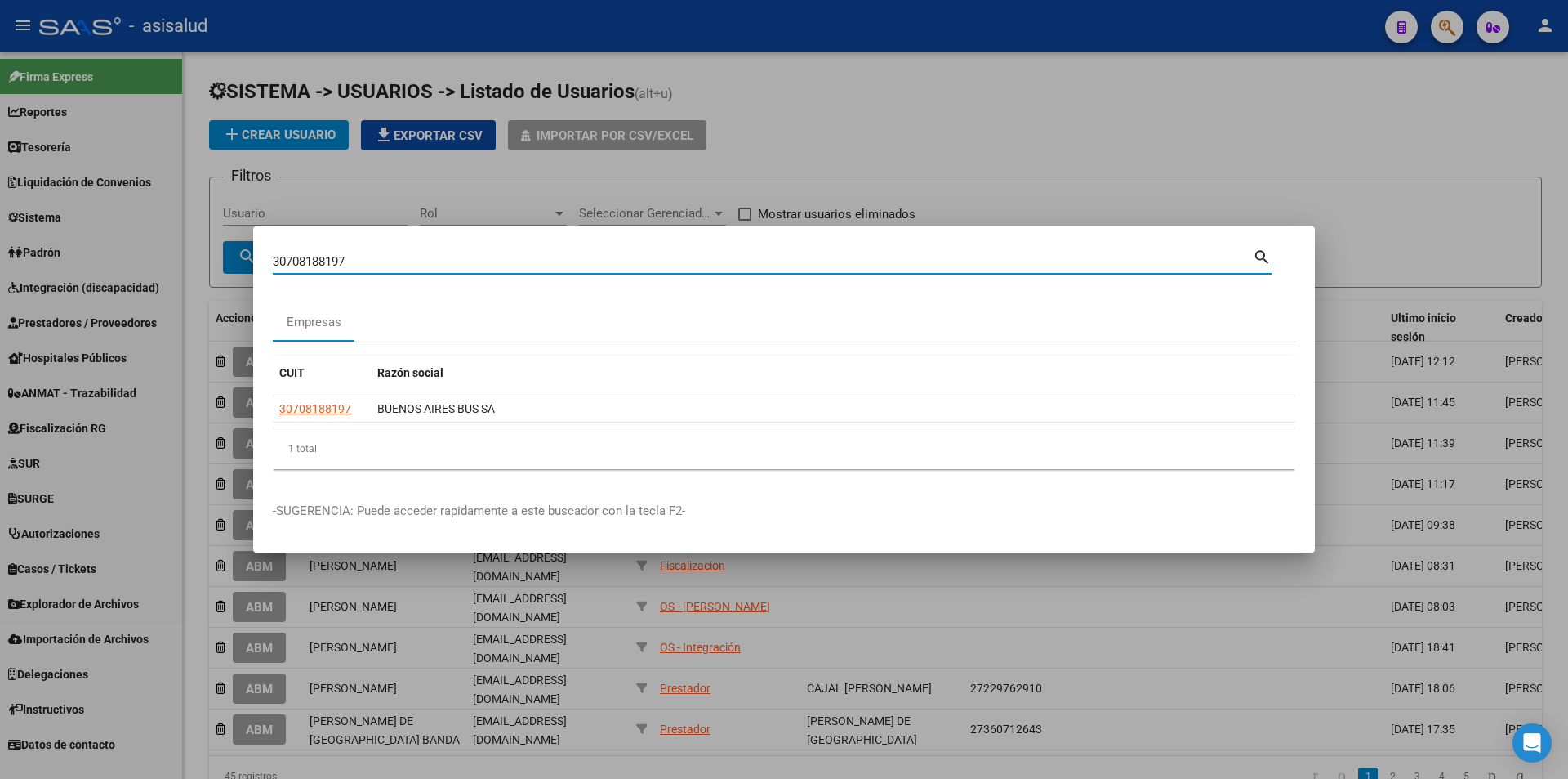
drag, startPoint x: 368, startPoint y: 259, endPoint x: 235, endPoint y: 263, distance: 133.1
click at [235, 263] on div "30708188197 Buscar (apellido, dni, cuil, [PERSON_NAME], cuit, obra social) sear…" at bounding box center [784, 389] width 1568 height 779
type input "3070554911"
